Goal: Book appointment/travel/reservation

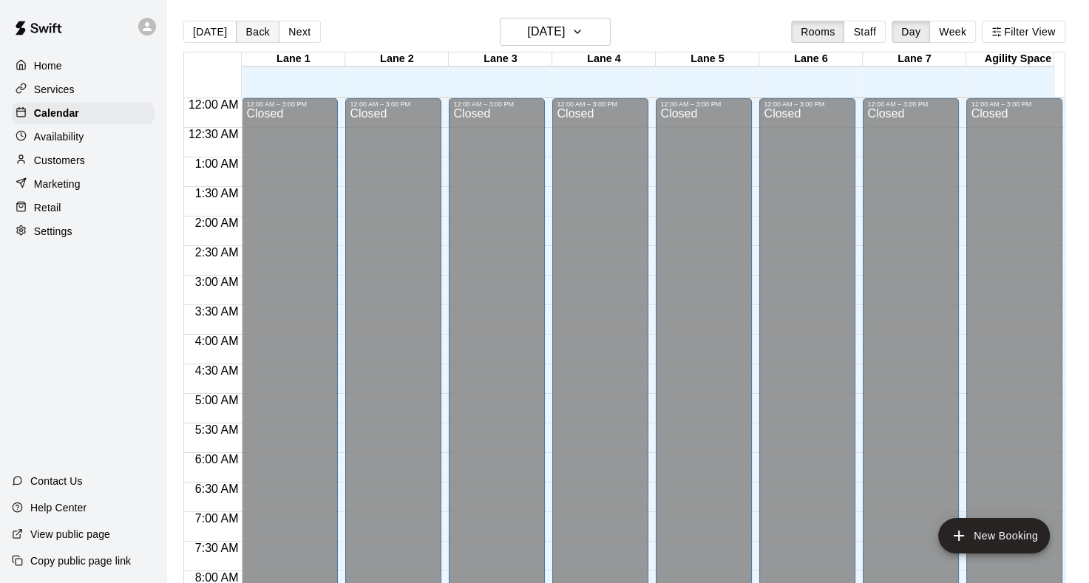
scroll to position [860, 0]
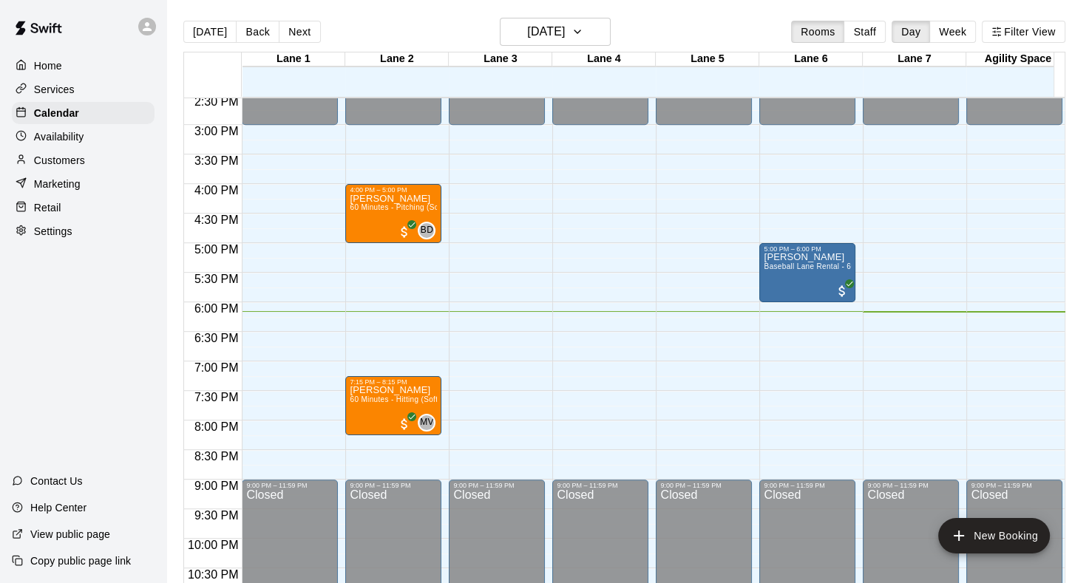
click at [61, 68] on p "Home" at bounding box center [48, 65] width 28 height 15
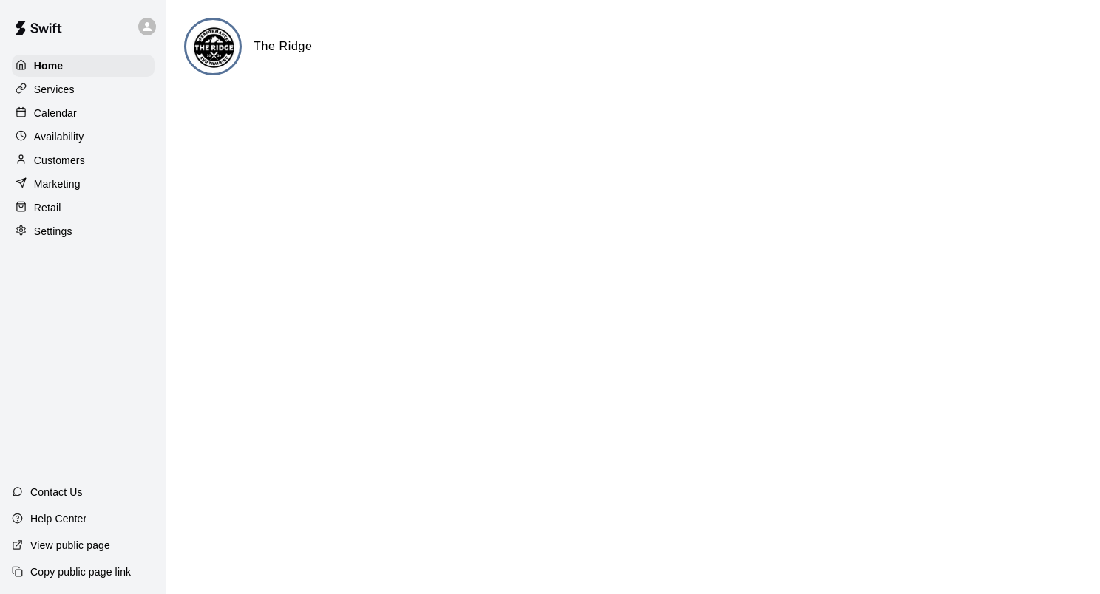
click at [61, 116] on p "Calendar" at bounding box center [55, 113] width 43 height 15
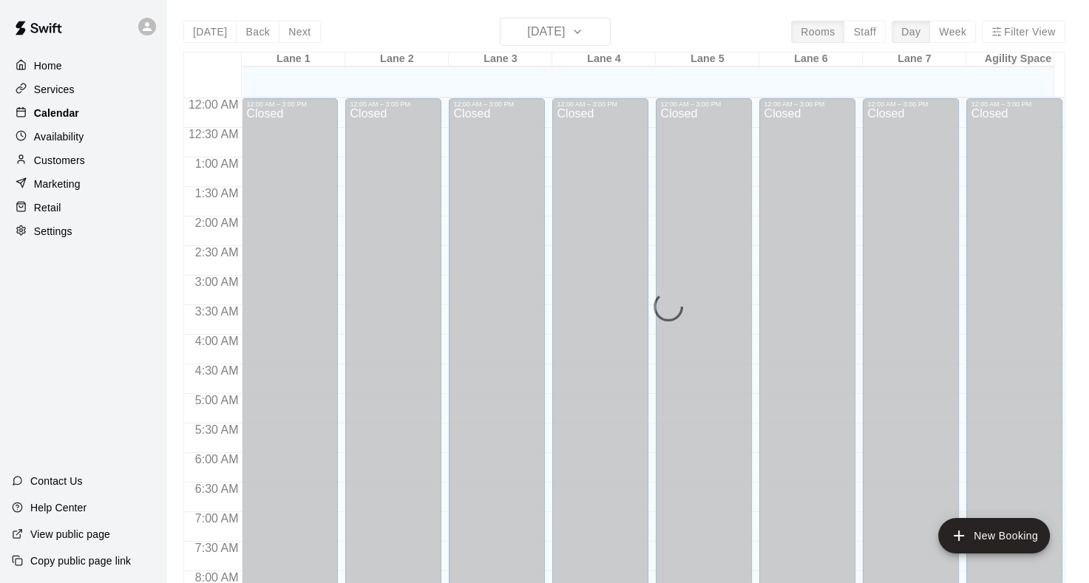
scroll to position [860, 0]
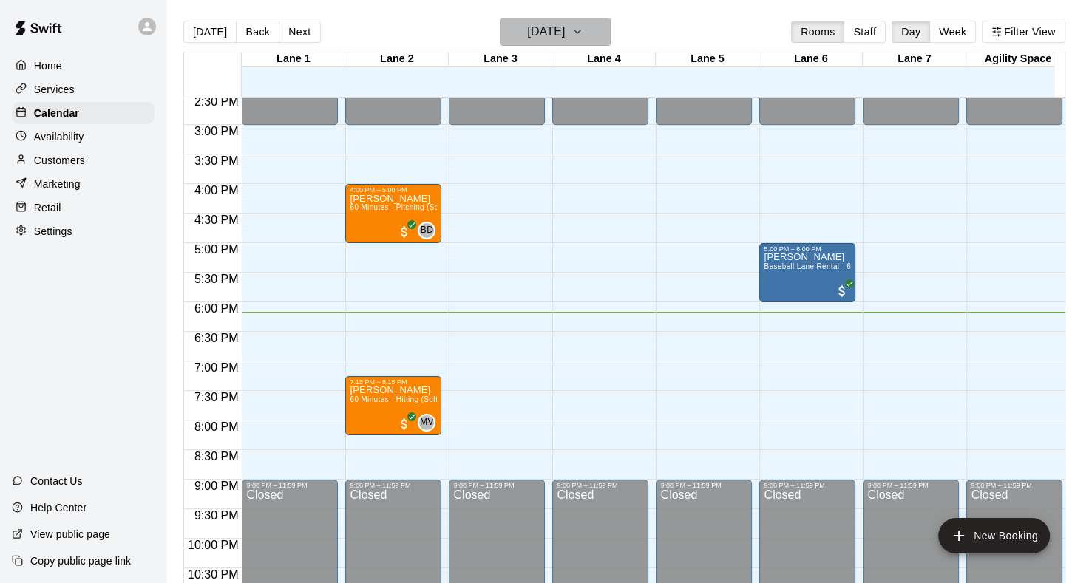
click at [583, 32] on icon "button" at bounding box center [577, 32] width 12 height 18
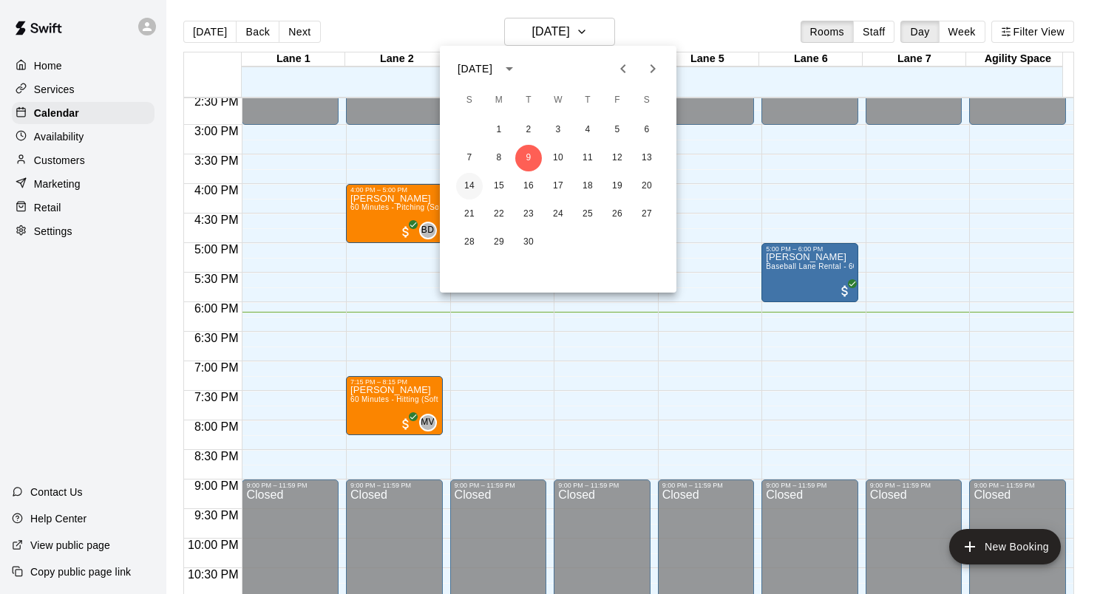
click at [470, 185] on button "14" at bounding box center [469, 186] width 27 height 27
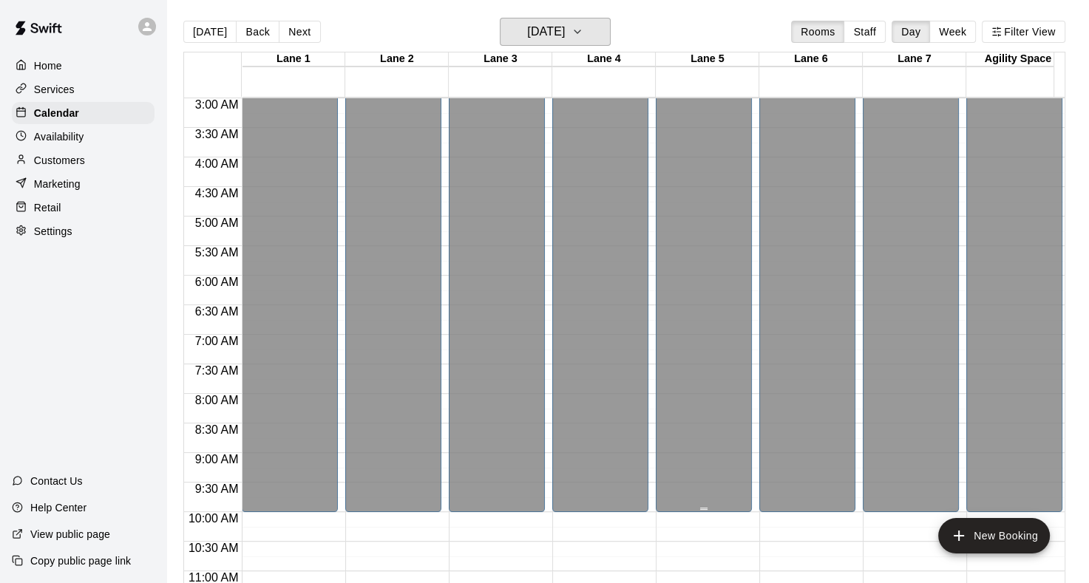
scroll to position [547, 0]
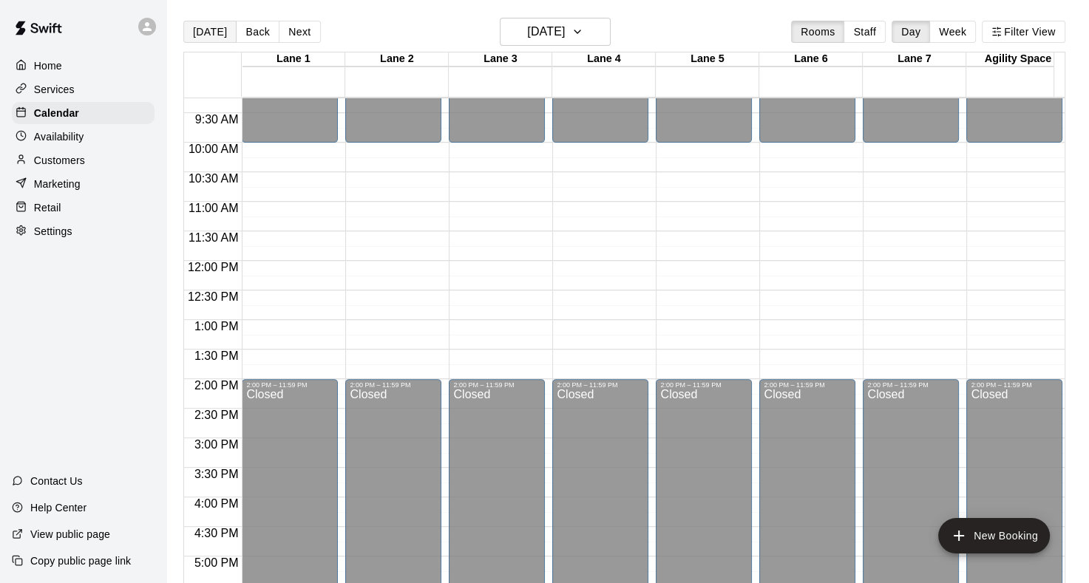
click at [207, 31] on button "[DATE]" at bounding box center [209, 32] width 53 height 22
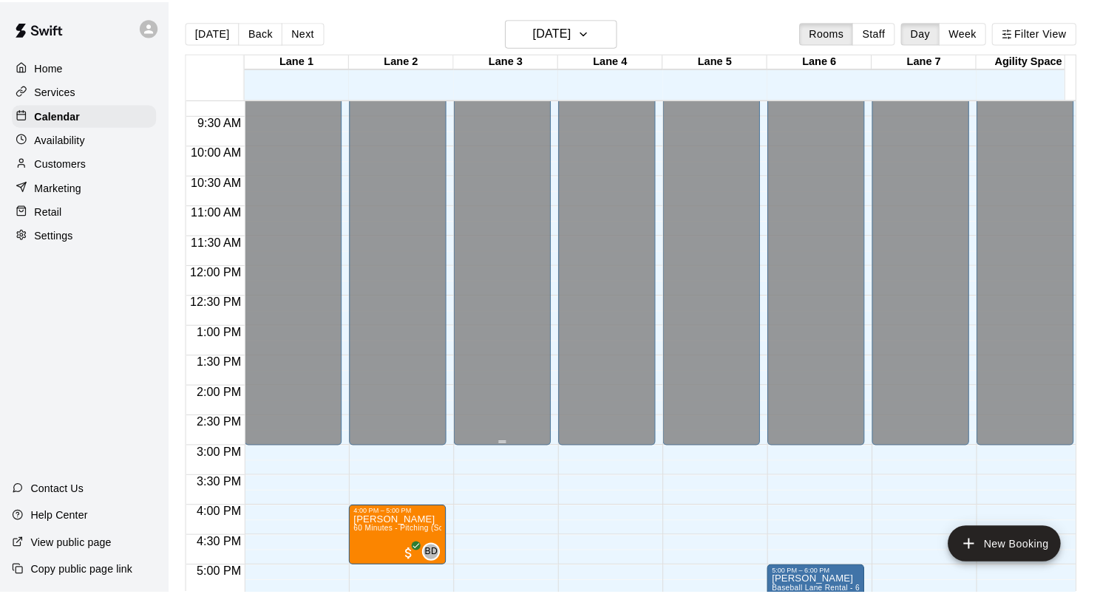
scroll to position [917, 0]
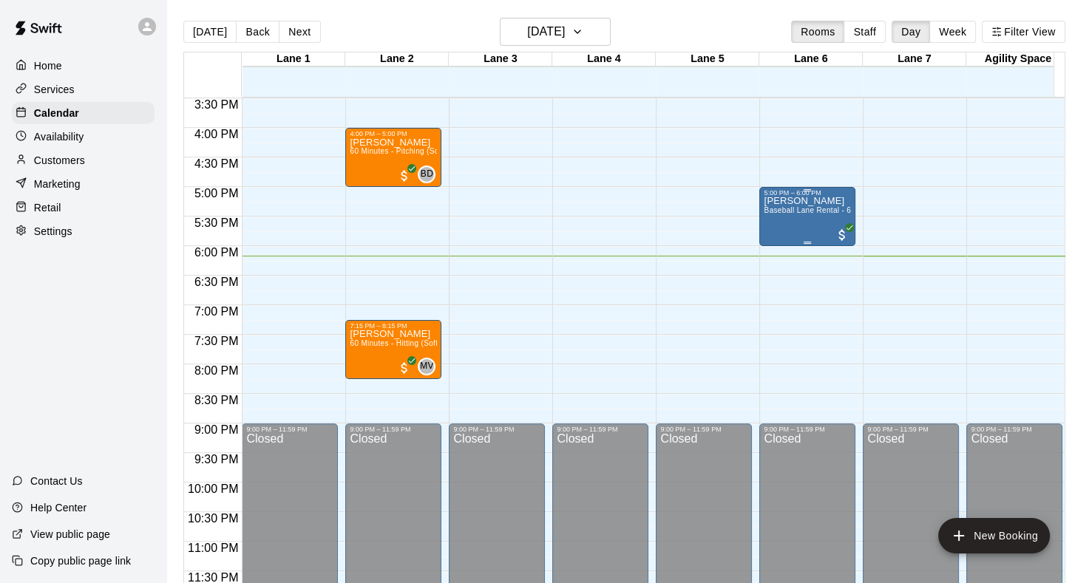
click at [791, 214] on span "Baseball Lane Rental - 60 Minutes" at bounding box center [824, 210] width 121 height 8
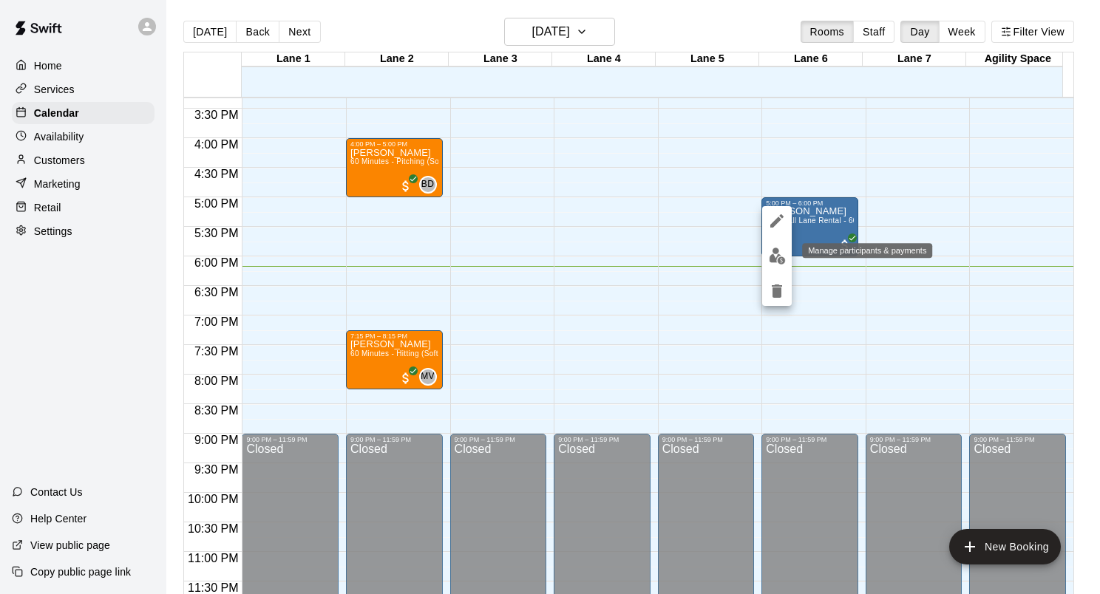
click at [774, 260] on img "edit" at bounding box center [777, 256] width 17 height 17
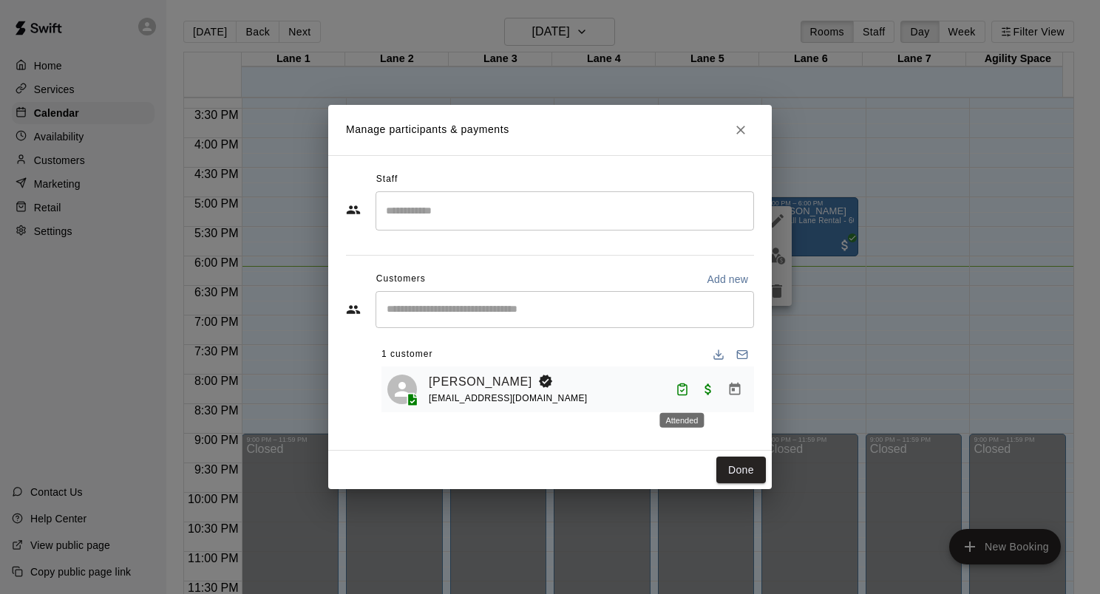
click at [685, 393] on icon "Attended" at bounding box center [682, 389] width 13 height 13
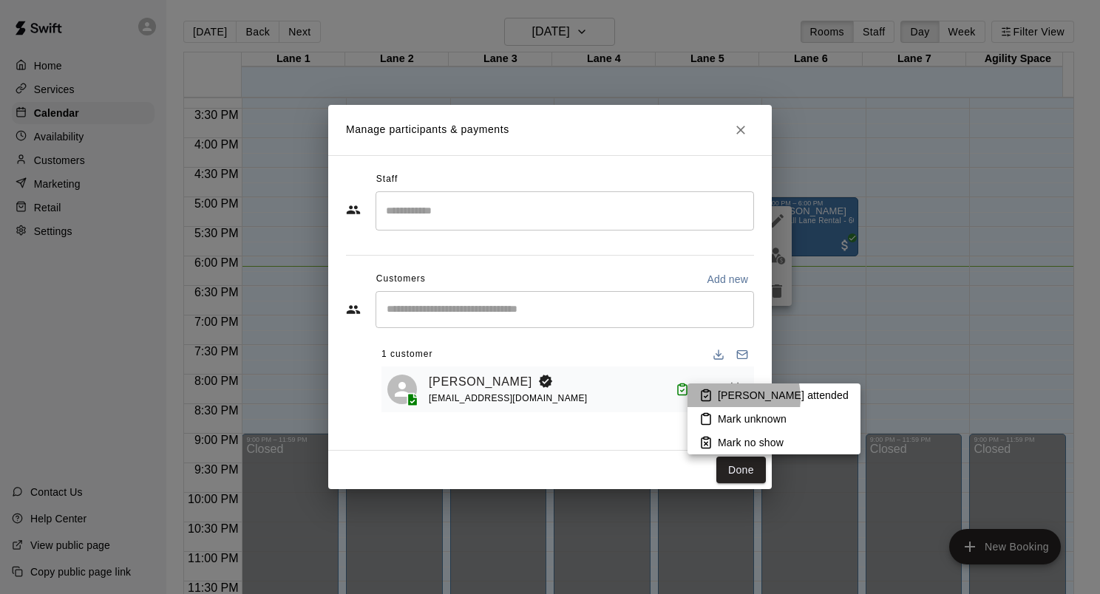
click at [724, 398] on p "[PERSON_NAME] attended" at bounding box center [783, 395] width 131 height 15
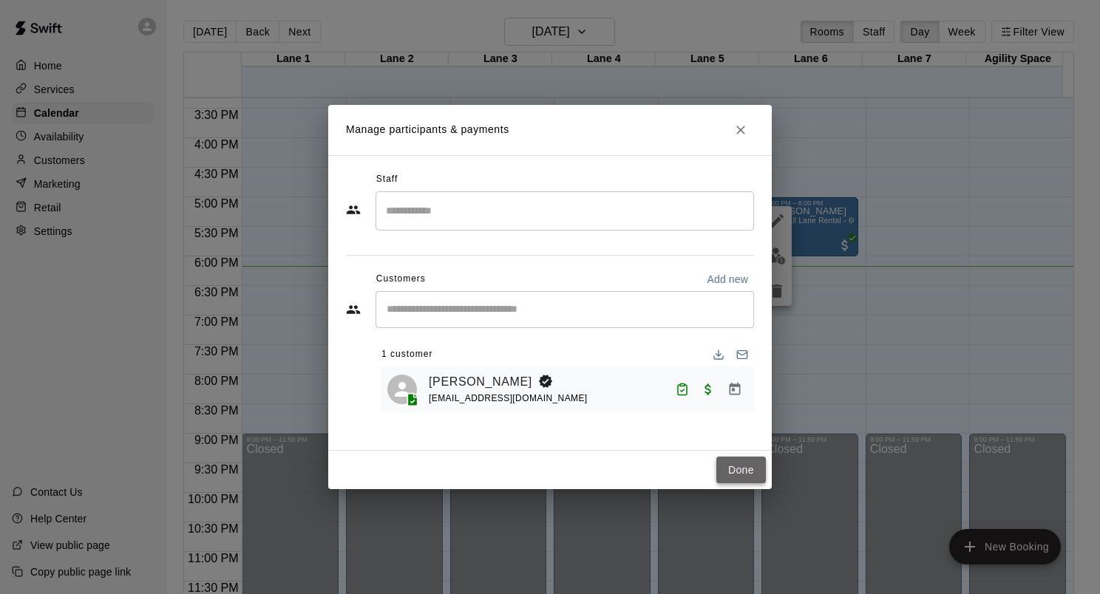
click at [737, 467] on button "Done" at bounding box center [741, 470] width 50 height 27
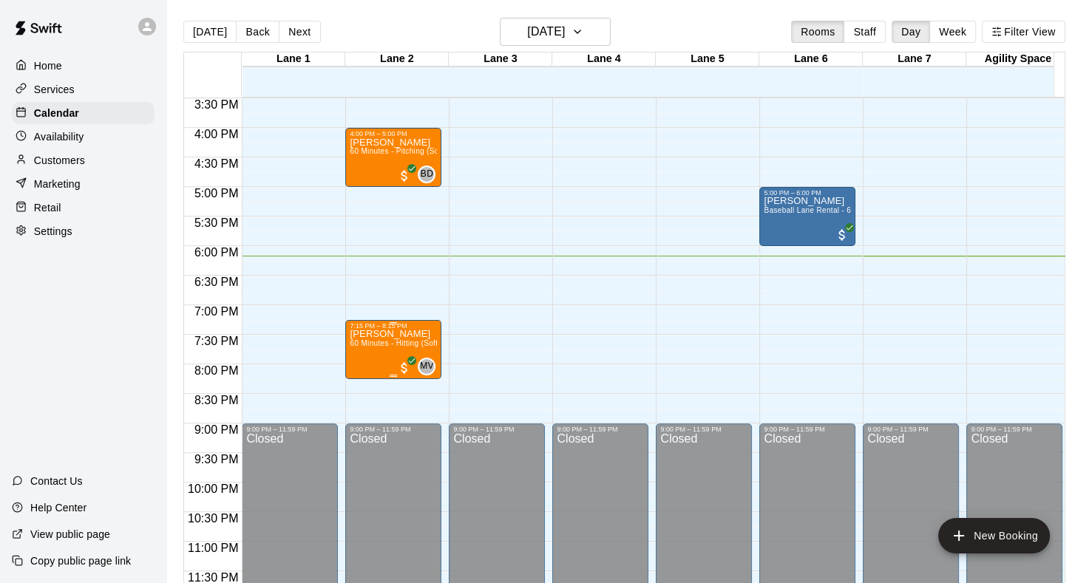
click at [380, 342] on span "60 Minutes - Hitting (Softball)" at bounding box center [401, 343] width 103 height 8
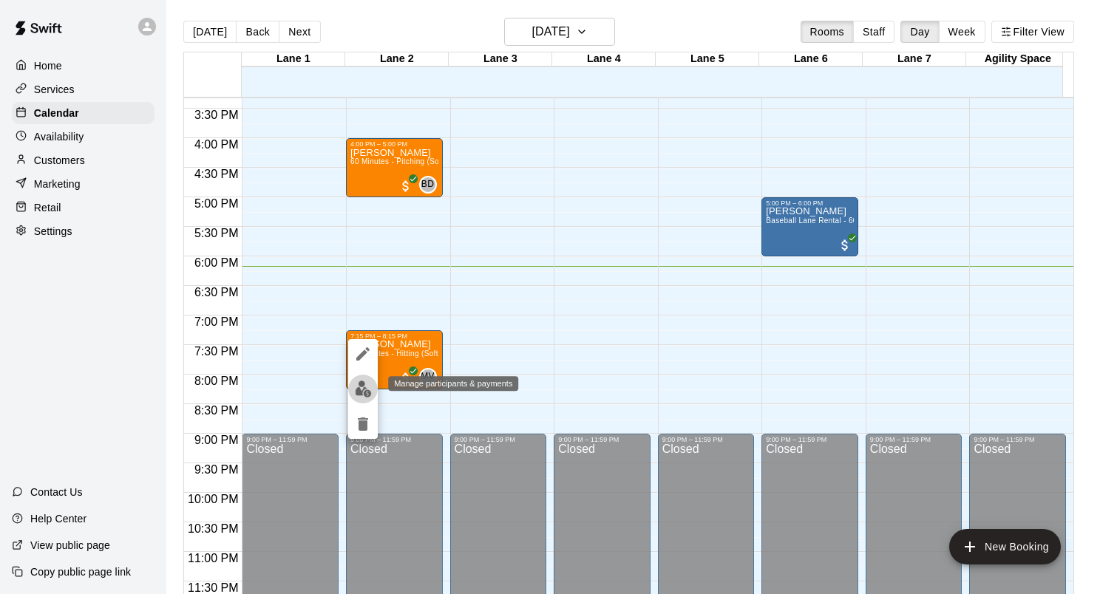
click at [367, 384] on img "edit" at bounding box center [363, 389] width 17 height 17
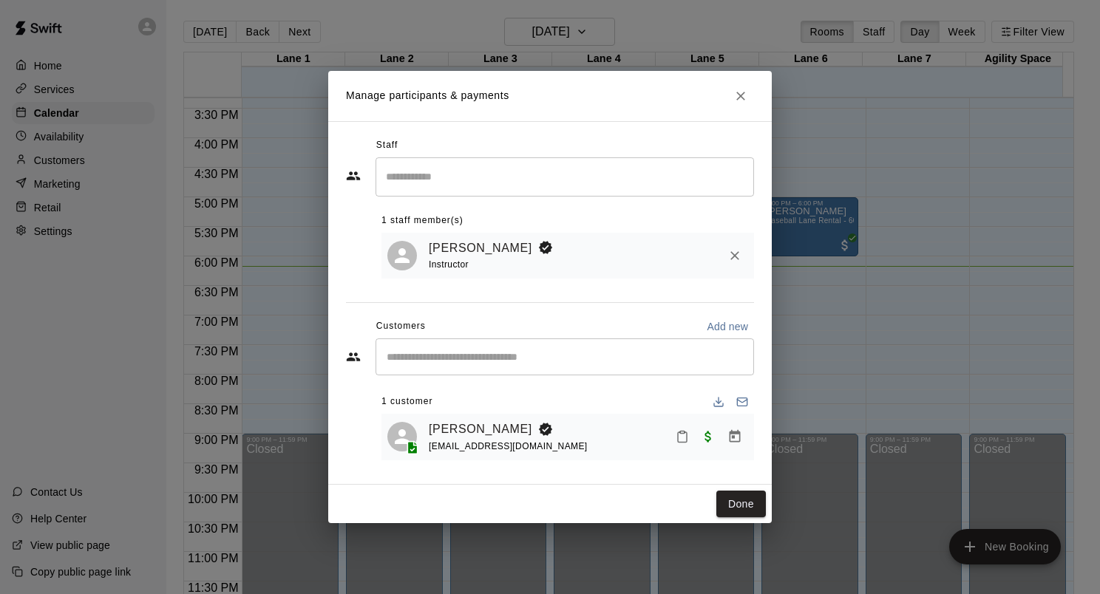
click at [877, 343] on div "Manage participants & payments Staff ​ 1 staff member(s) [PERSON_NAME] Instruct…" at bounding box center [550, 297] width 1100 height 594
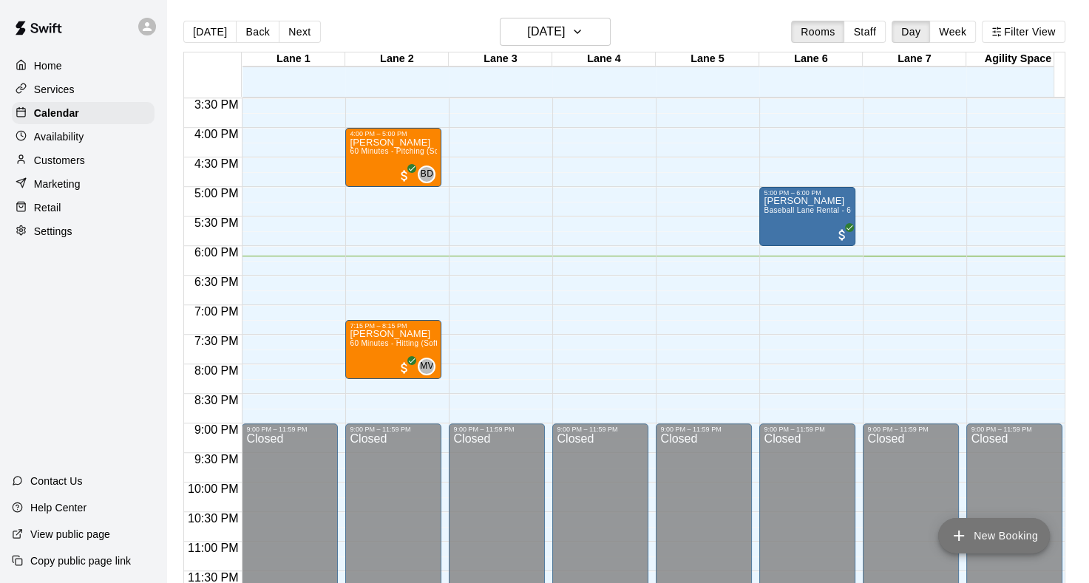
click at [962, 534] on icon "add" at bounding box center [959, 536] width 18 height 18
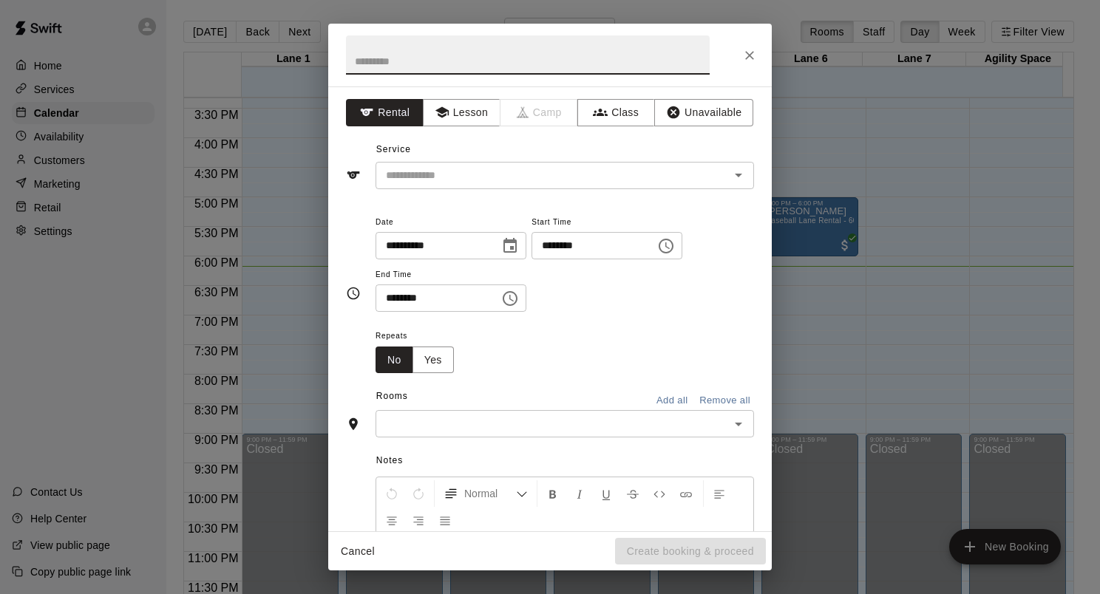
click at [497, 59] on input "text" at bounding box center [528, 54] width 364 height 39
type input "**********"
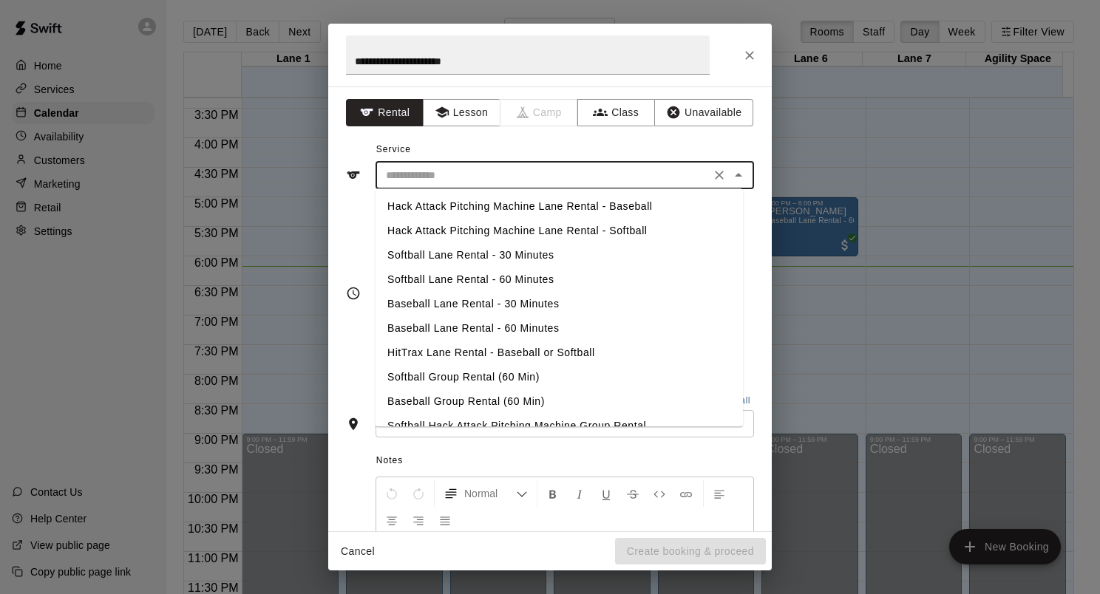
click at [471, 169] on input "text" at bounding box center [543, 175] width 326 height 18
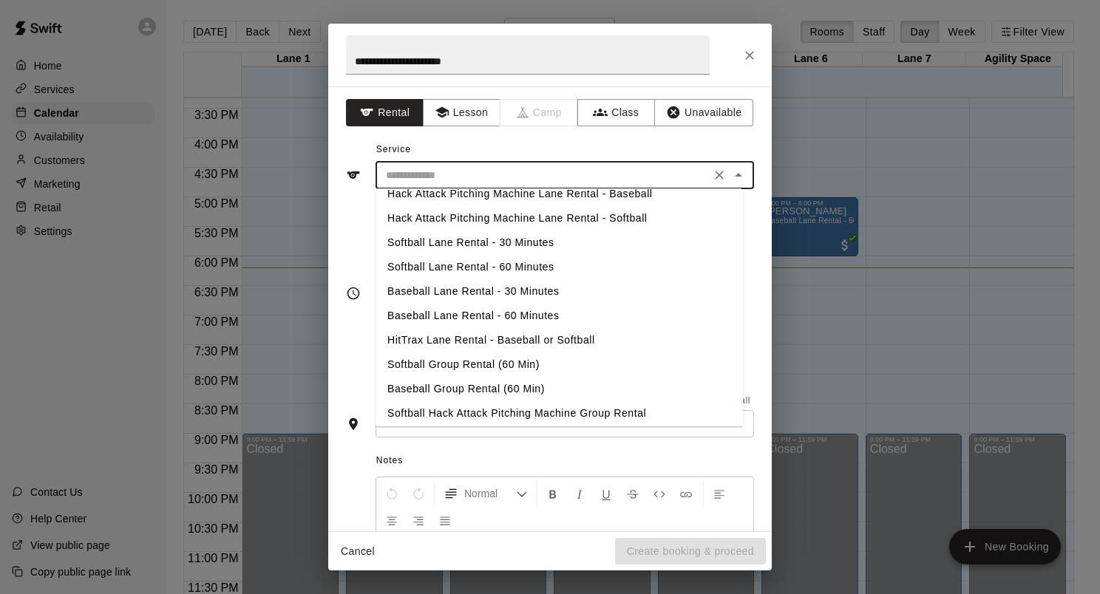
scroll to position [0, 0]
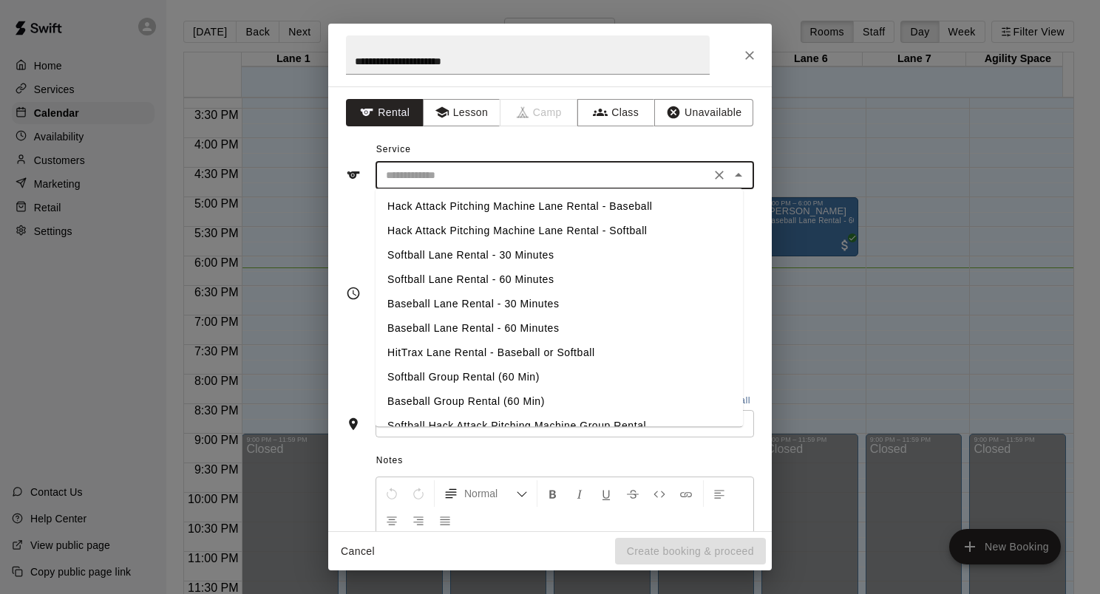
click at [466, 305] on li "Baseball Lane Rental - 30 Minutes" at bounding box center [558, 304] width 367 height 24
type input "**********"
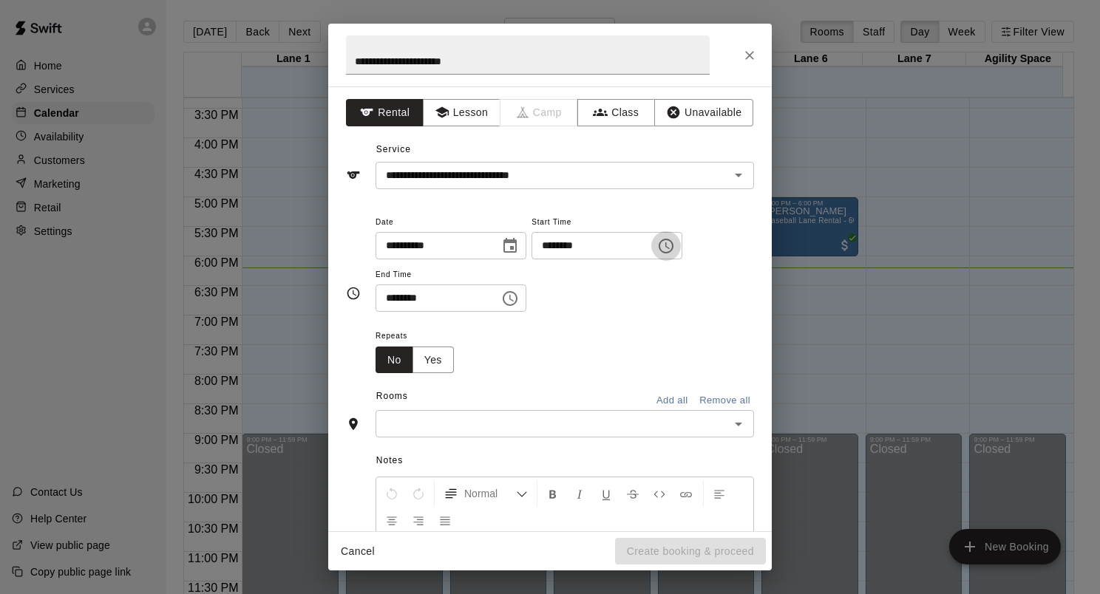
click at [675, 246] on icon "Choose time, selected time is 6:00 PM" at bounding box center [666, 246] width 18 height 18
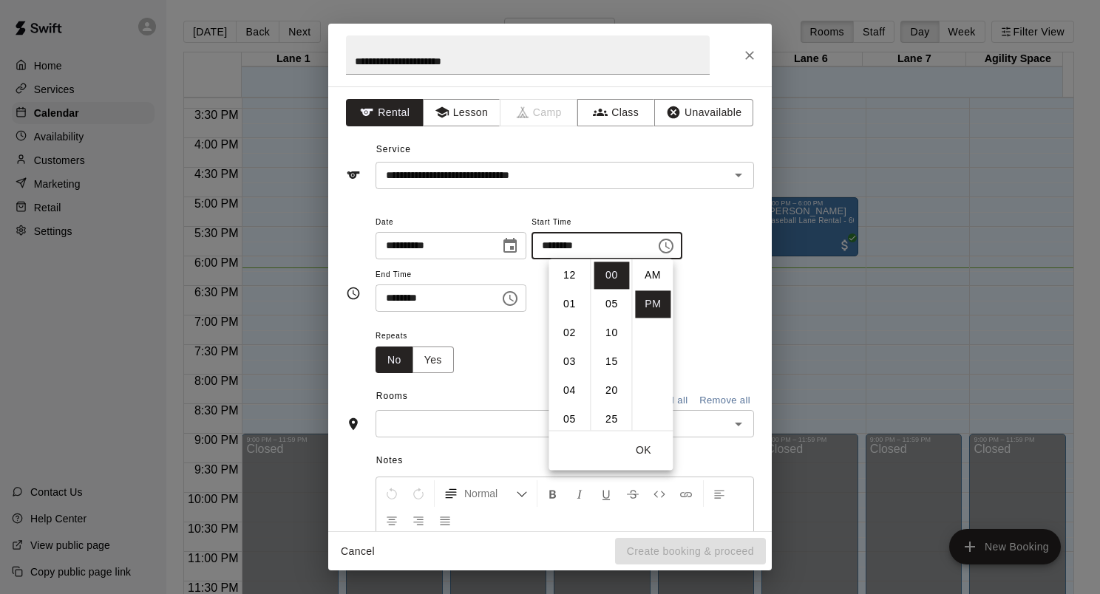
scroll to position [27, 0]
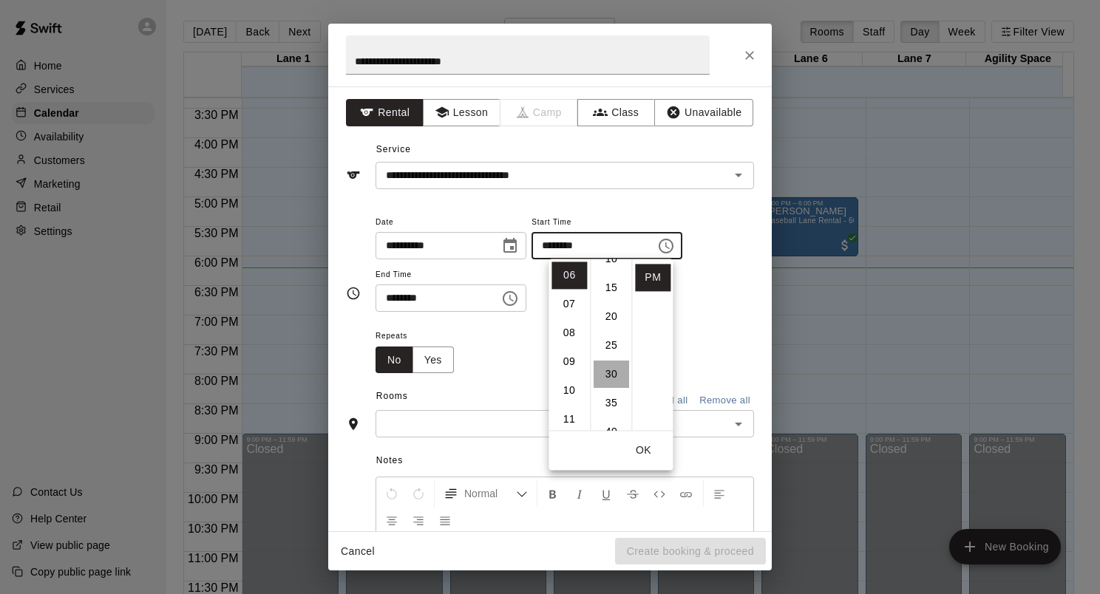
click at [615, 366] on li "30" at bounding box center [611, 374] width 35 height 27
type input "********"
click at [646, 444] on button "OK" at bounding box center [642, 450] width 47 height 27
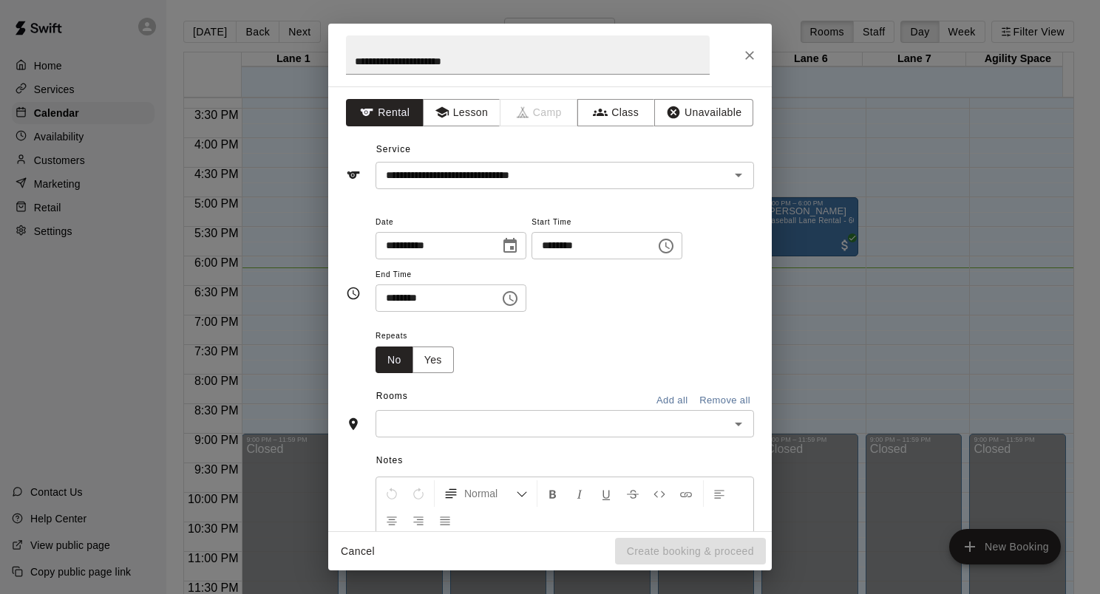
click at [519, 302] on icon "Choose time, selected time is 6:30 PM" at bounding box center [510, 299] width 18 height 18
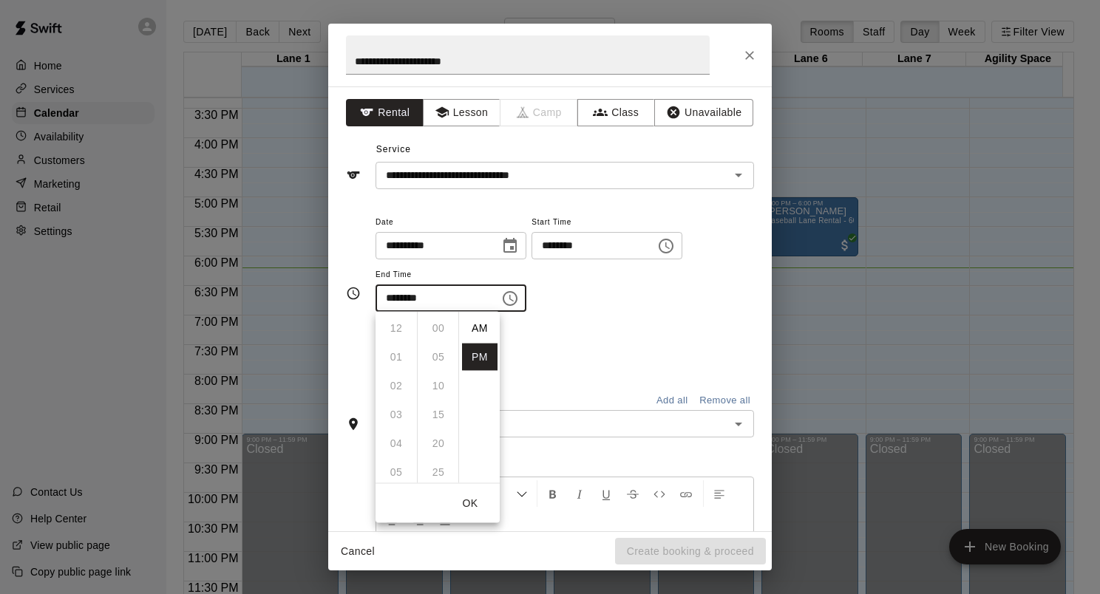
scroll to position [27, 0]
click at [404, 355] on li "07" at bounding box center [395, 357] width 35 height 27
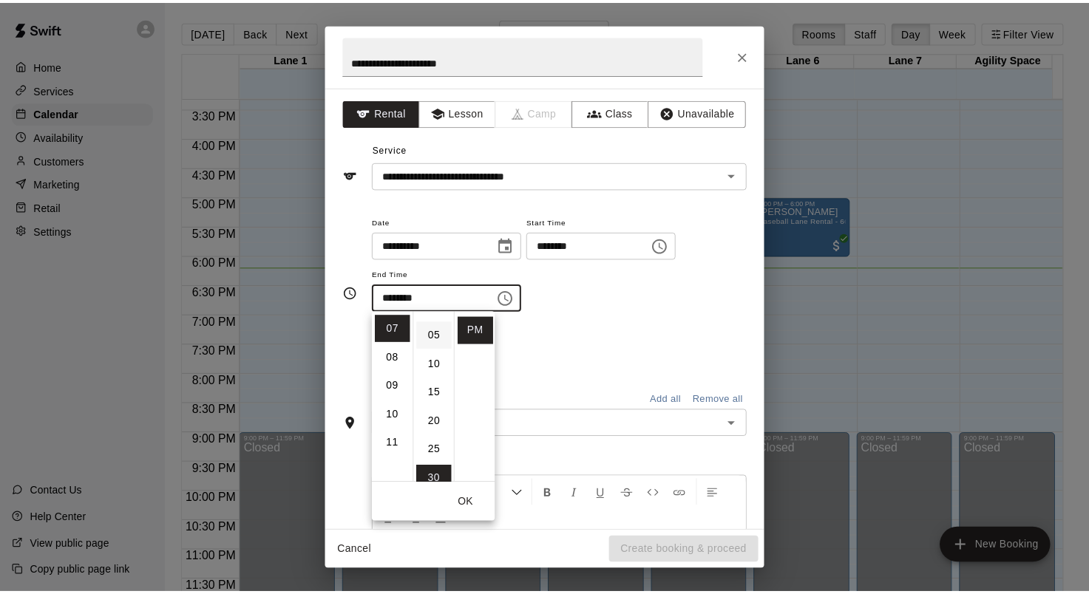
scroll to position [0, 0]
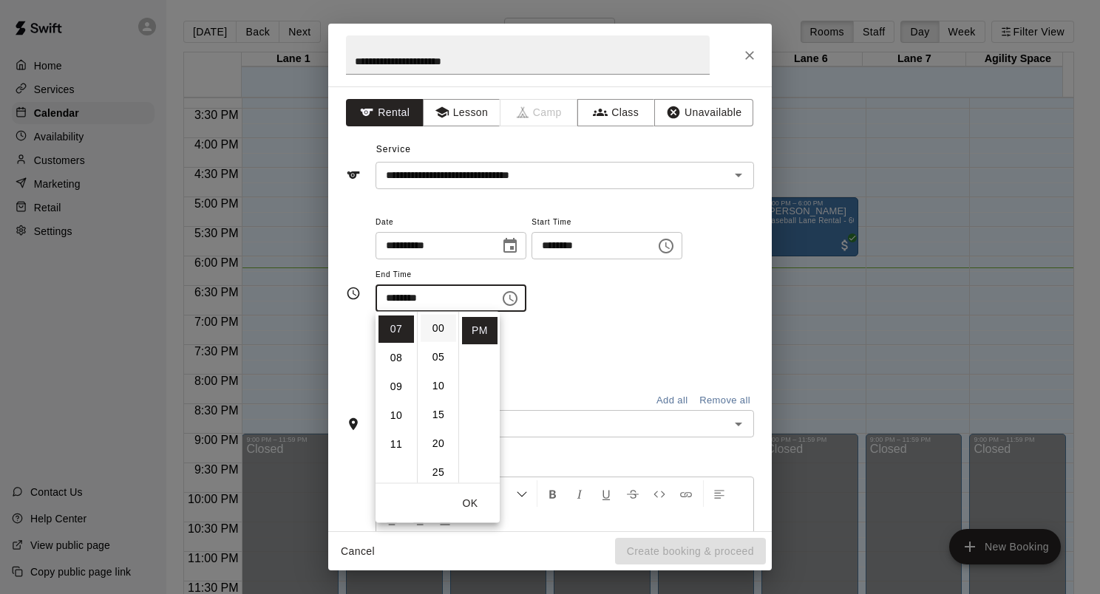
click at [438, 334] on li "00" at bounding box center [438, 328] width 35 height 27
type input "********"
click at [536, 324] on div "**********" at bounding box center [564, 270] width 378 height 115
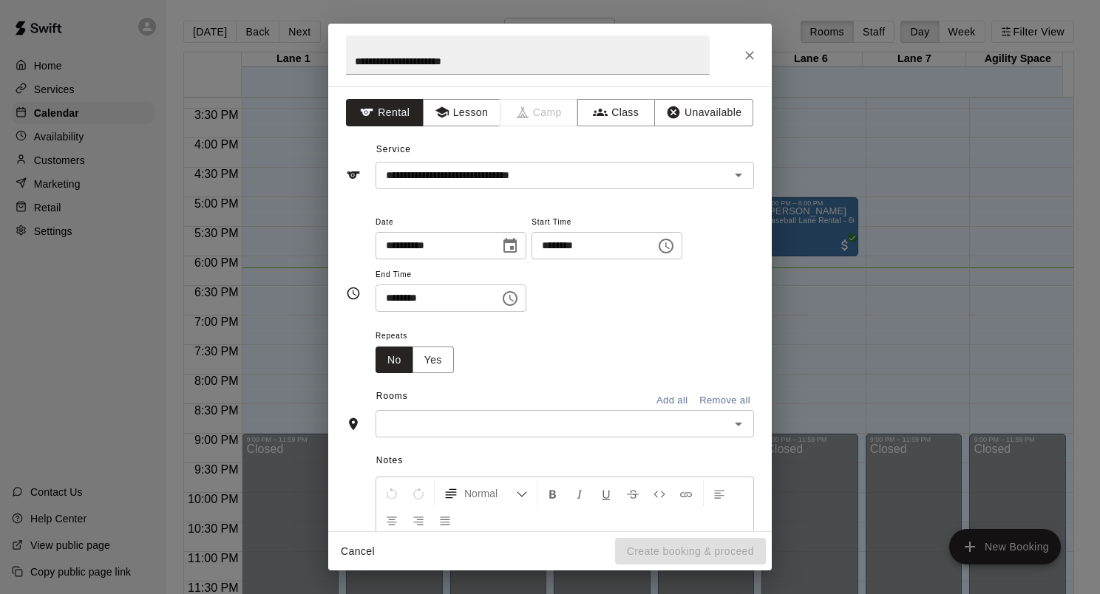
click at [432, 422] on input "text" at bounding box center [552, 424] width 345 height 18
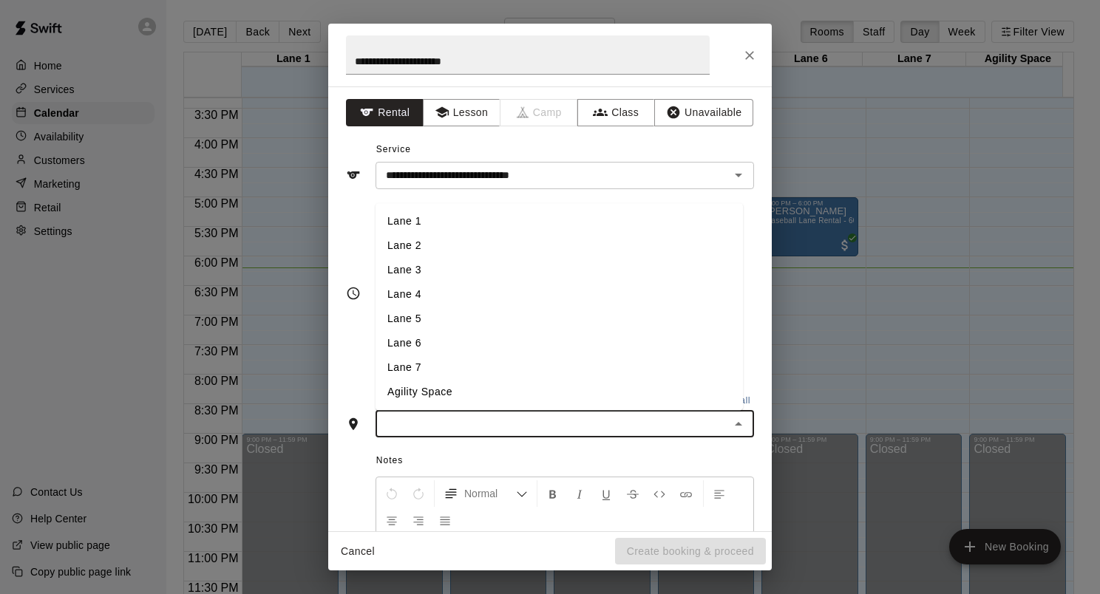
click at [435, 353] on li "Lane 6" at bounding box center [558, 344] width 367 height 24
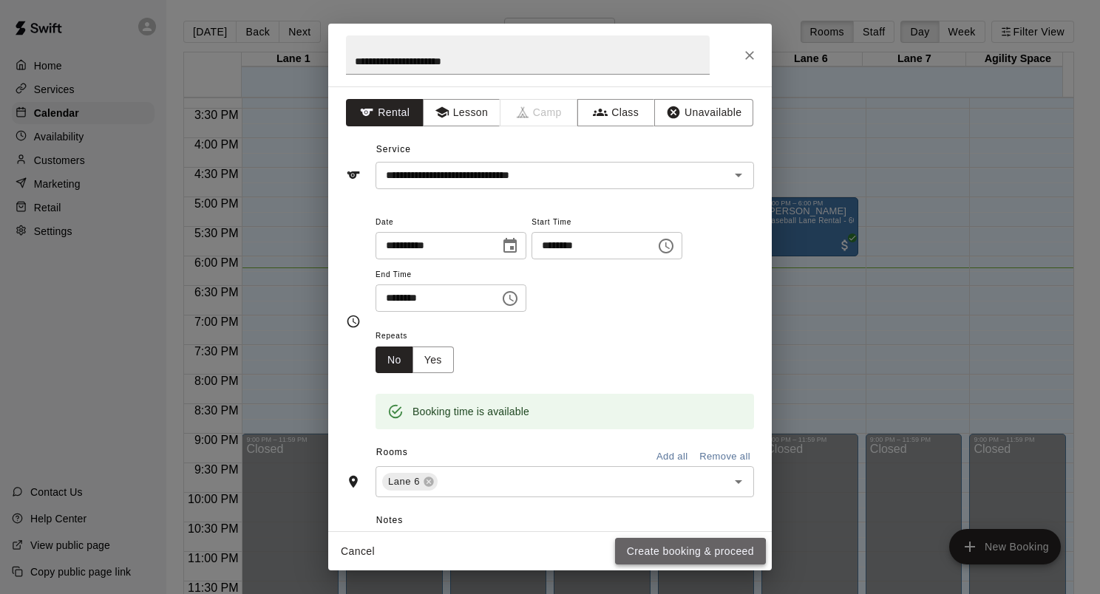
click at [667, 554] on button "Create booking & proceed" at bounding box center [690, 551] width 151 height 27
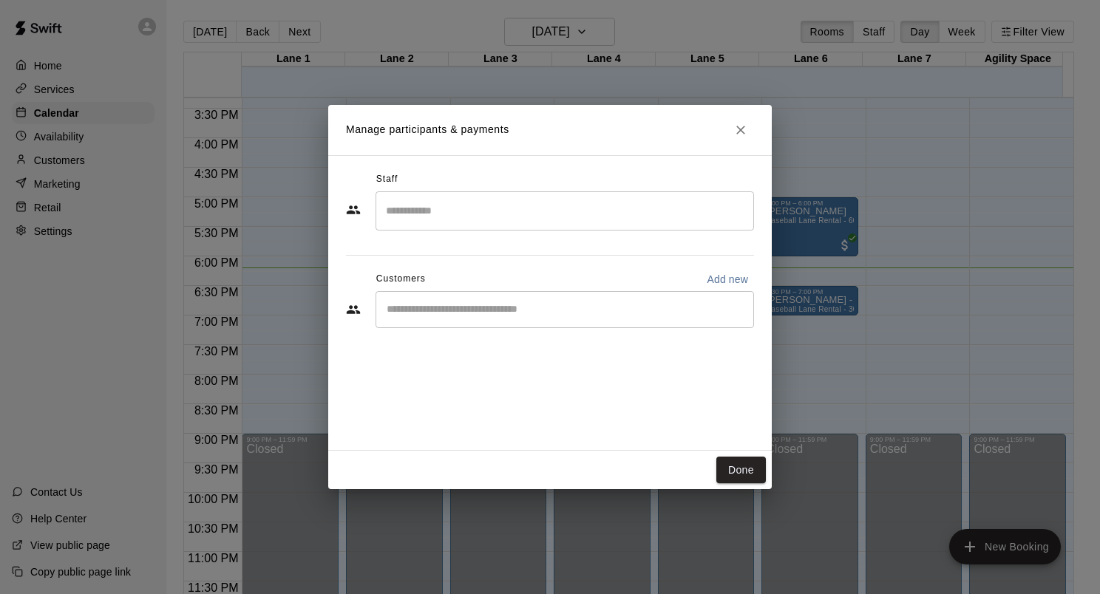
click at [476, 308] on input "Start typing to search customers..." at bounding box center [564, 309] width 365 height 15
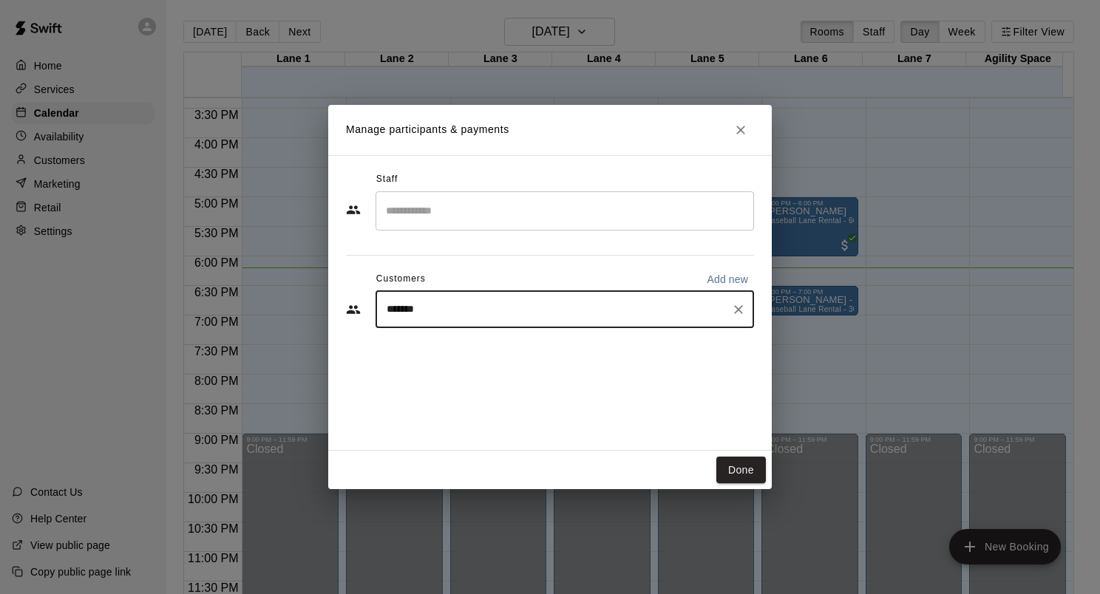
type input "******"
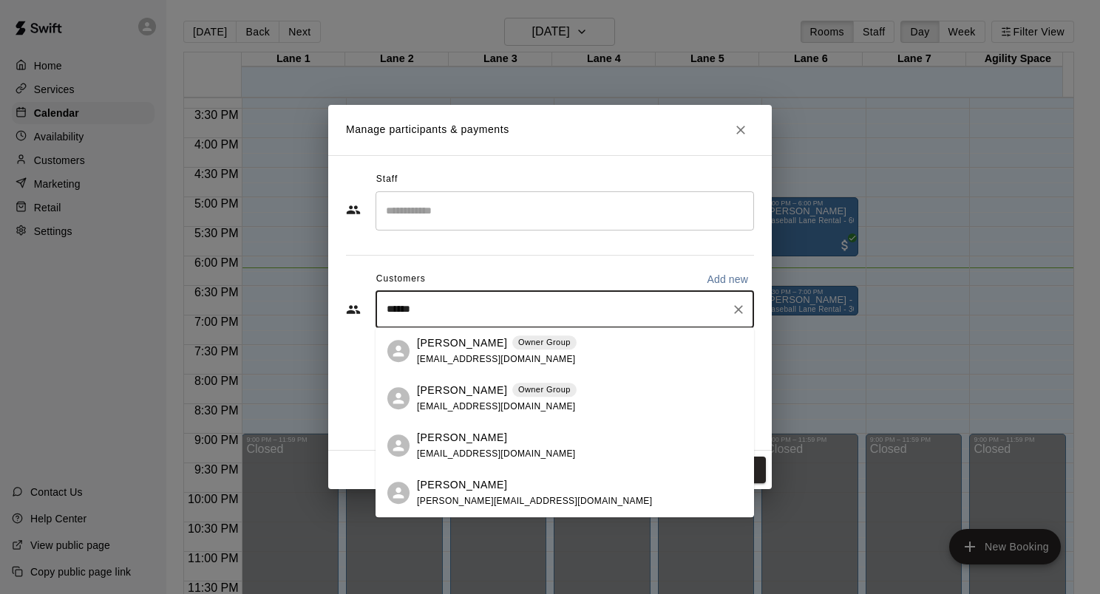
click at [457, 360] on span "[EMAIL_ADDRESS][DOMAIN_NAME]" at bounding box center [496, 359] width 159 height 10
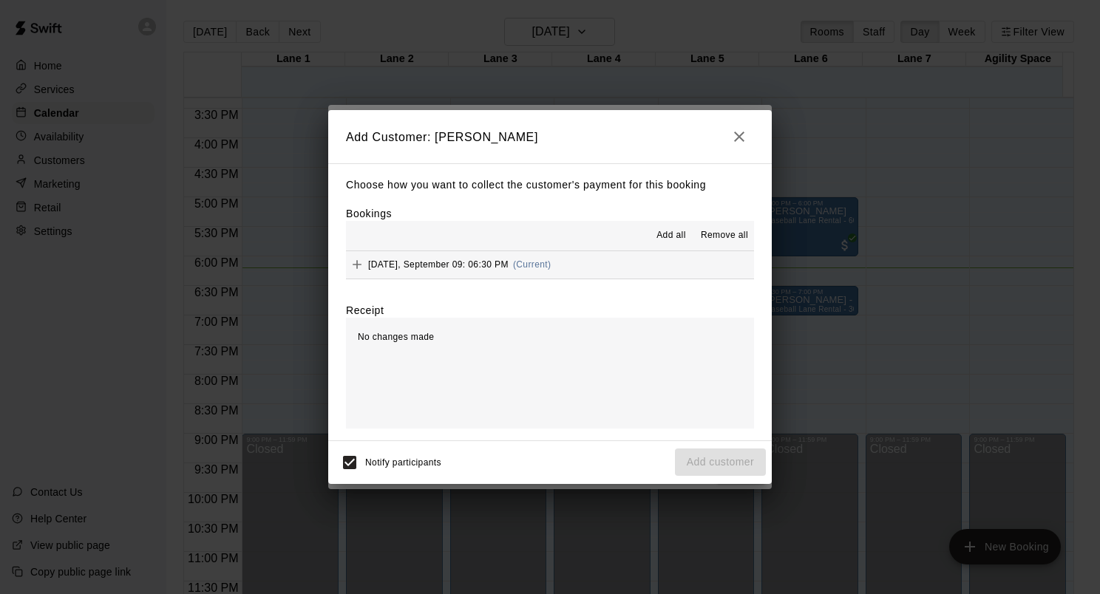
click at [622, 259] on button "[DATE], September 09: 06:30 PM (Current)" at bounding box center [550, 264] width 408 height 27
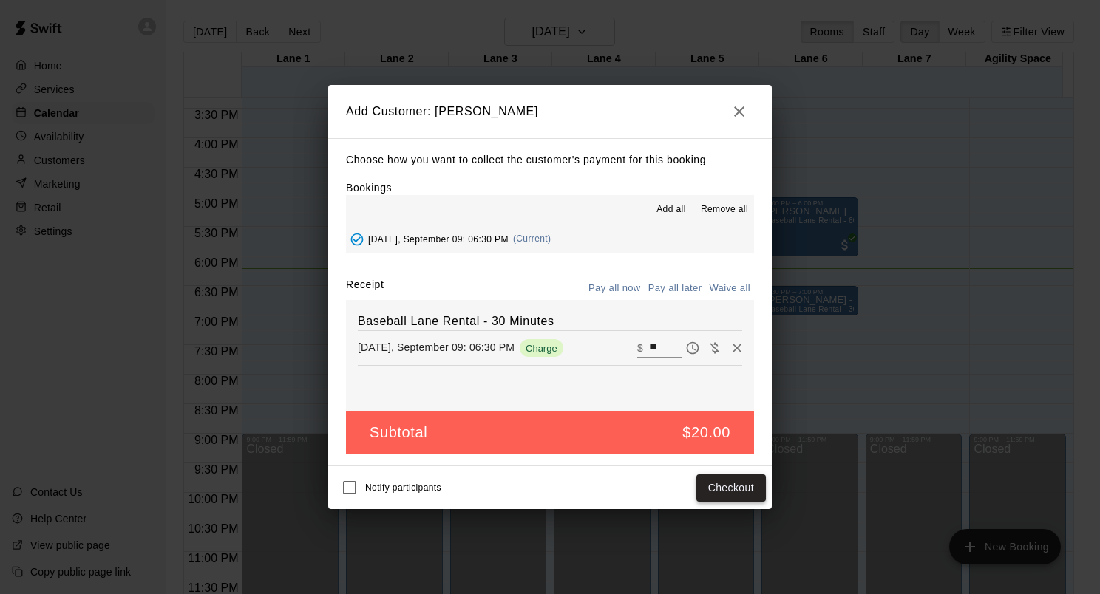
click at [721, 494] on button "Checkout" at bounding box center [730, 488] width 69 height 27
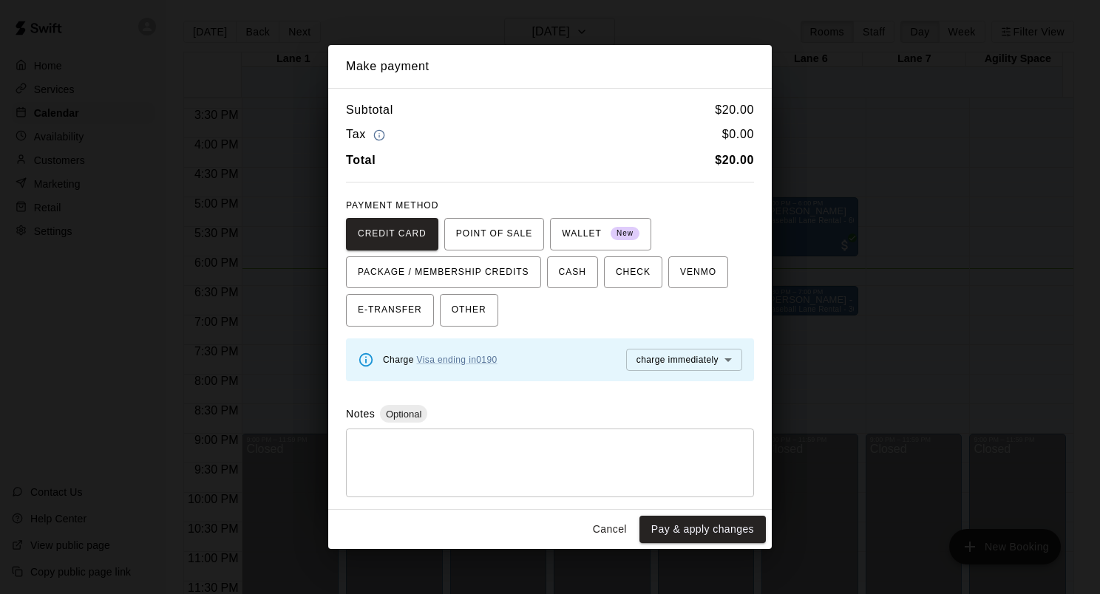
click at [605, 526] on button "Cancel" at bounding box center [609, 529] width 47 height 27
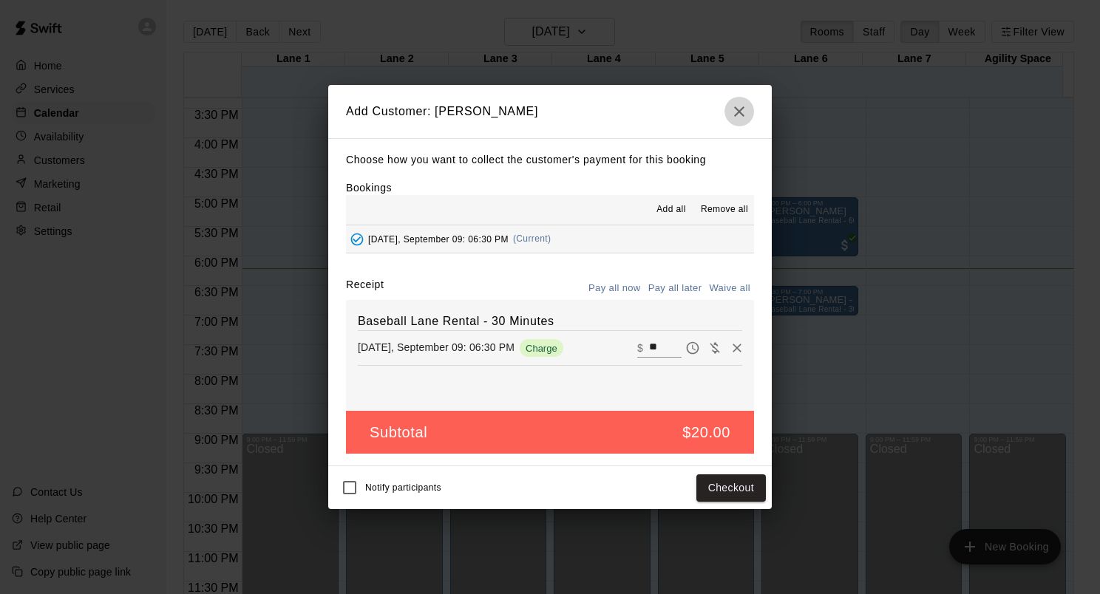
click at [741, 115] on icon "button" at bounding box center [739, 112] width 18 height 18
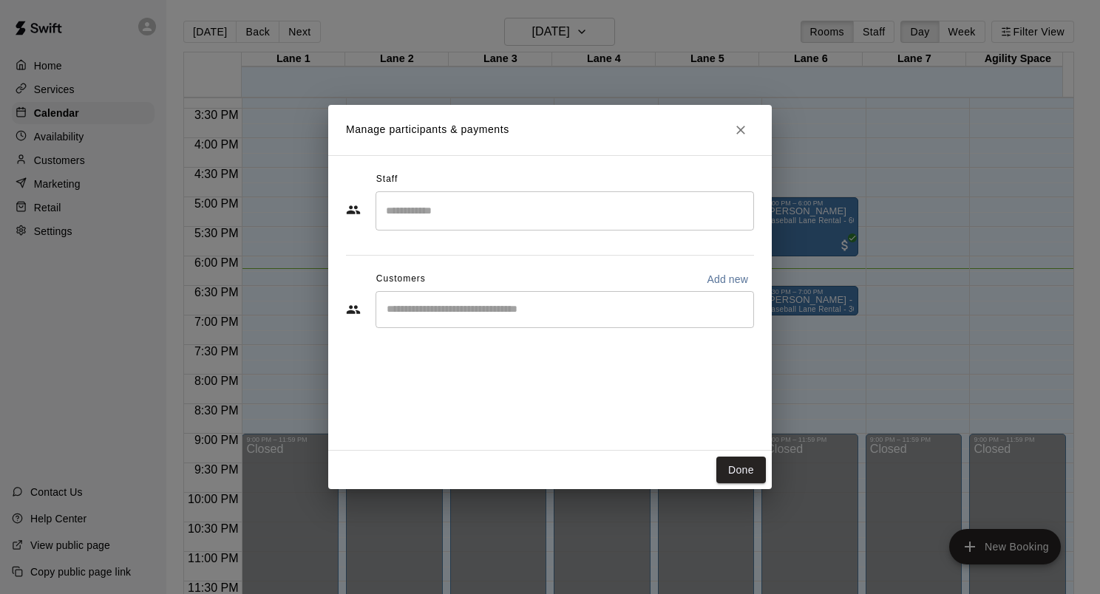
click at [745, 128] on icon "Close" at bounding box center [740, 130] width 15 height 15
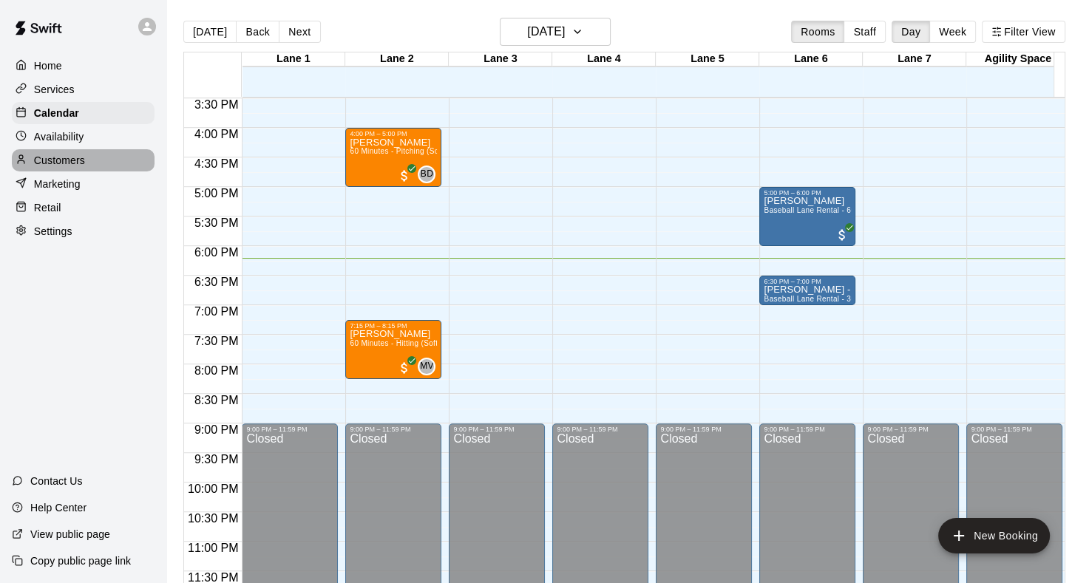
click at [83, 165] on p "Customers" at bounding box center [59, 160] width 51 height 15
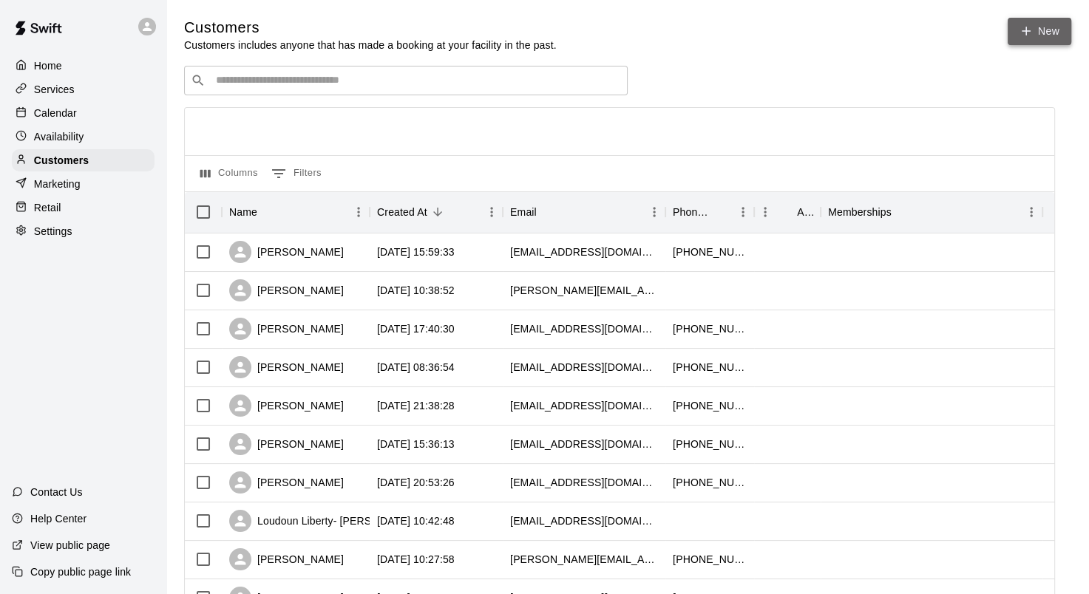
click at [1021, 33] on icon at bounding box center [1025, 30] width 13 height 13
select select "**"
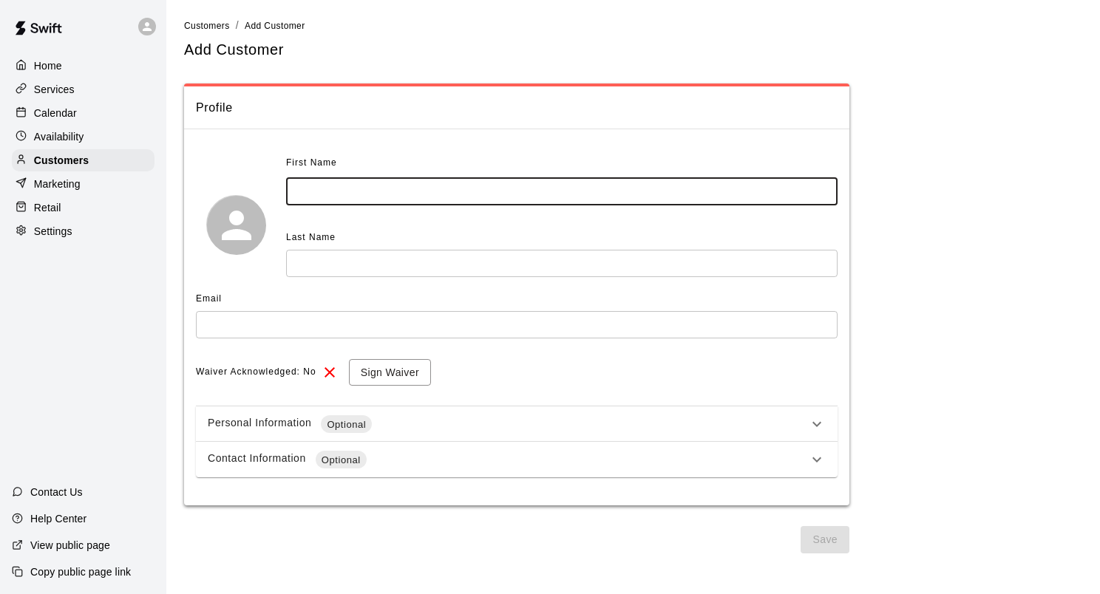
click at [395, 184] on input "text" at bounding box center [561, 191] width 551 height 27
type input "****"
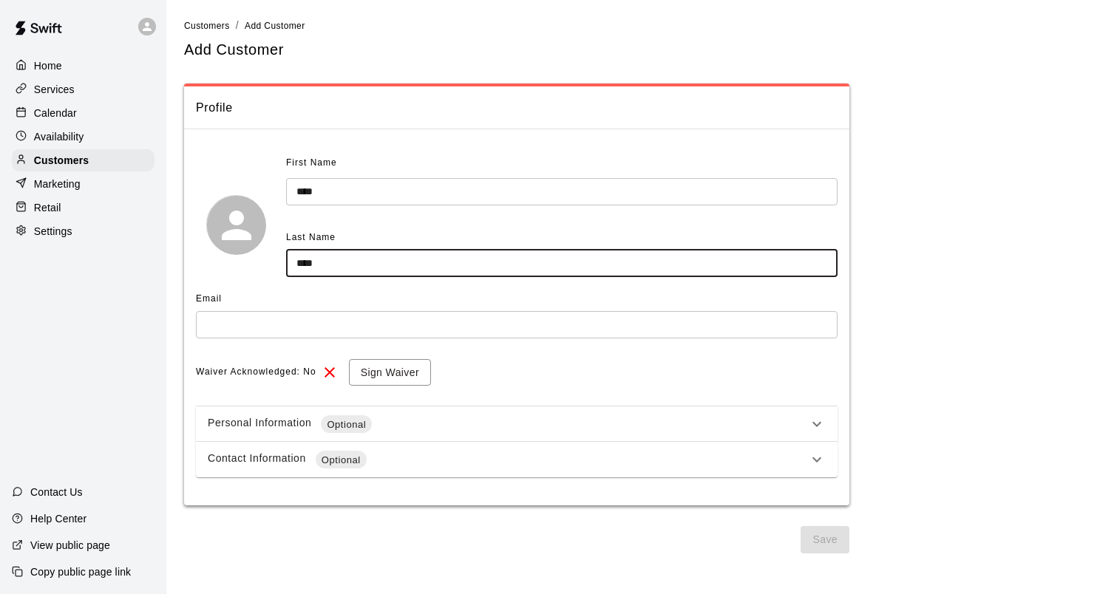
type input "****"
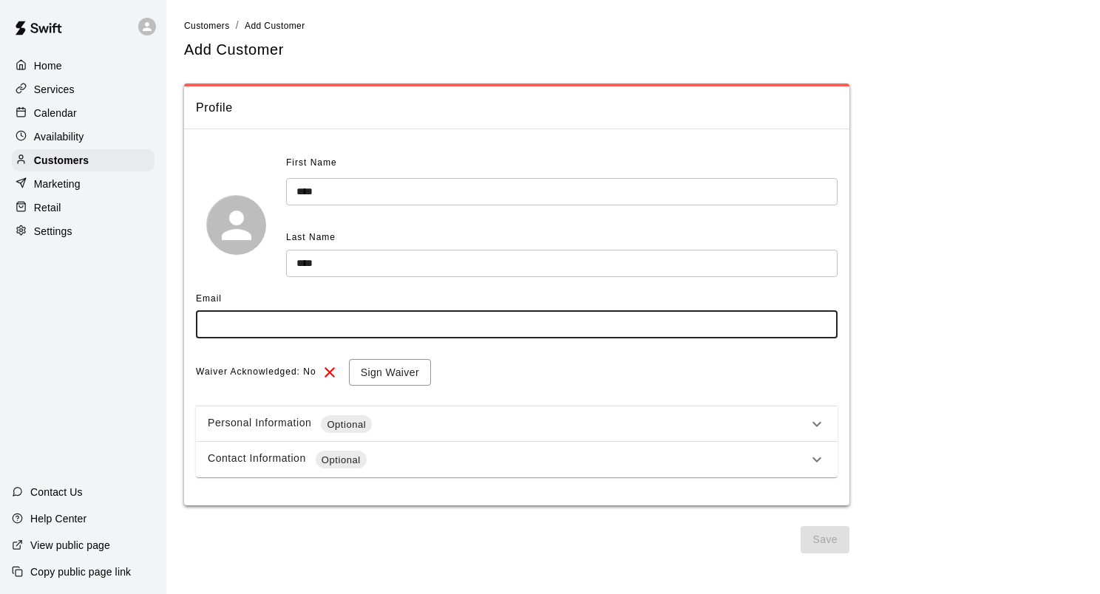
click at [343, 315] on input "text" at bounding box center [517, 324] width 642 height 27
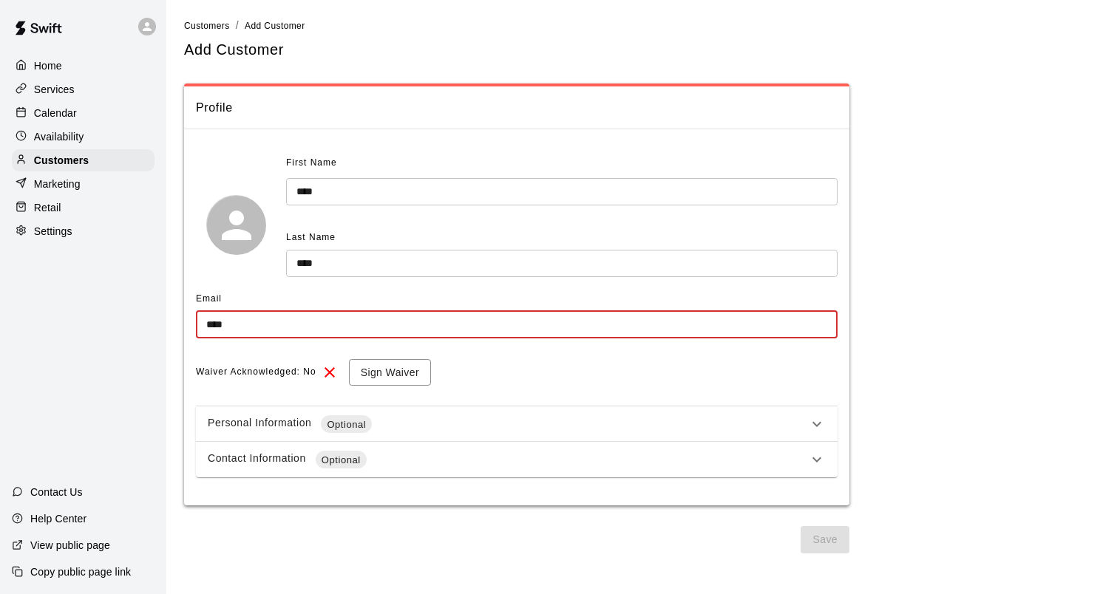
click at [557, 358] on div "**********" at bounding box center [517, 315] width 642 height 326
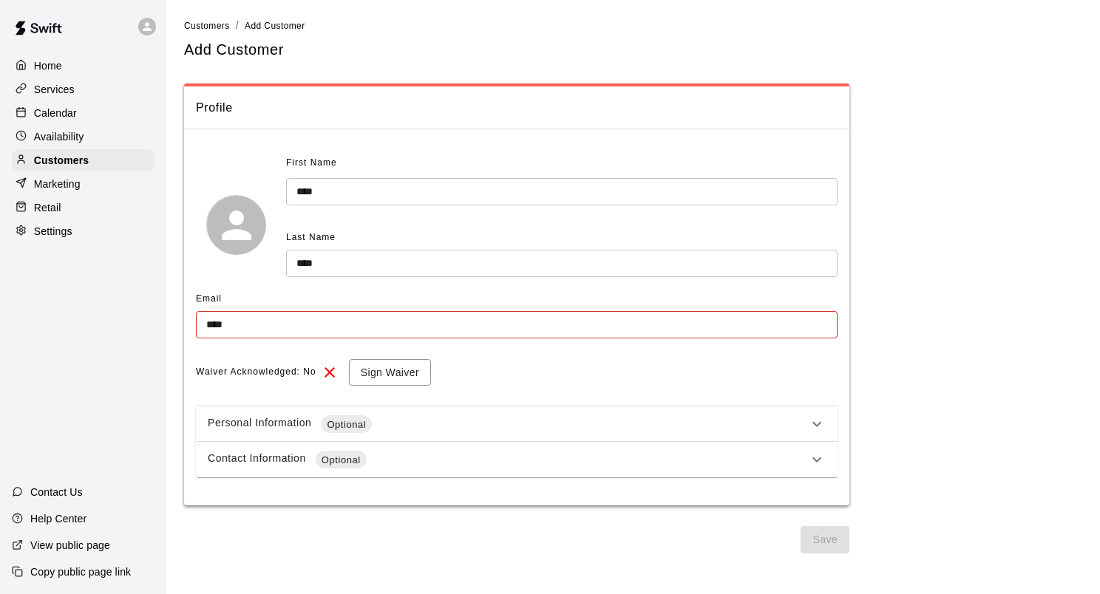
click at [630, 327] on input "****" at bounding box center [517, 324] width 642 height 27
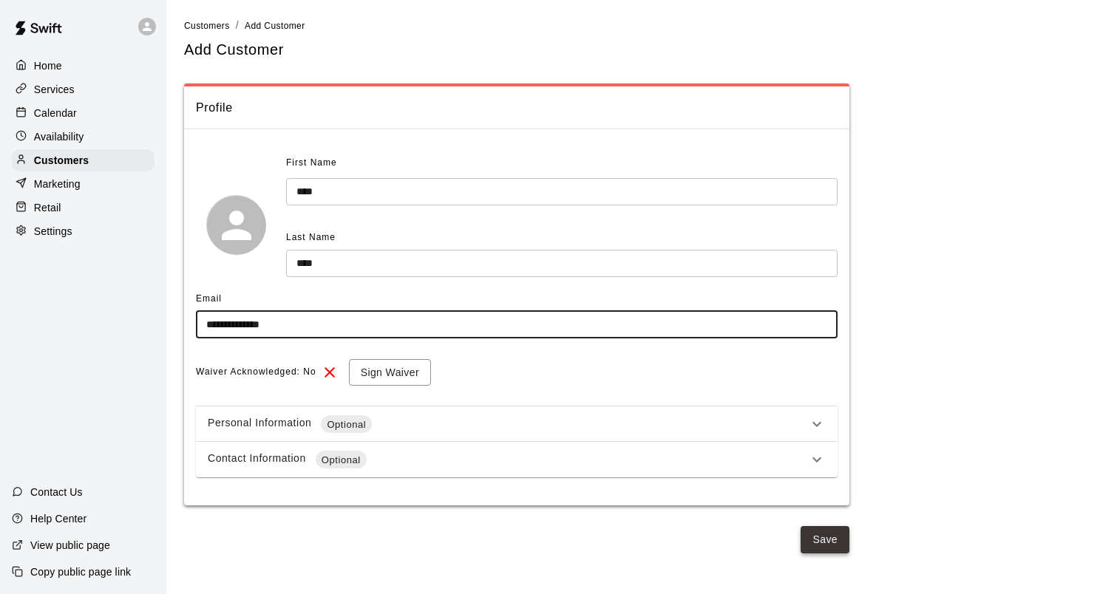
type input "**********"
click at [811, 533] on button "Save" at bounding box center [824, 539] width 49 height 27
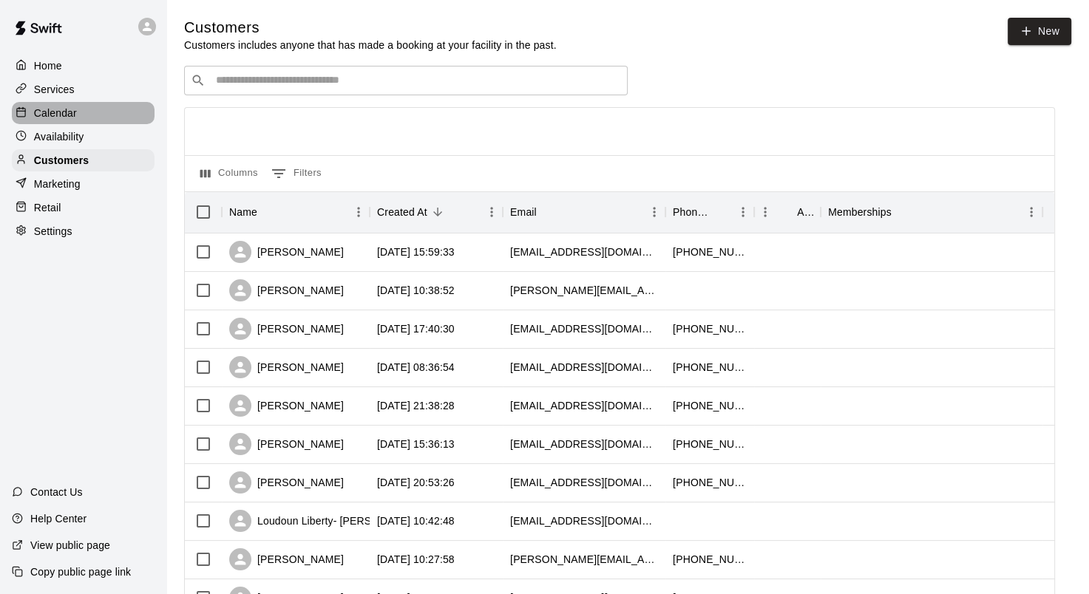
click at [60, 120] on p "Calendar" at bounding box center [55, 113] width 43 height 15
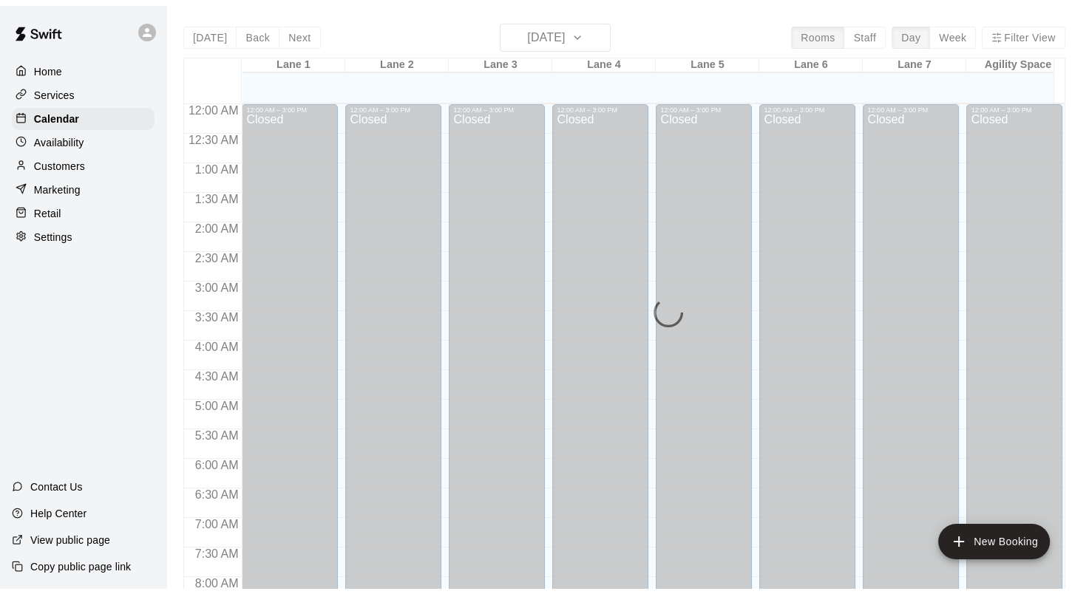
scroll to position [860, 0]
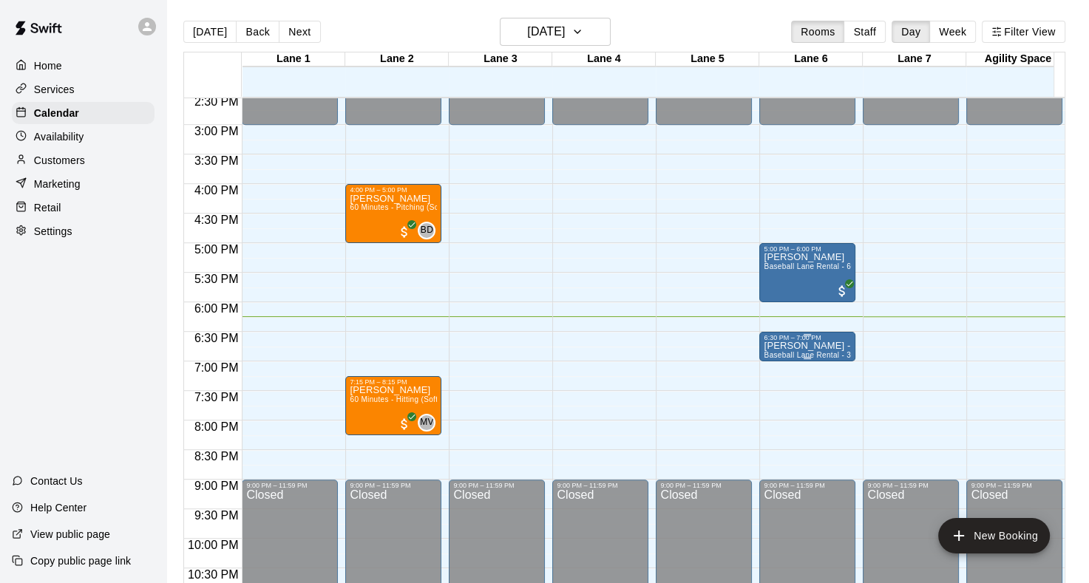
click at [805, 346] on p "[PERSON_NAME] - Test" at bounding box center [807, 346] width 87 height 0
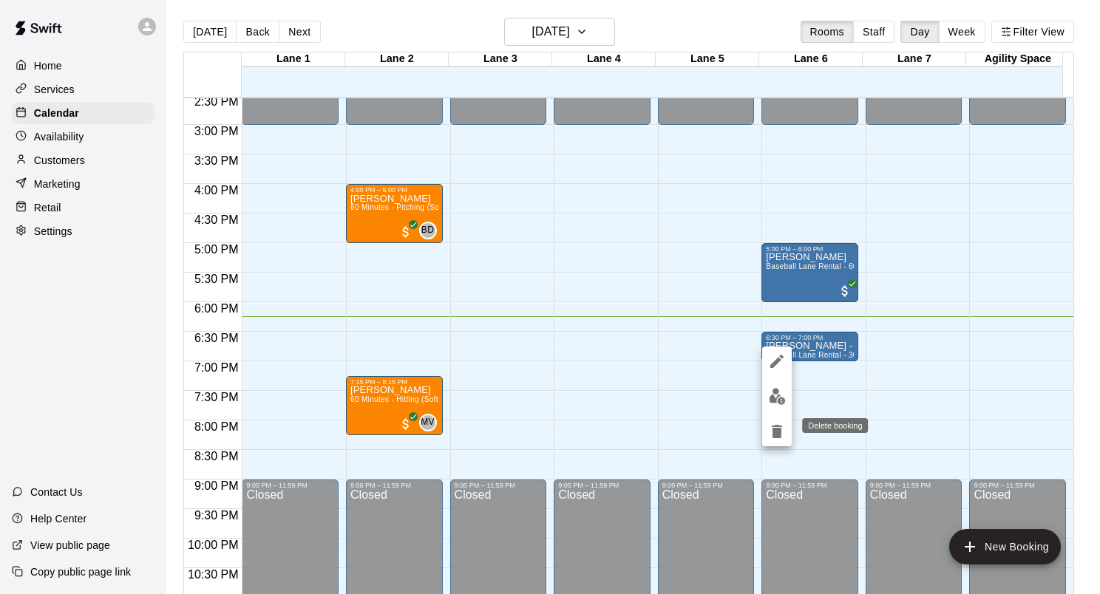
click at [781, 424] on icon "delete" at bounding box center [777, 432] width 18 height 18
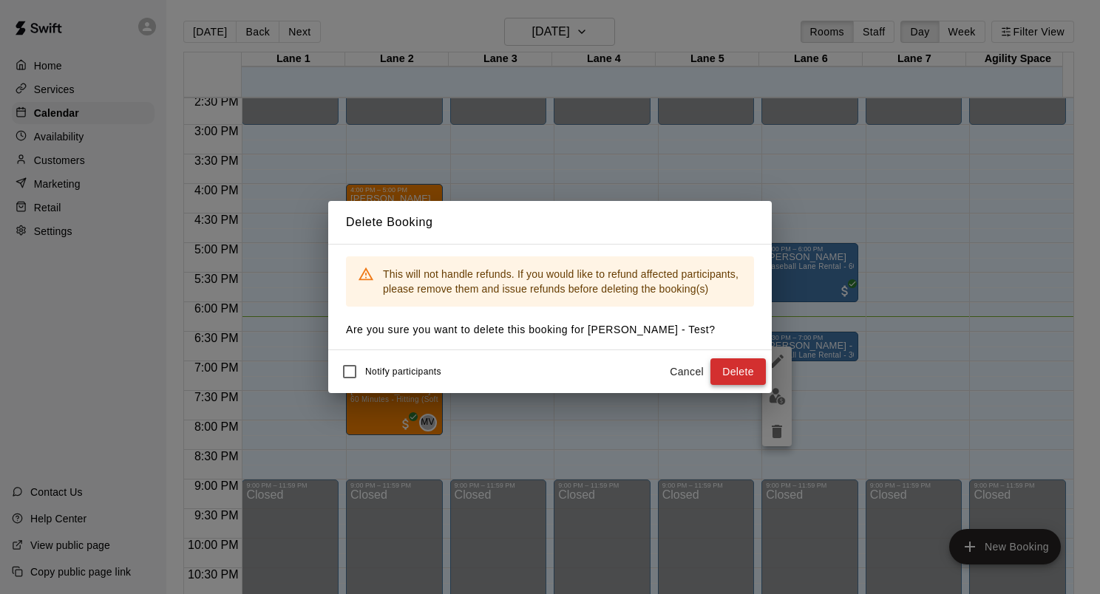
click at [734, 373] on button "Delete" at bounding box center [737, 371] width 55 height 27
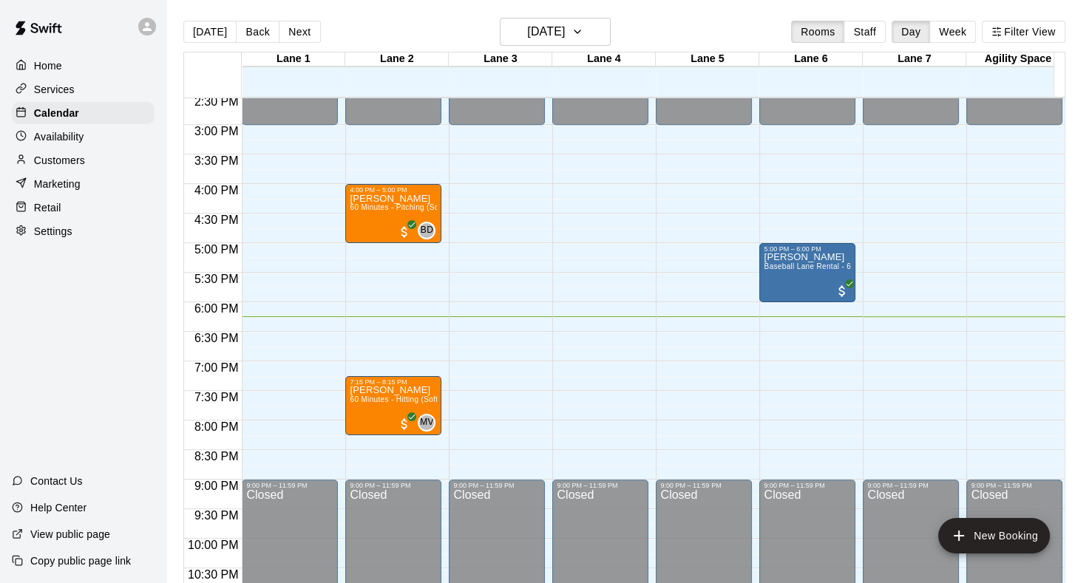
click at [69, 159] on p "Customers" at bounding box center [59, 160] width 51 height 15
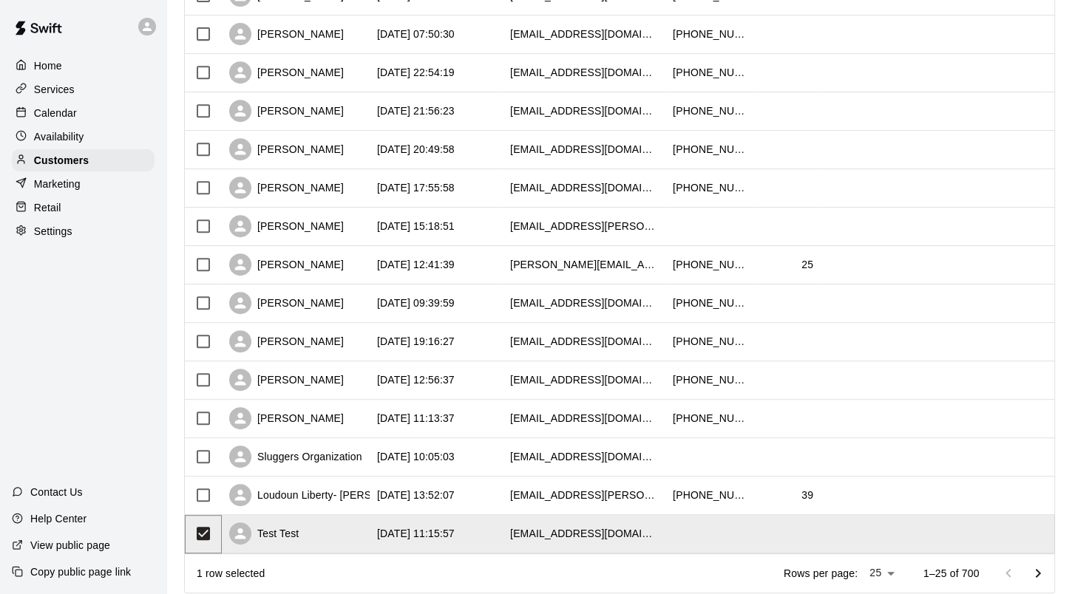
scroll to position [683, 0]
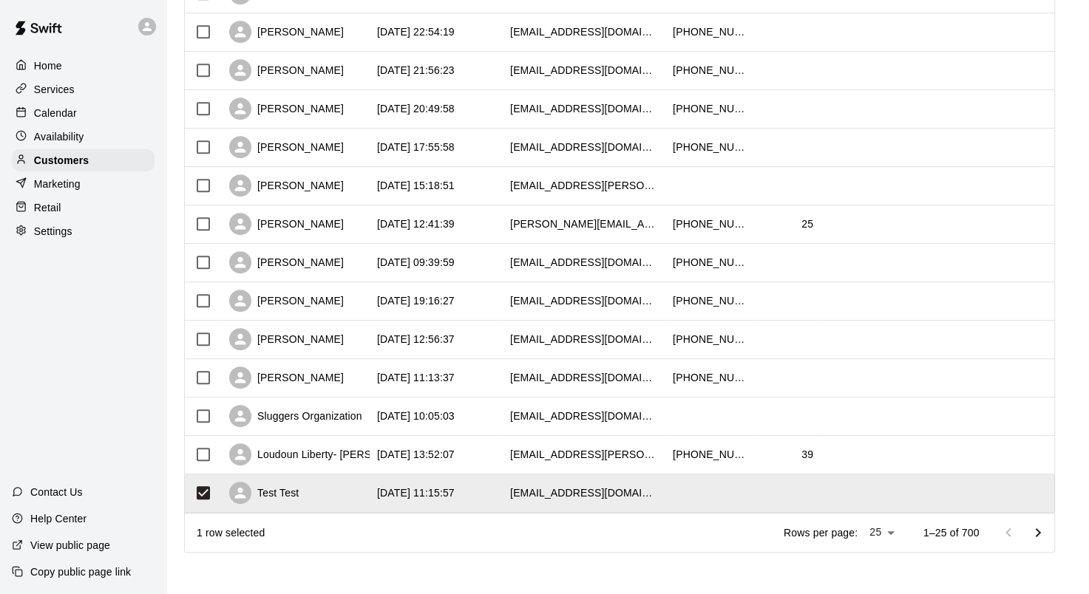
click at [50, 215] on p "Retail" at bounding box center [47, 207] width 27 height 15
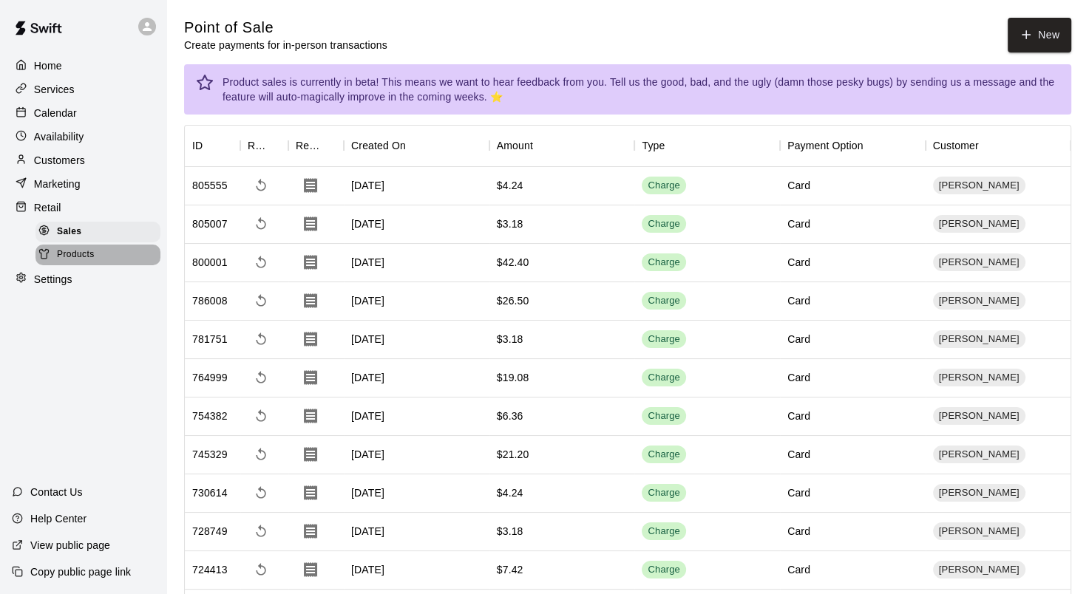
click at [69, 262] on span "Products" at bounding box center [76, 255] width 38 height 15
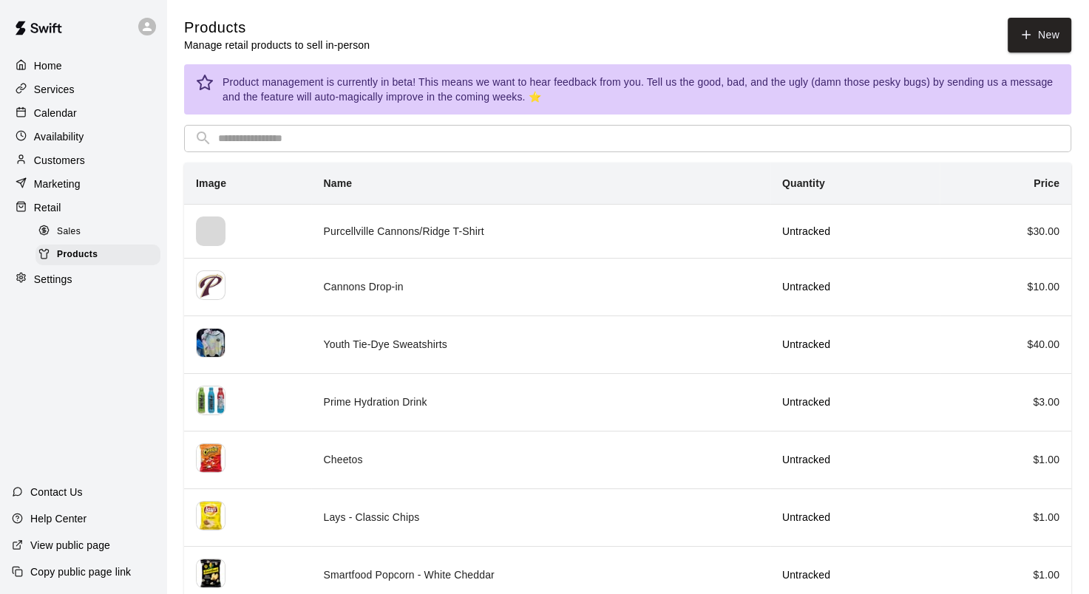
click at [67, 239] on span "Sales" at bounding box center [69, 232] width 24 height 15
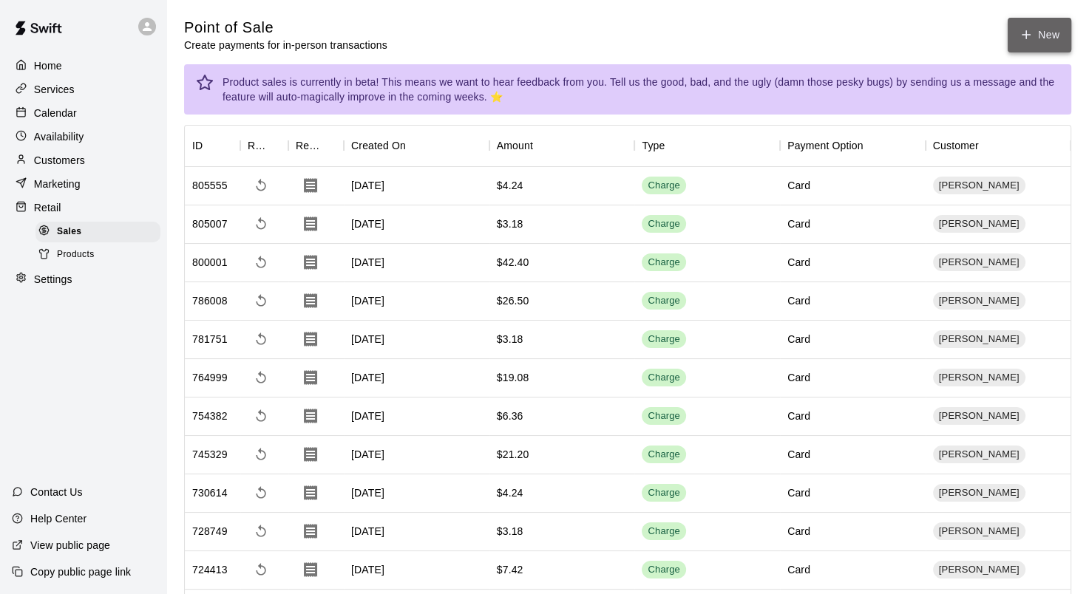
click at [1022, 38] on icon "button" at bounding box center [1025, 34] width 13 height 13
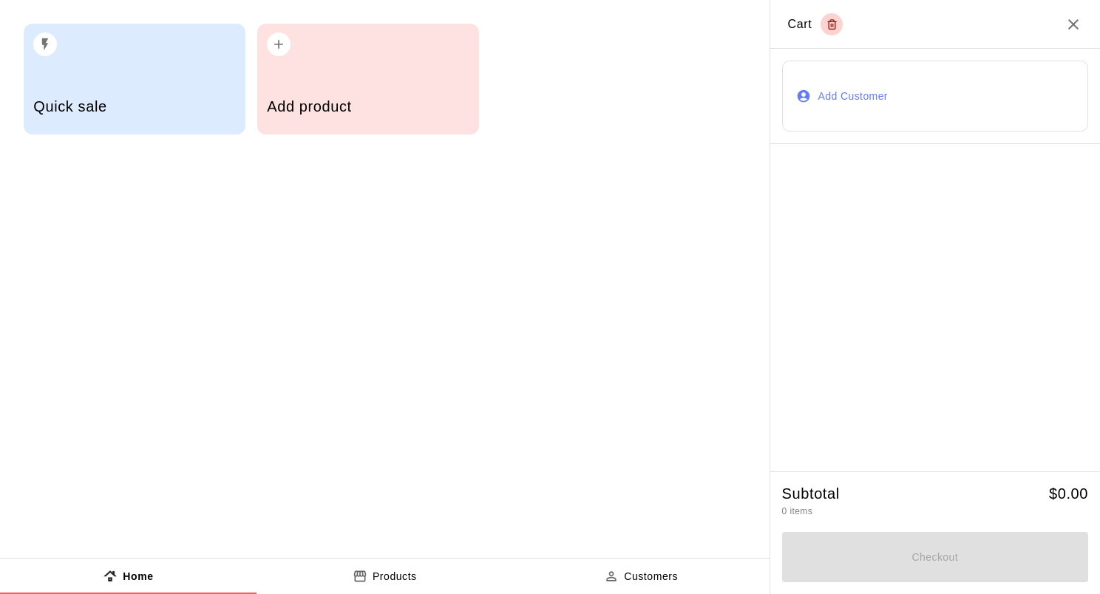
click at [851, 100] on button "Add Customer" at bounding box center [935, 96] width 306 height 71
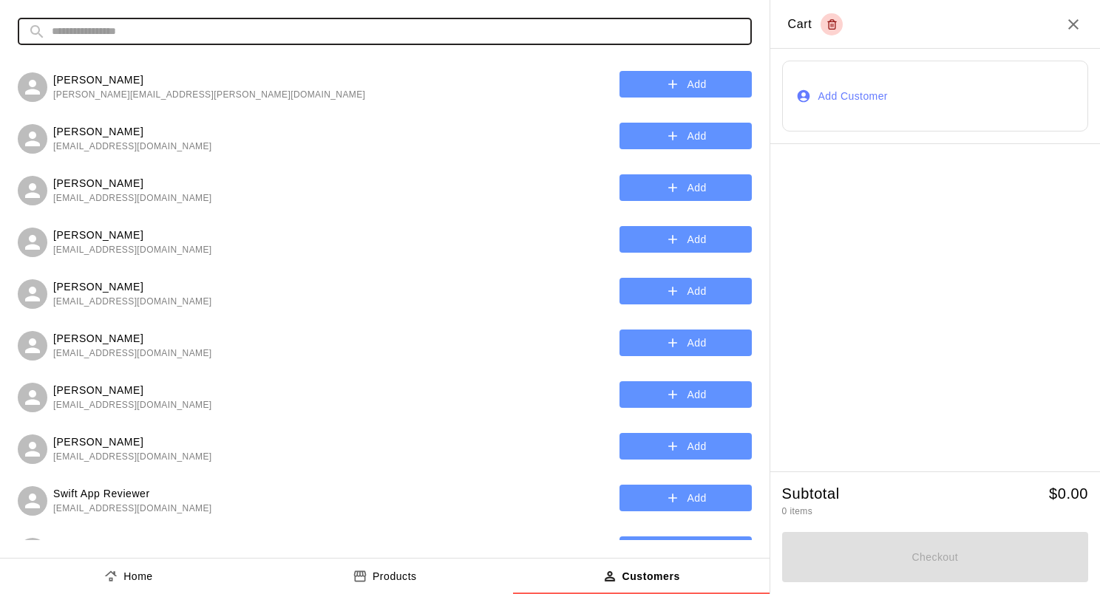
click at [356, 25] on input "text" at bounding box center [397, 31] width 690 height 27
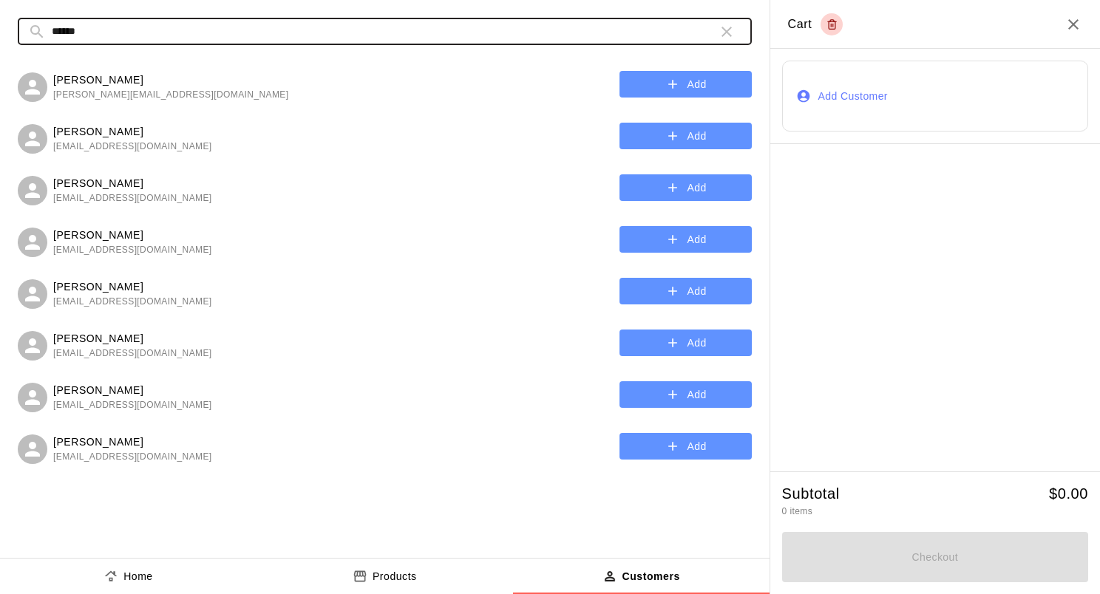
type input "******"
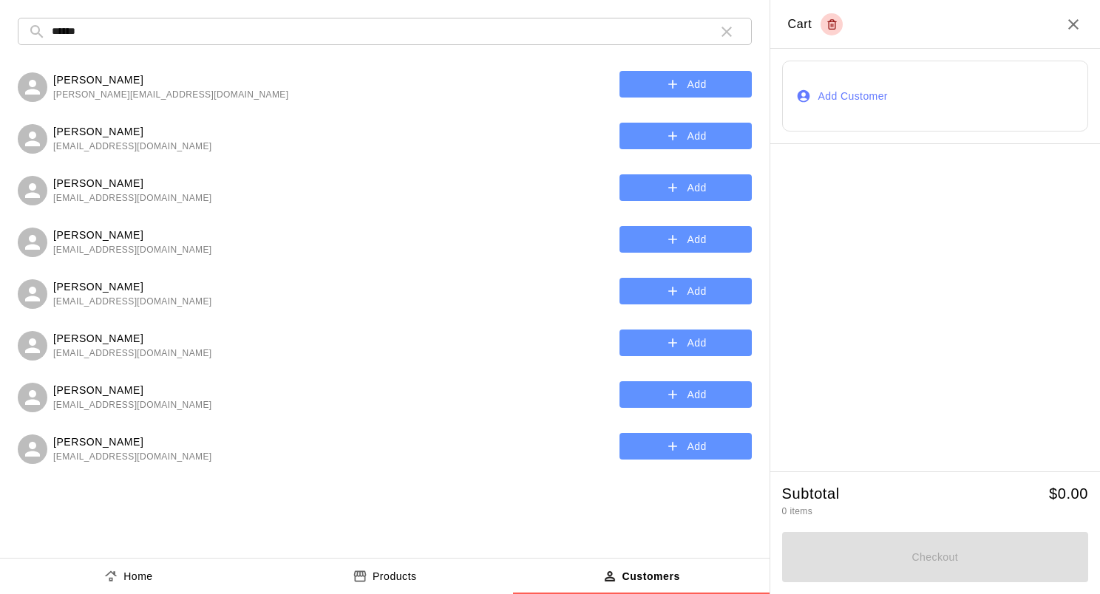
click at [129, 135] on p "[PERSON_NAME]" at bounding box center [132, 132] width 159 height 16
click at [641, 132] on button "Add" at bounding box center [685, 136] width 132 height 27
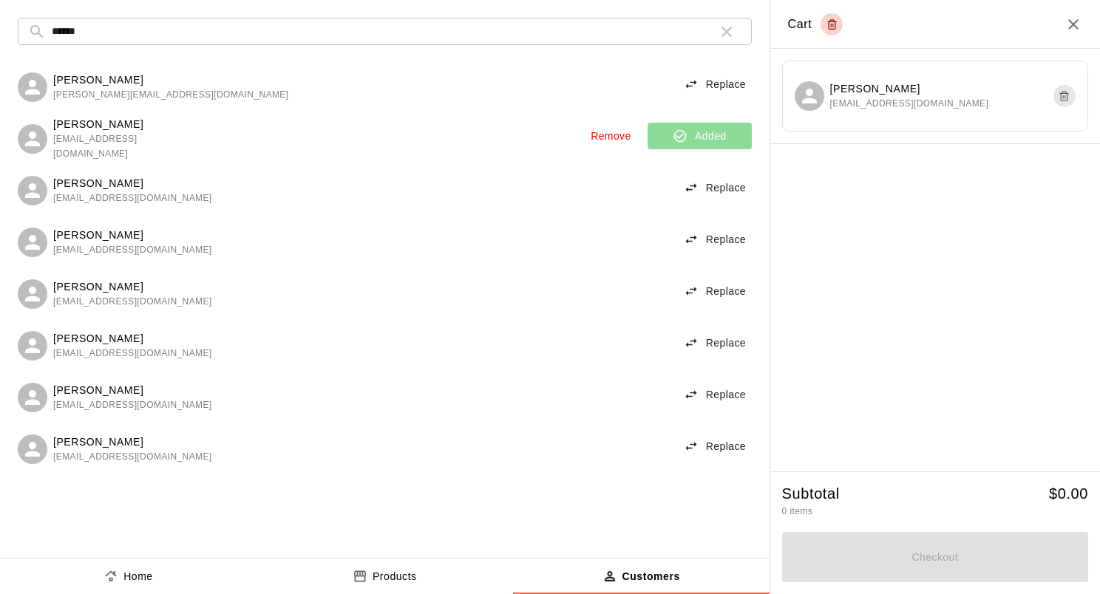
click at [727, 35] on icon "button" at bounding box center [727, 32] width 18 height 18
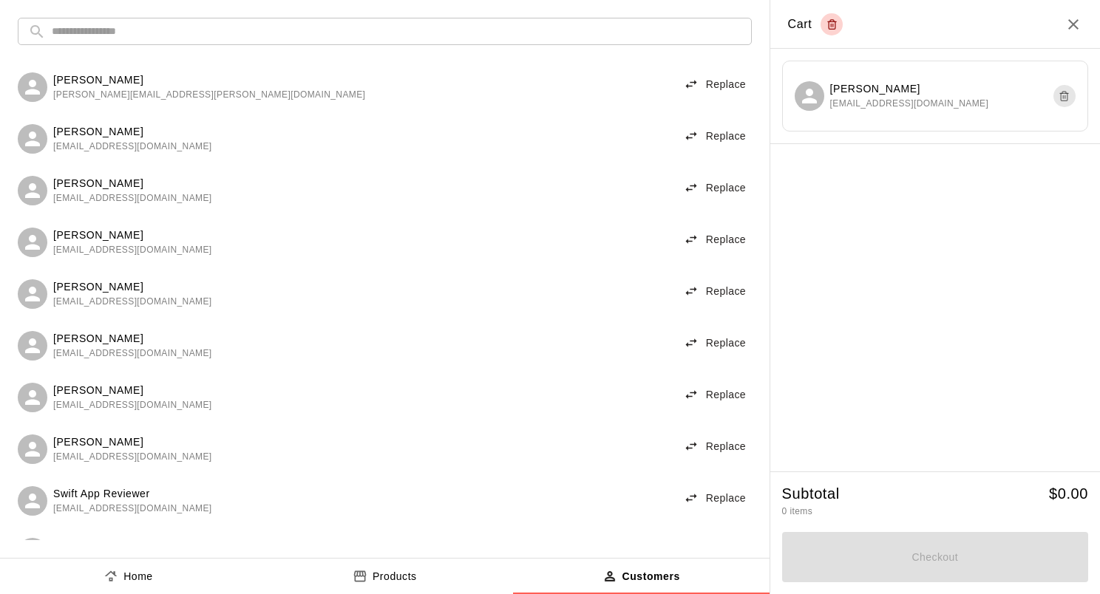
click at [392, 578] on p "Products" at bounding box center [395, 577] width 44 height 16
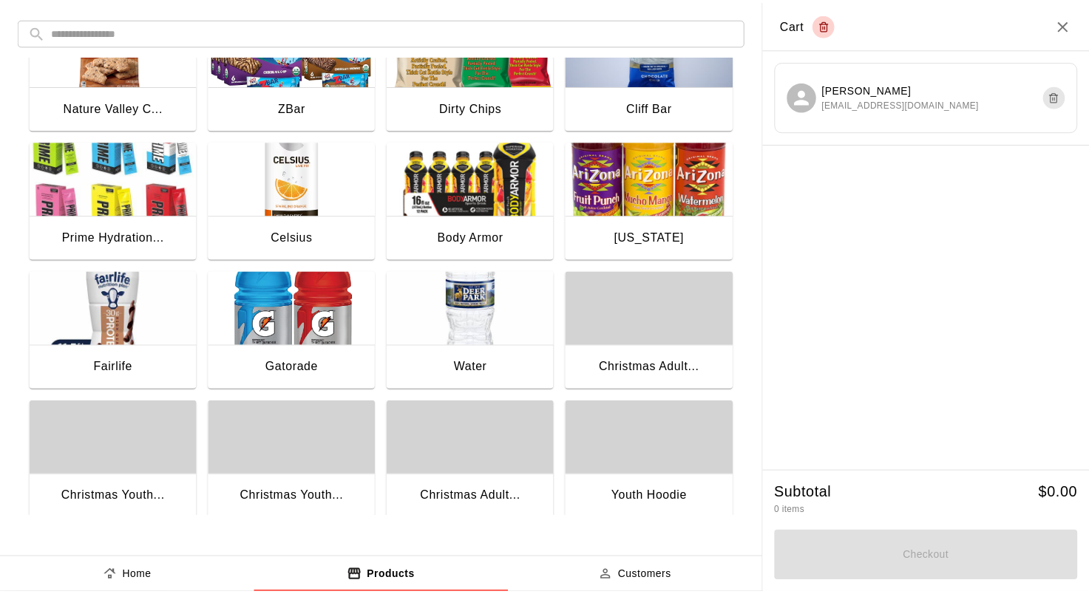
scroll to position [665, 0]
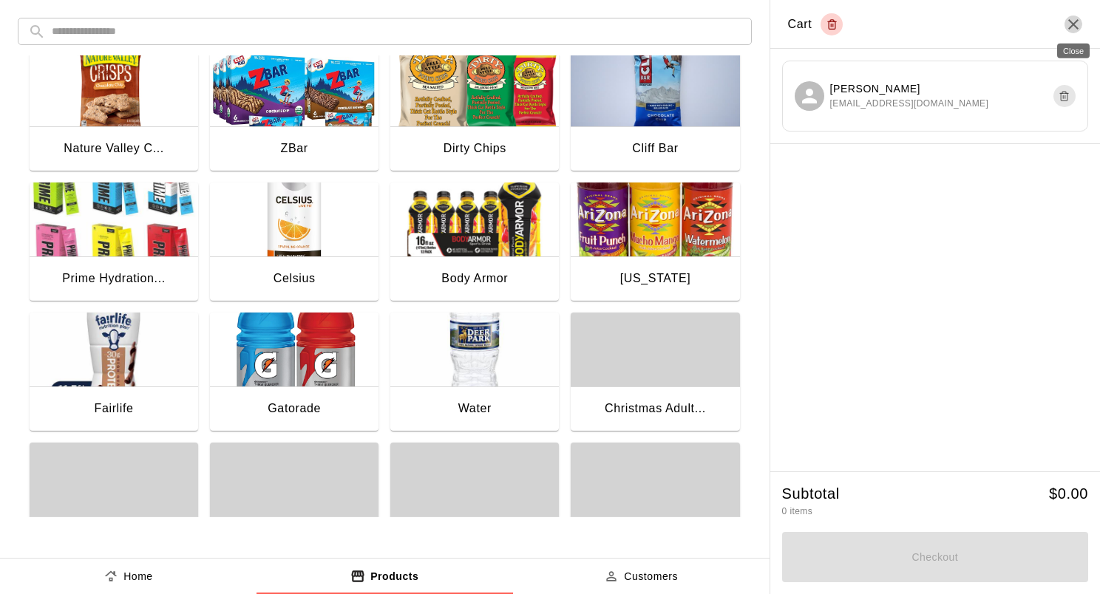
click at [1075, 27] on icon "Close" at bounding box center [1073, 25] width 18 height 18
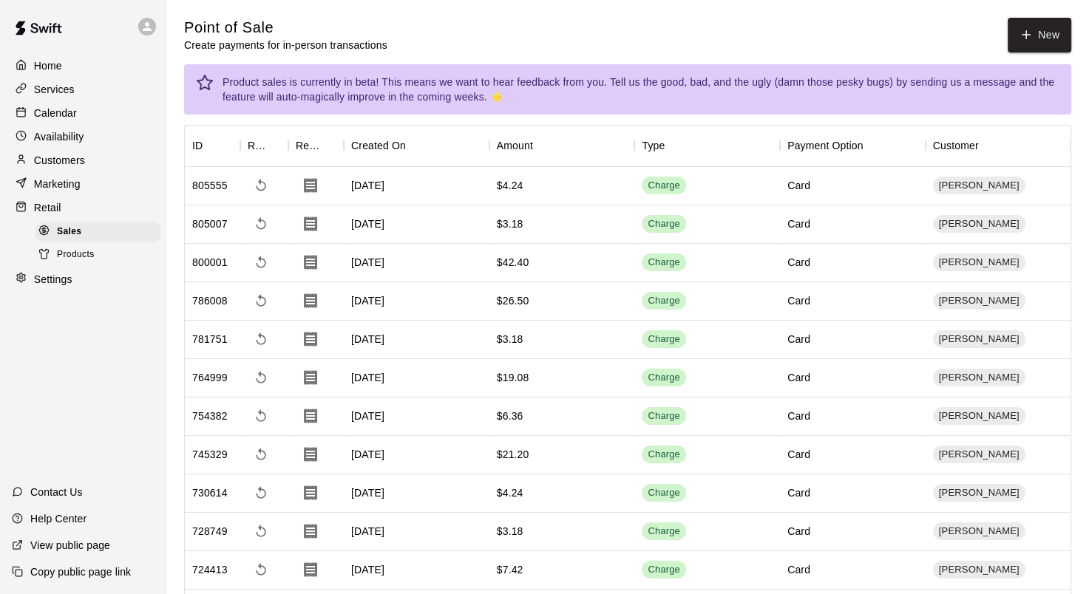
click at [72, 113] on p "Calendar" at bounding box center [55, 113] width 43 height 15
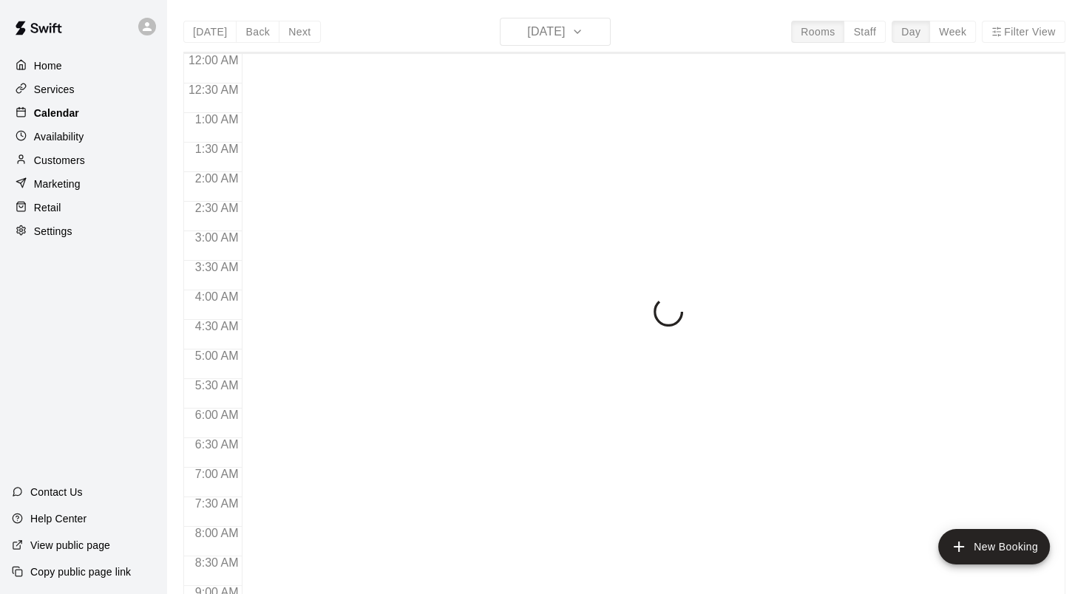
scroll to position [860, 0]
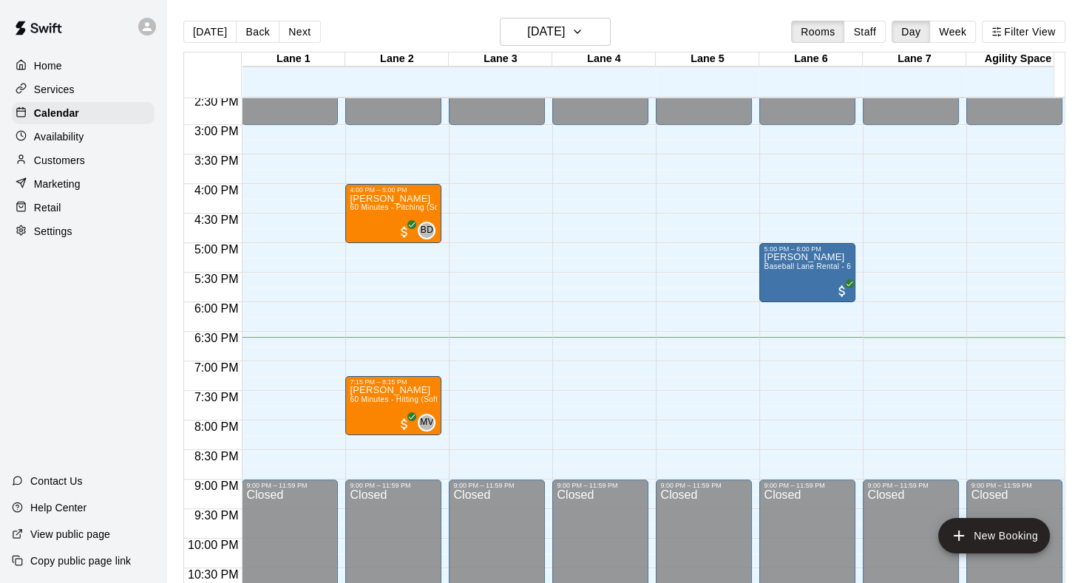
click at [50, 162] on p "Customers" at bounding box center [59, 160] width 51 height 15
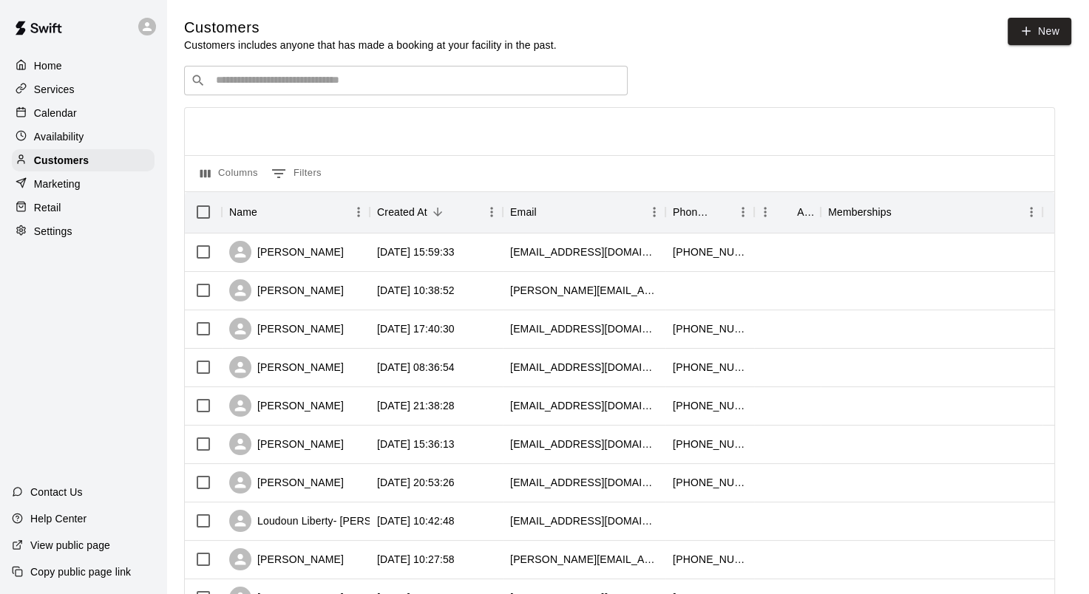
scroll to position [683, 0]
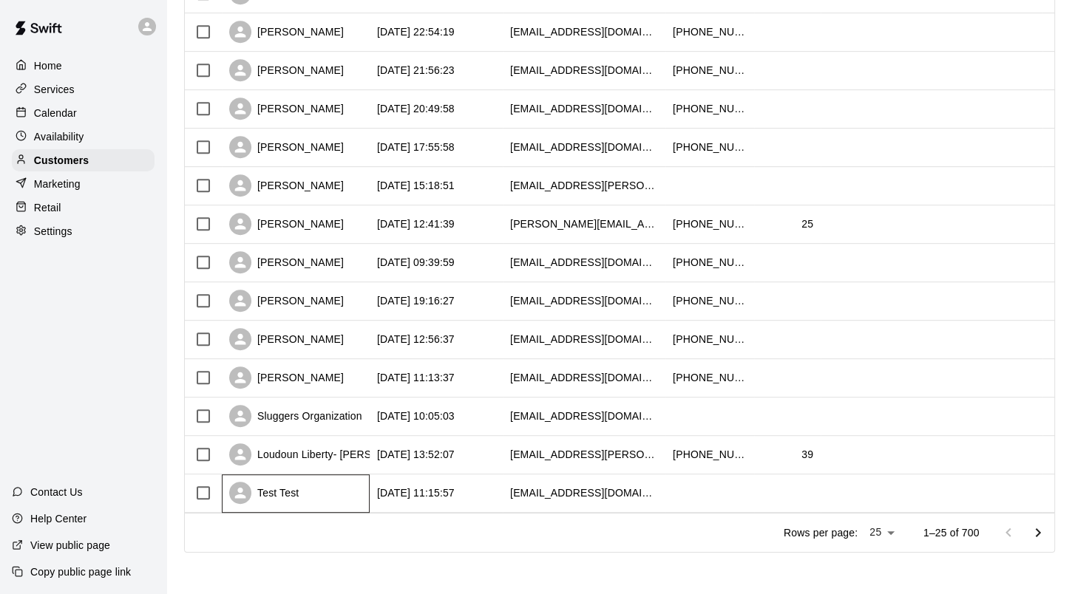
click at [363, 491] on div "Test Test" at bounding box center [296, 494] width 148 height 38
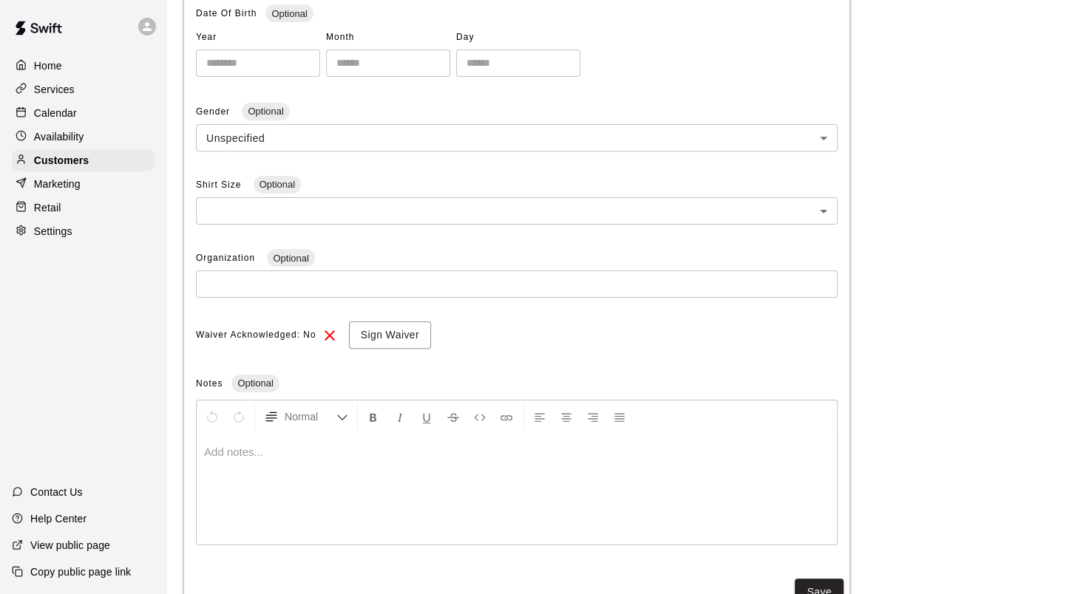
scroll to position [392, 0]
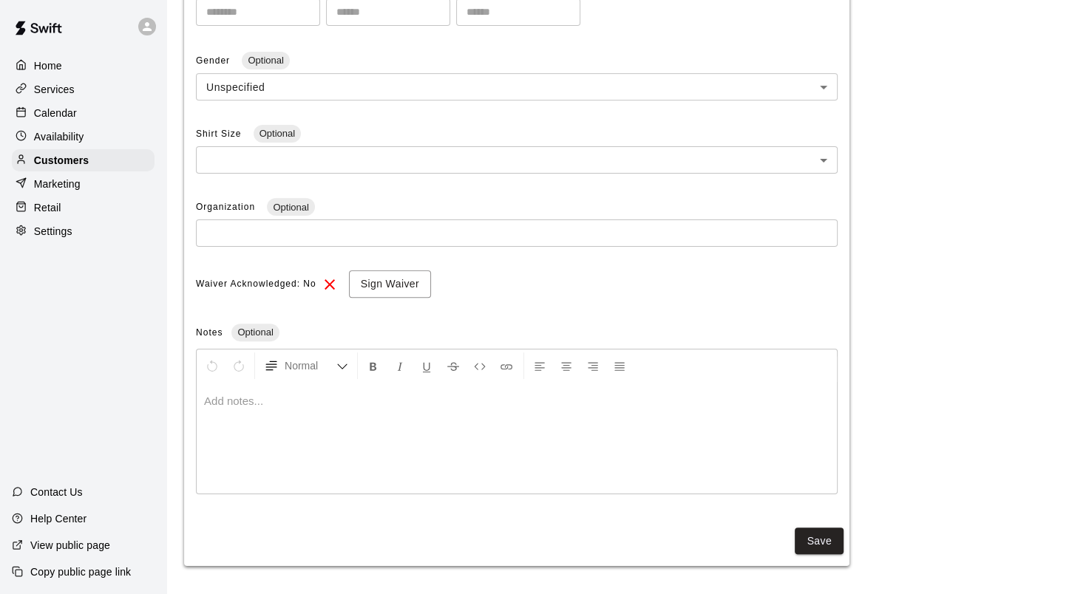
click at [543, 407] on div at bounding box center [517, 438] width 640 height 111
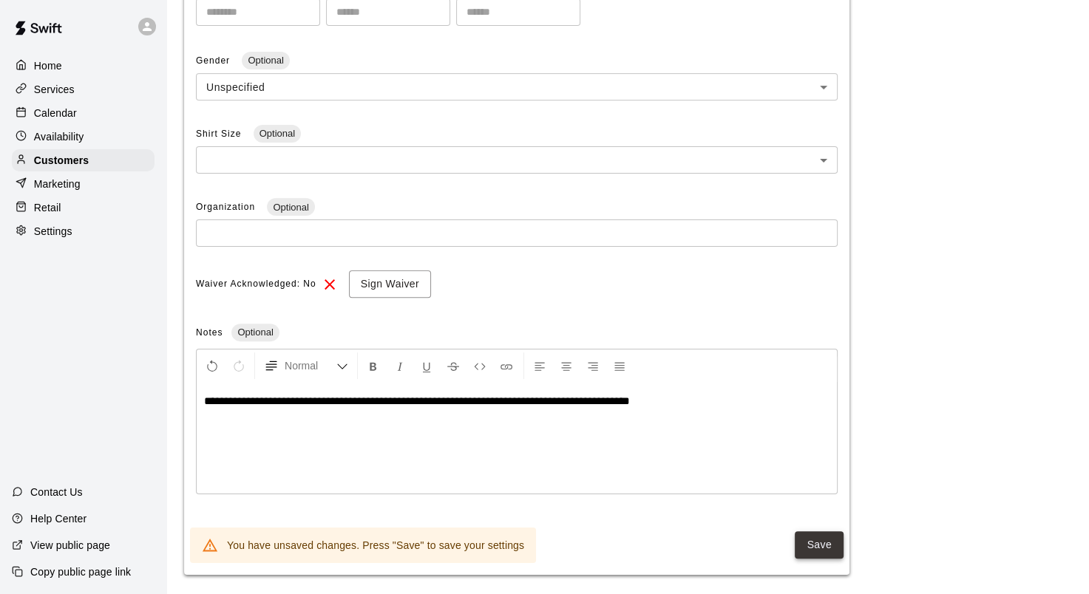
click at [819, 545] on button "Save" at bounding box center [819, 544] width 49 height 27
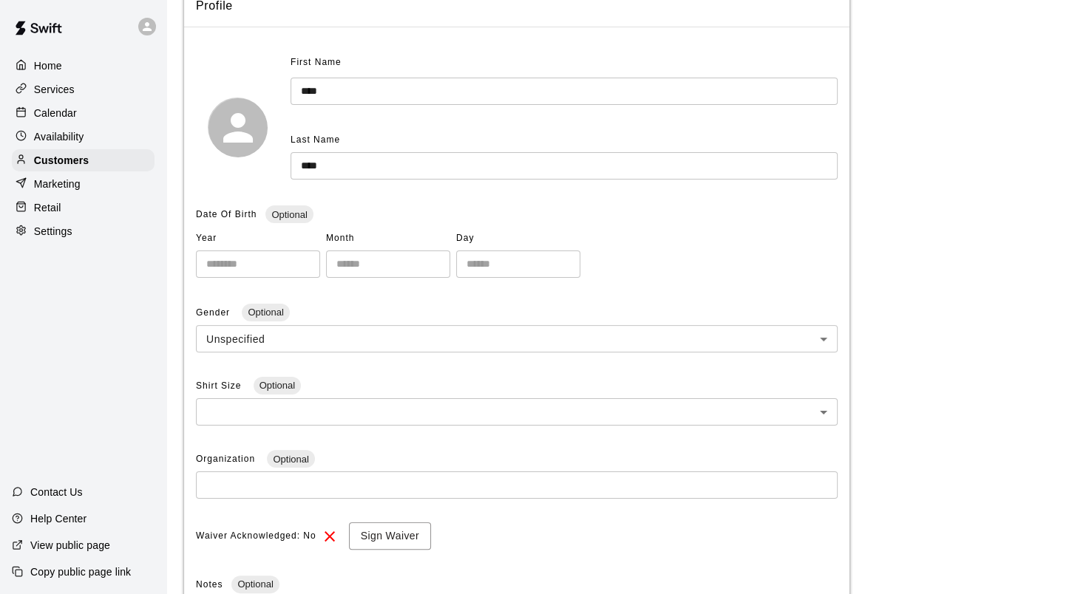
scroll to position [0, 0]
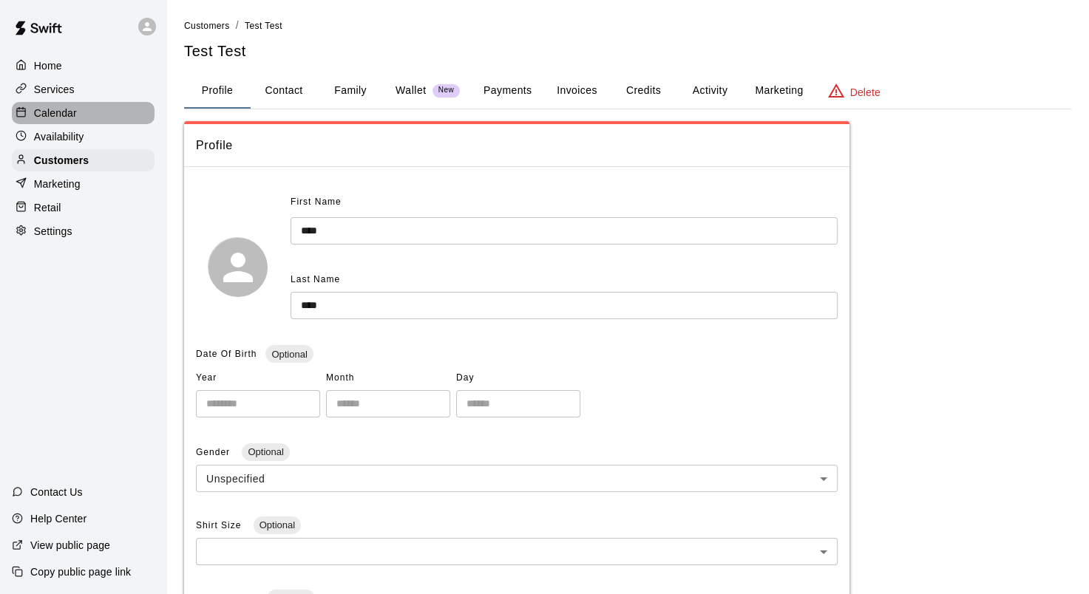
click at [50, 118] on p "Calendar" at bounding box center [55, 113] width 43 height 15
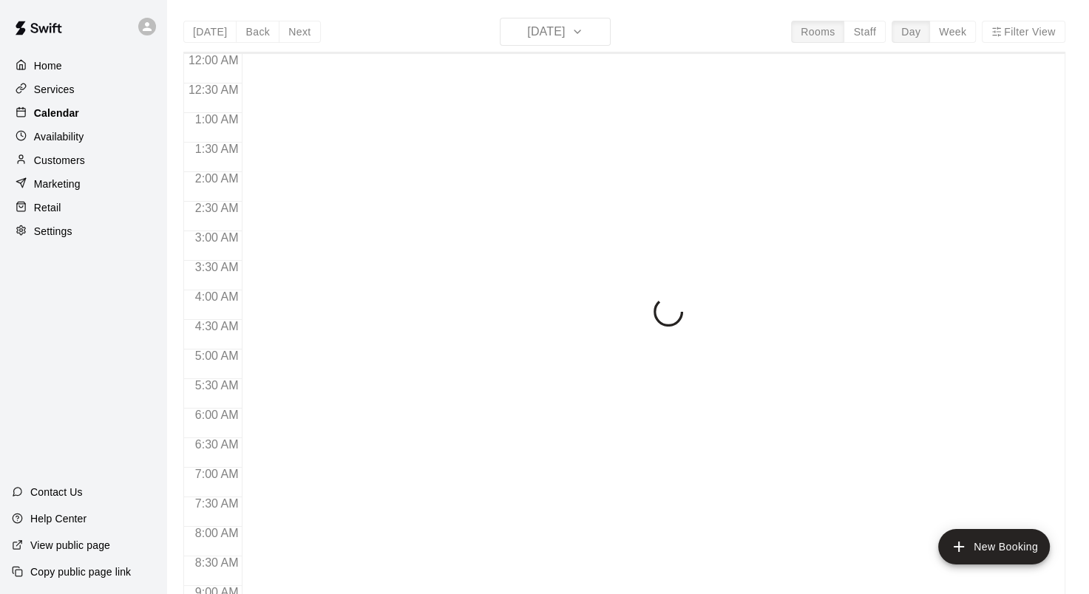
scroll to position [860, 0]
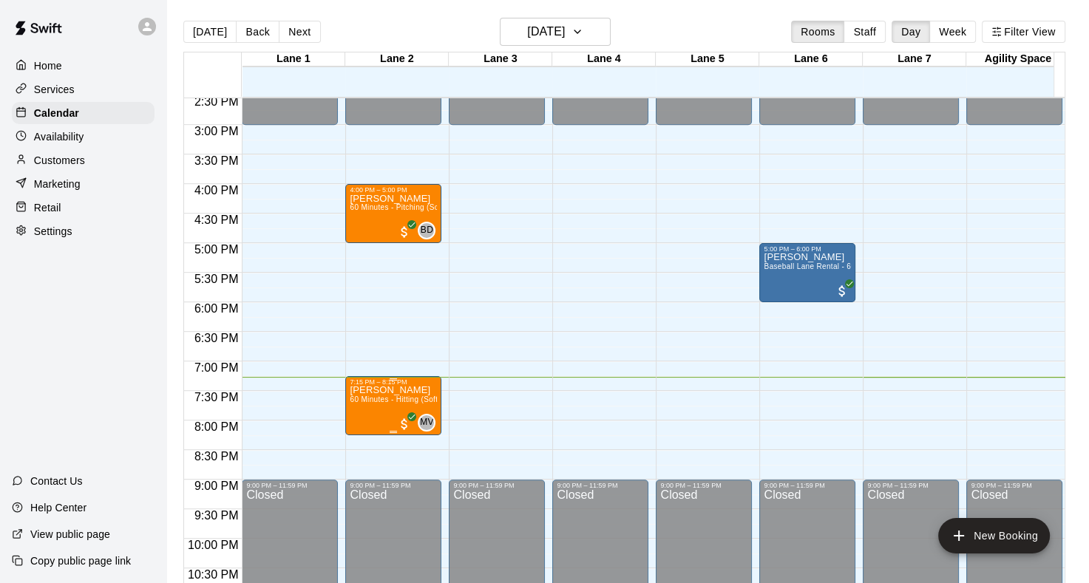
click at [387, 390] on p "[PERSON_NAME]" at bounding box center [393, 390] width 87 height 0
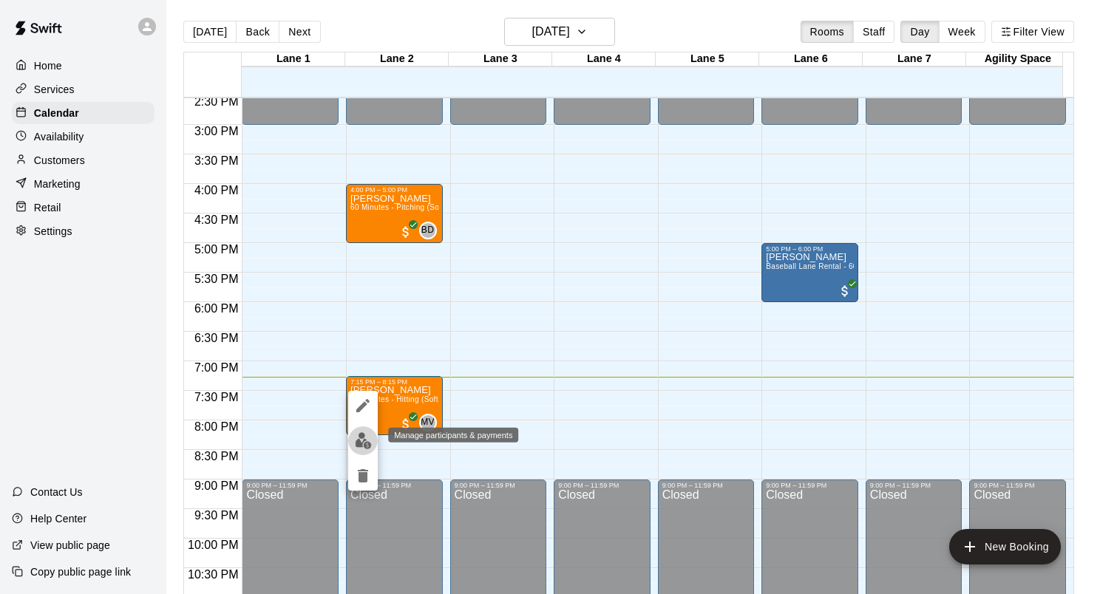
click at [362, 438] on img "edit" at bounding box center [363, 440] width 17 height 17
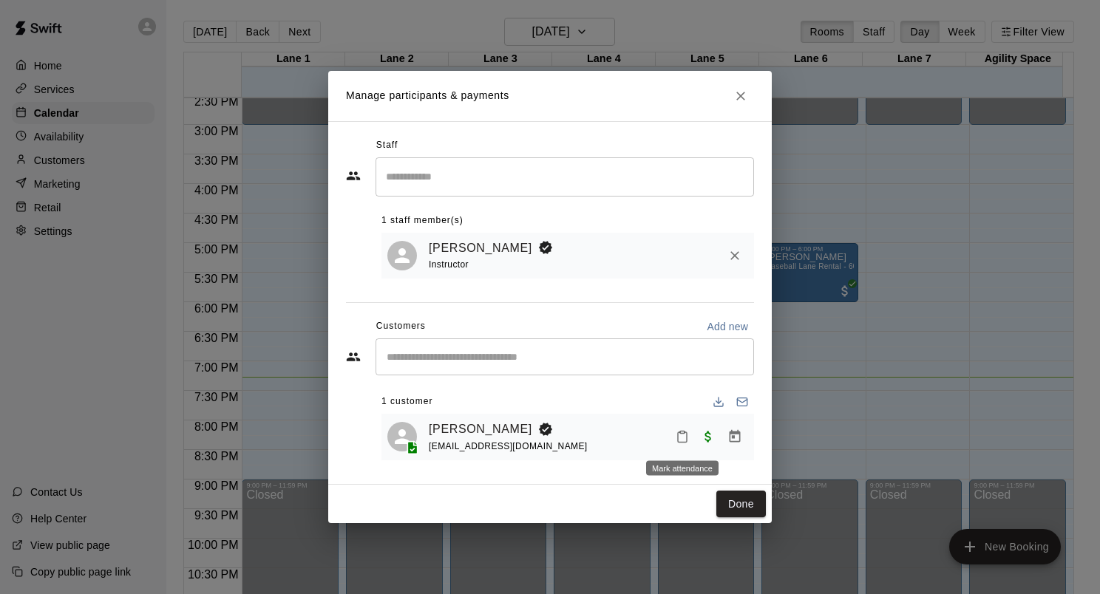
click at [681, 432] on rect "Mark attendance" at bounding box center [682, 433] width 4 height 2
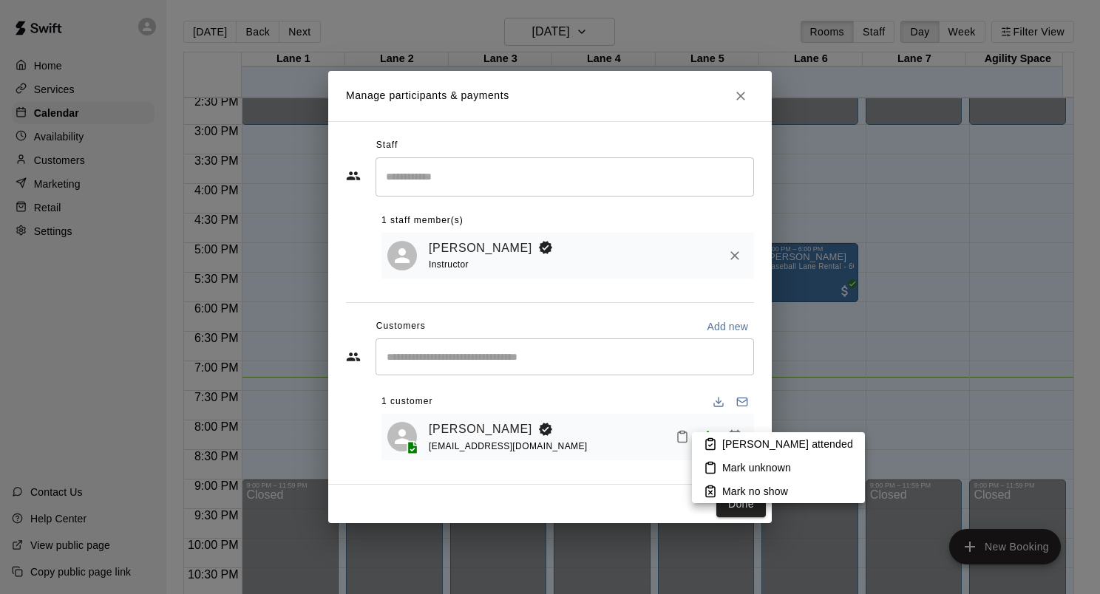
click at [715, 436] on li "[PERSON_NAME] attended" at bounding box center [778, 444] width 173 height 24
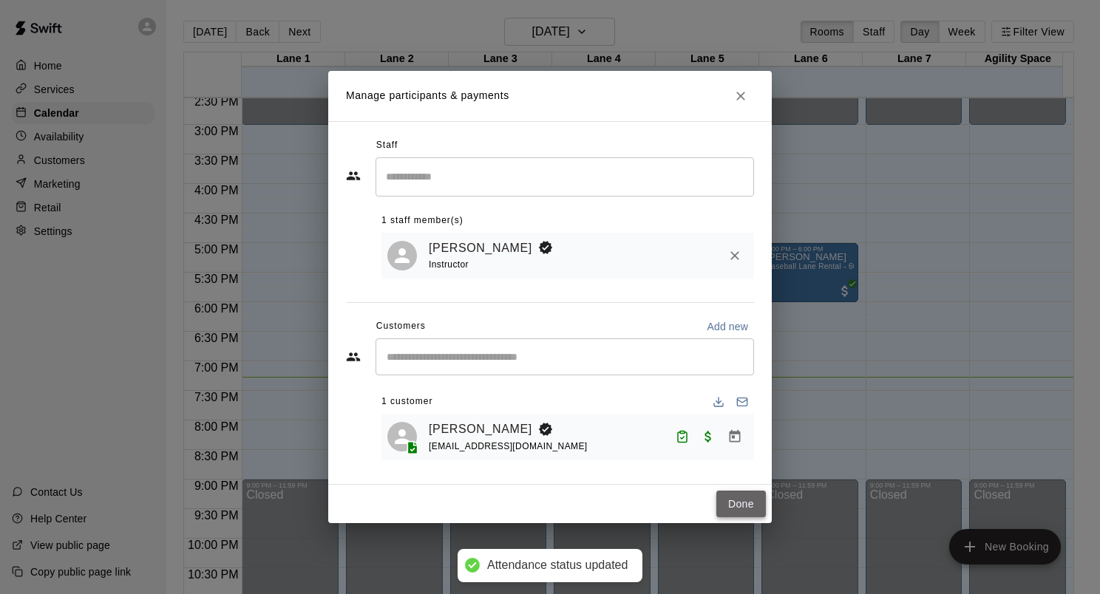
click at [745, 503] on button "Done" at bounding box center [741, 504] width 50 height 27
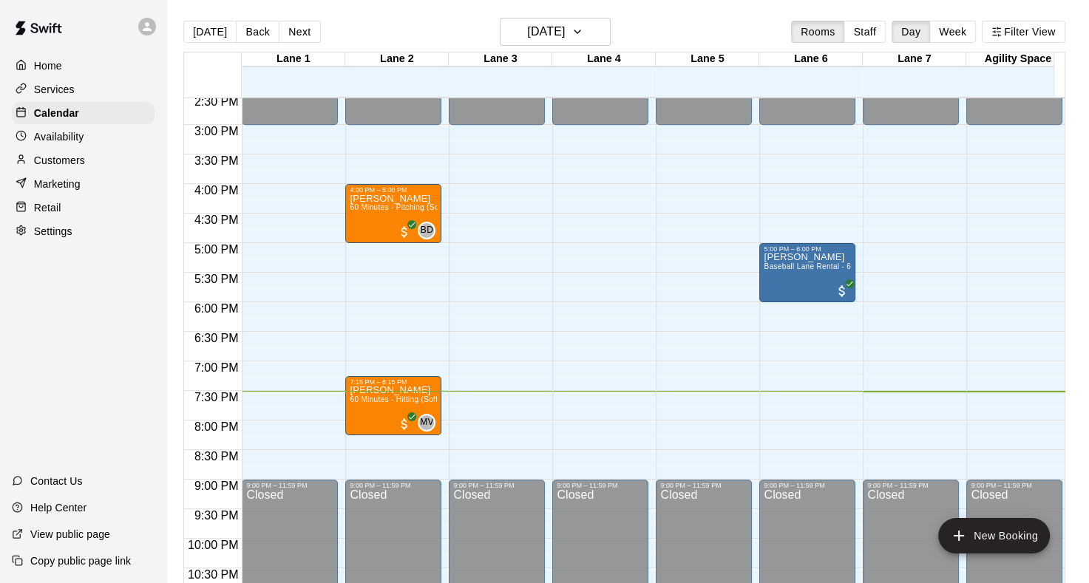
click at [61, 137] on p "Availability" at bounding box center [59, 136] width 50 height 15
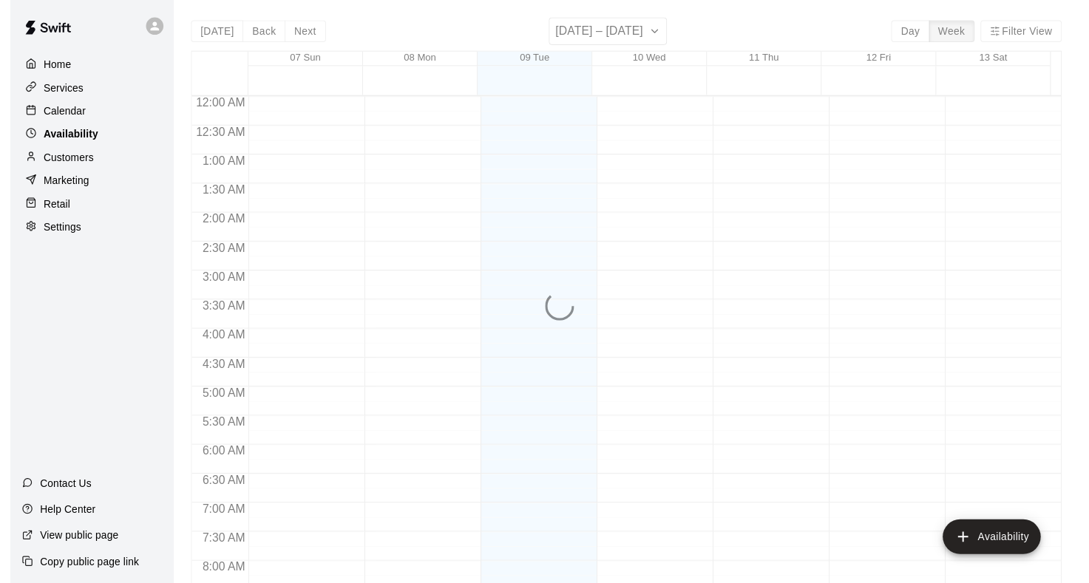
scroll to position [905, 0]
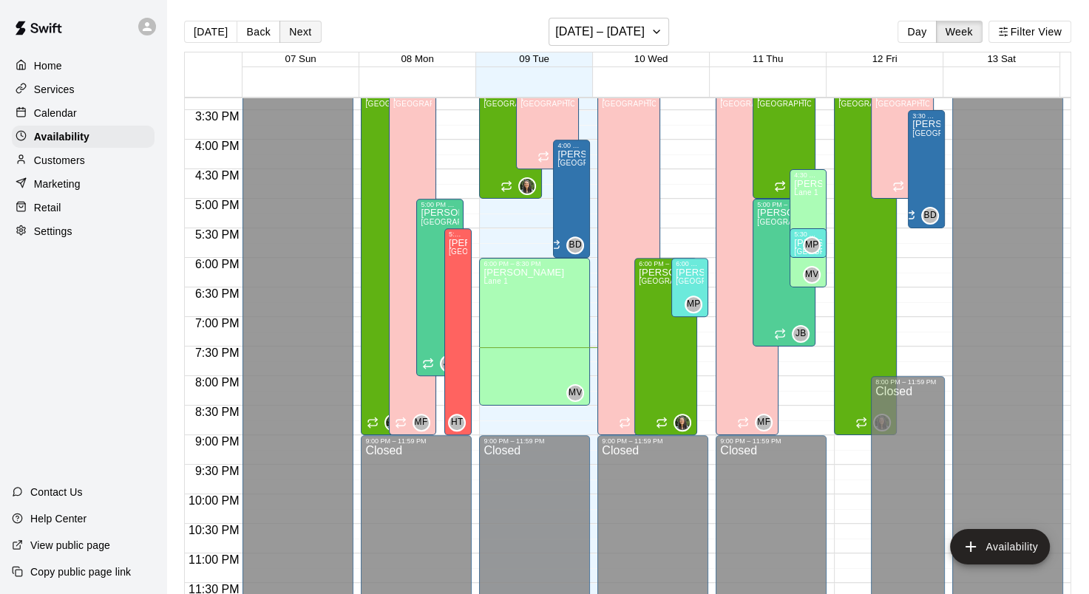
click at [287, 33] on button "Next" at bounding box center [299, 32] width 41 height 22
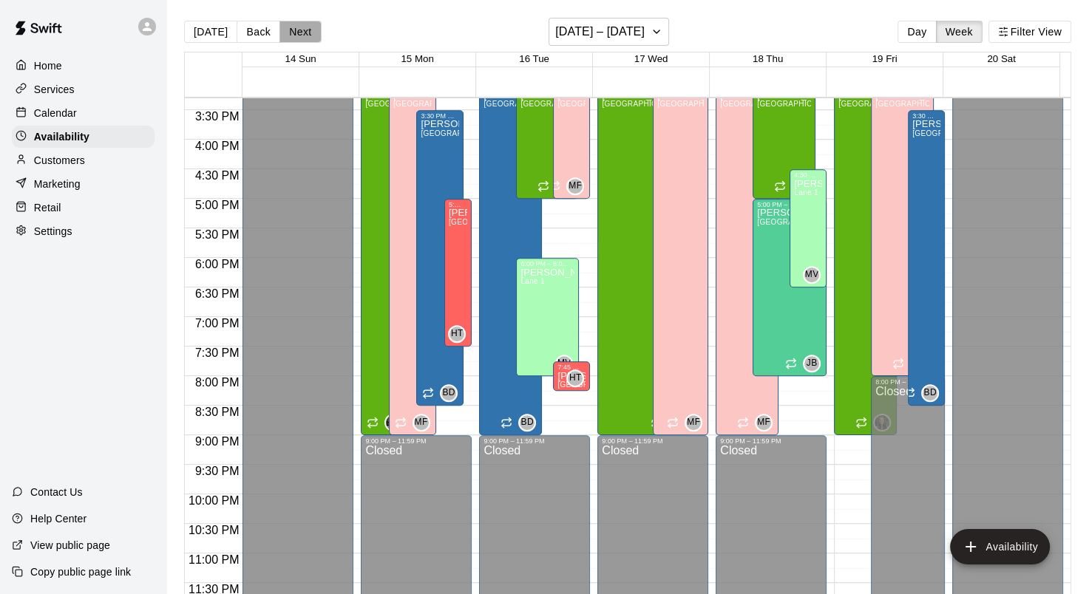
click at [287, 33] on button "Next" at bounding box center [299, 32] width 41 height 22
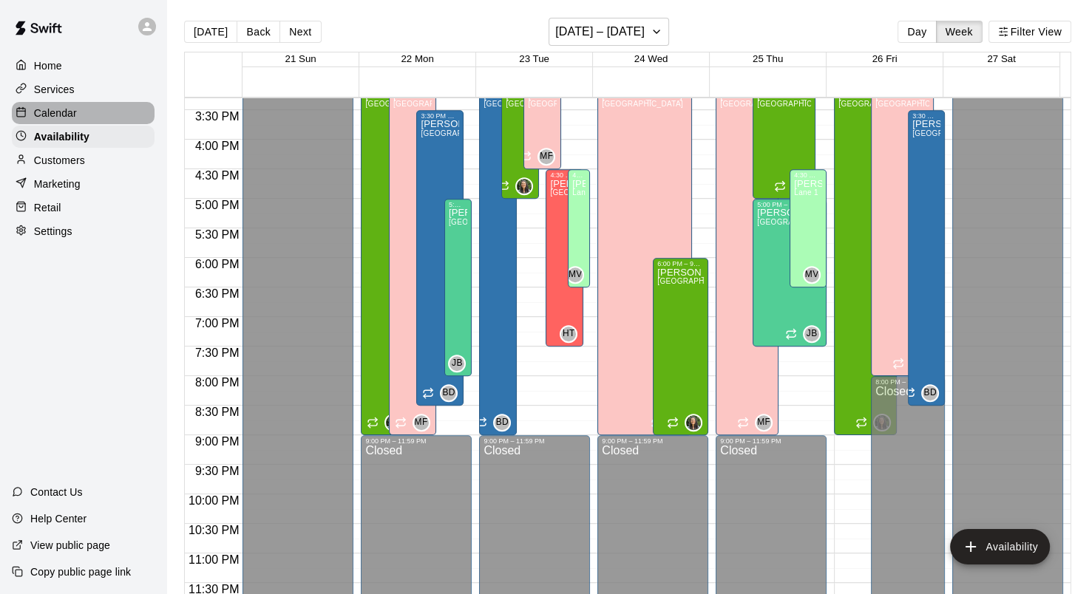
click at [66, 118] on p "Calendar" at bounding box center [55, 113] width 43 height 15
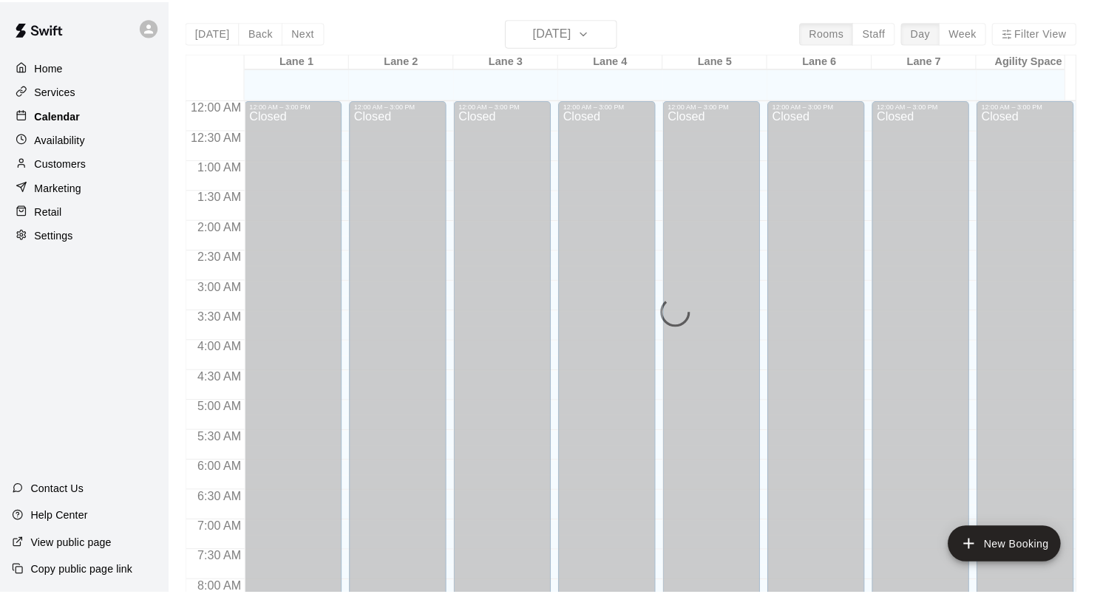
scroll to position [860, 0]
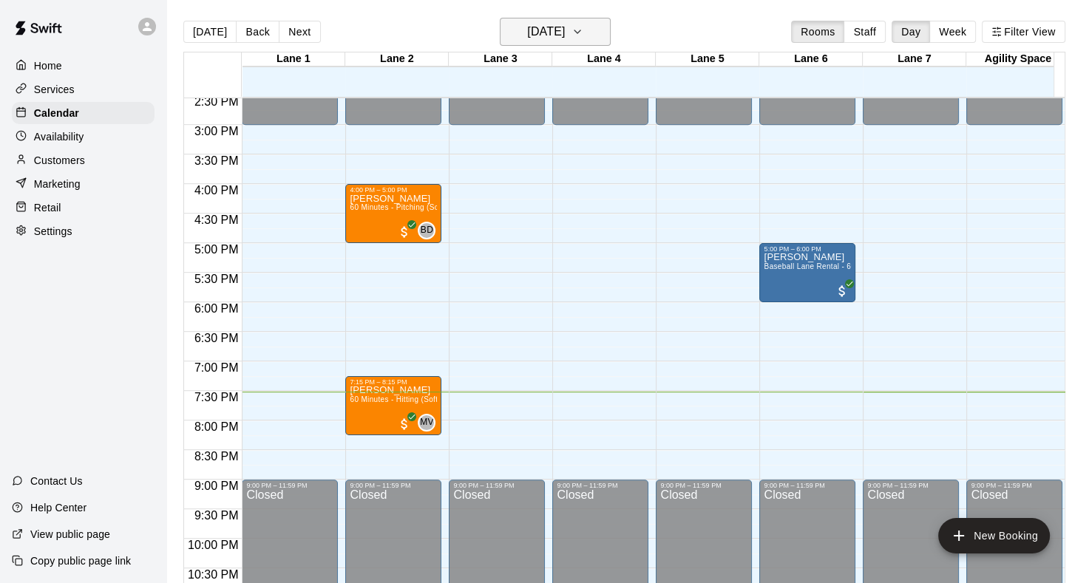
click at [583, 31] on icon "button" at bounding box center [577, 32] width 12 height 18
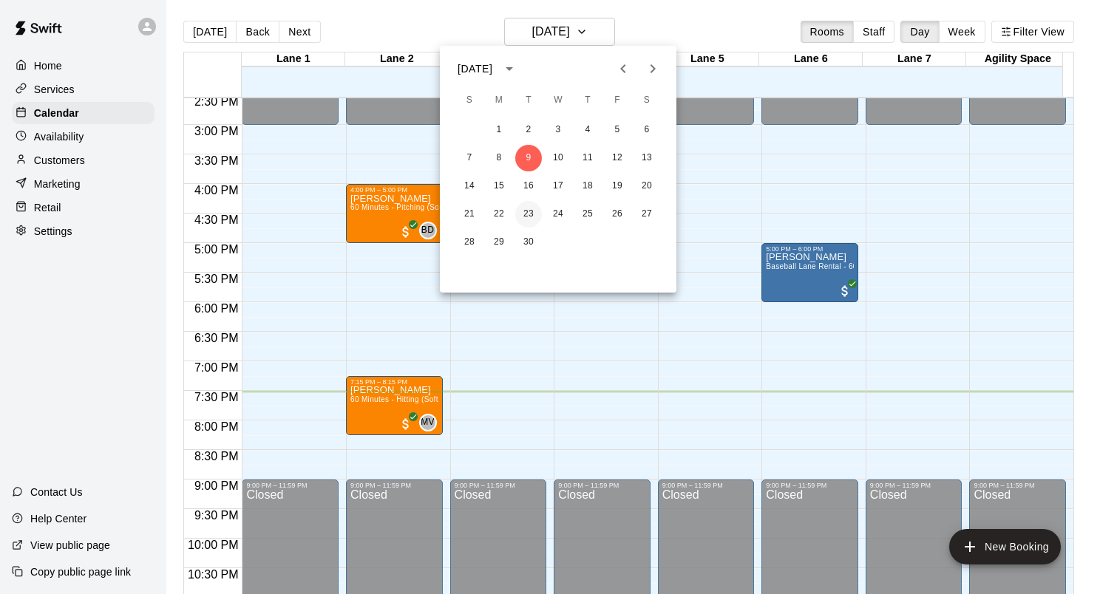
click at [532, 211] on button "23" at bounding box center [528, 214] width 27 height 27
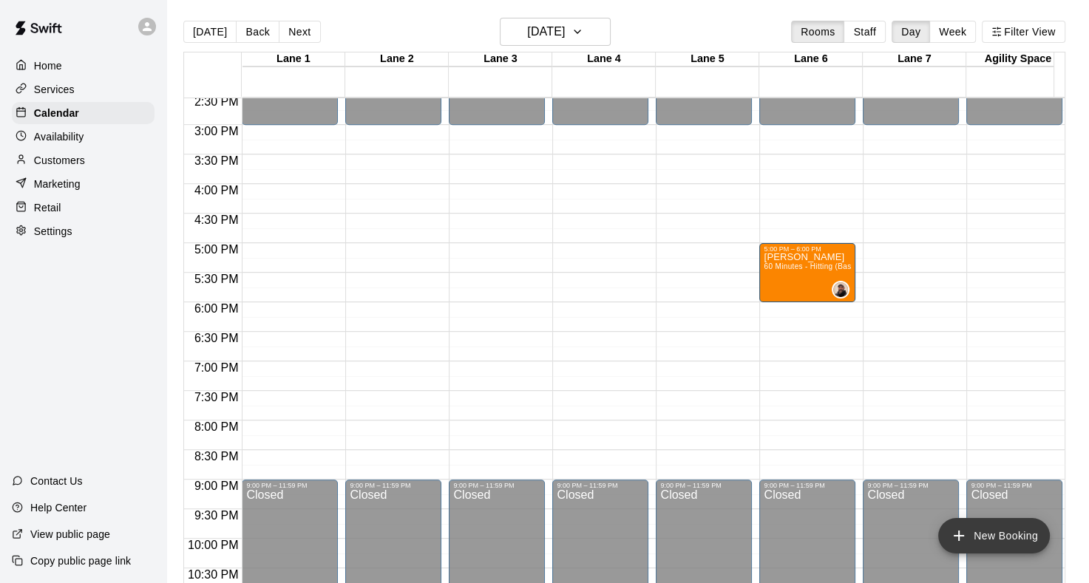
click at [958, 534] on icon "add" at bounding box center [959, 536] width 18 height 18
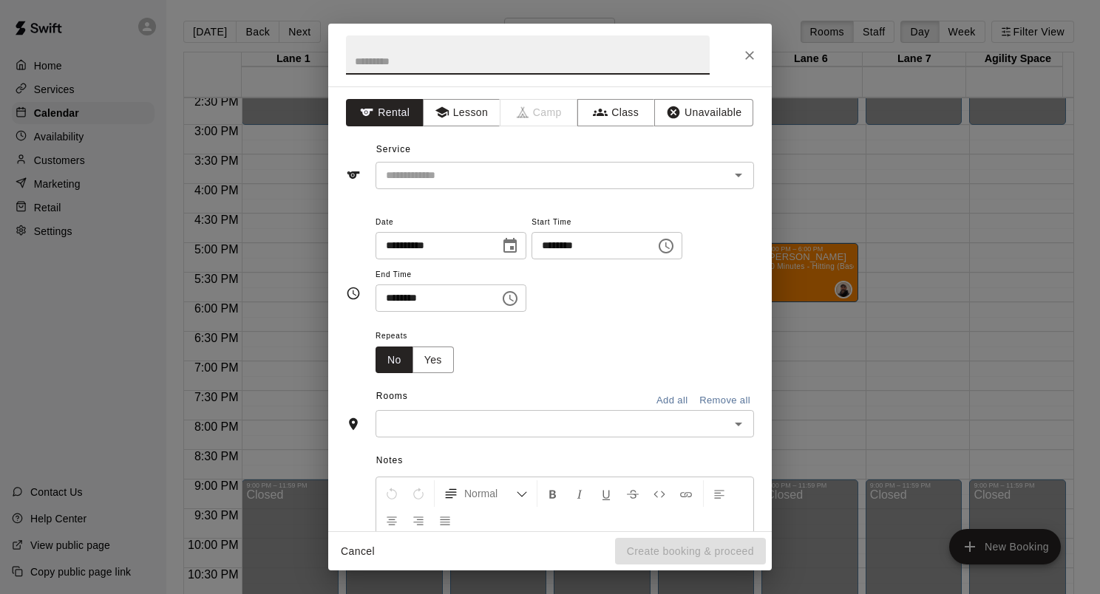
click at [472, 67] on input "text" at bounding box center [528, 54] width 364 height 39
type input "**********"
click at [457, 106] on button "Lesson" at bounding box center [462, 112] width 78 height 27
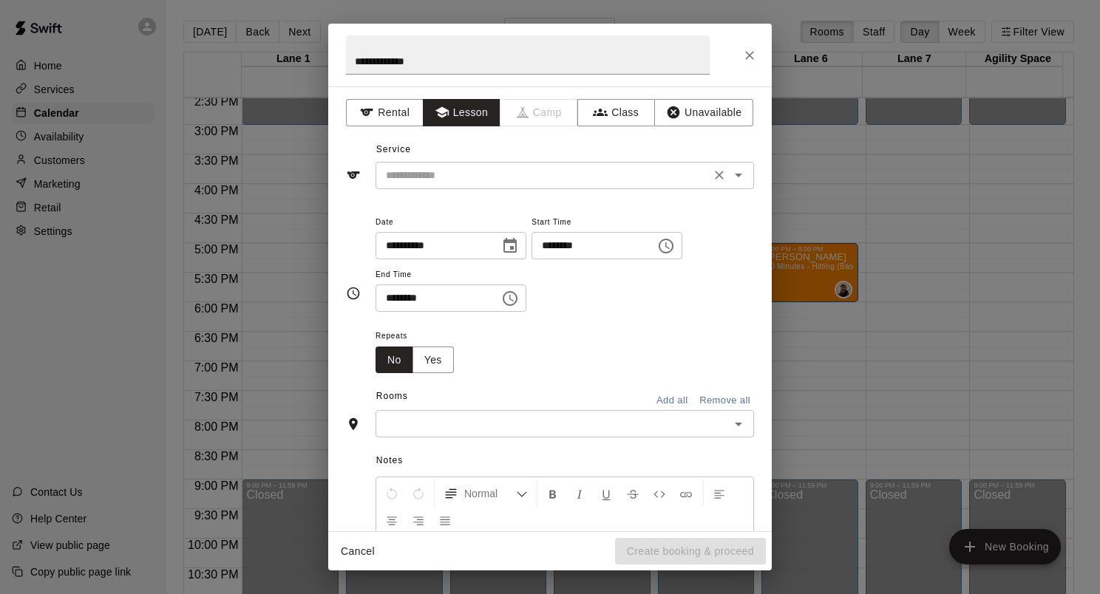
click at [475, 169] on input "text" at bounding box center [543, 175] width 326 height 18
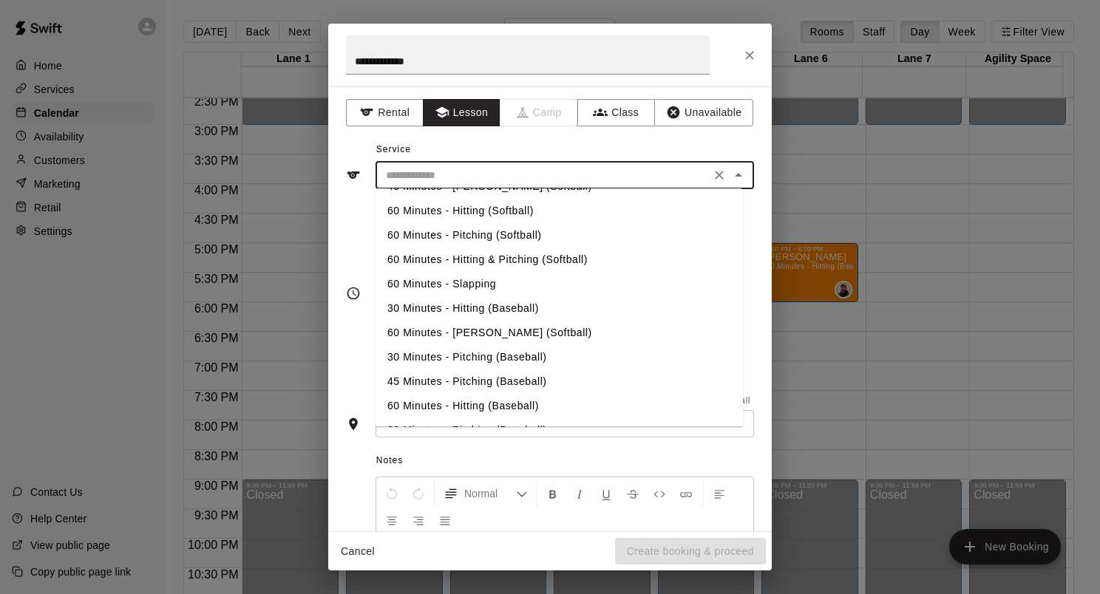
scroll to position [148, 0]
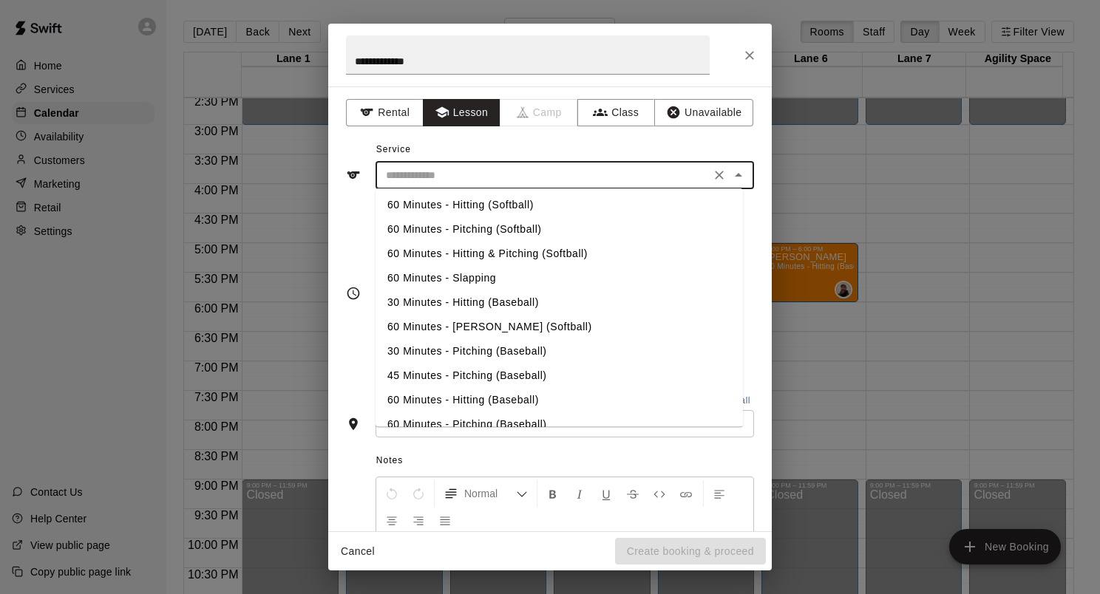
click at [464, 210] on li "60 Minutes - Hitting (Softball)" at bounding box center [558, 205] width 367 height 24
type input "**********"
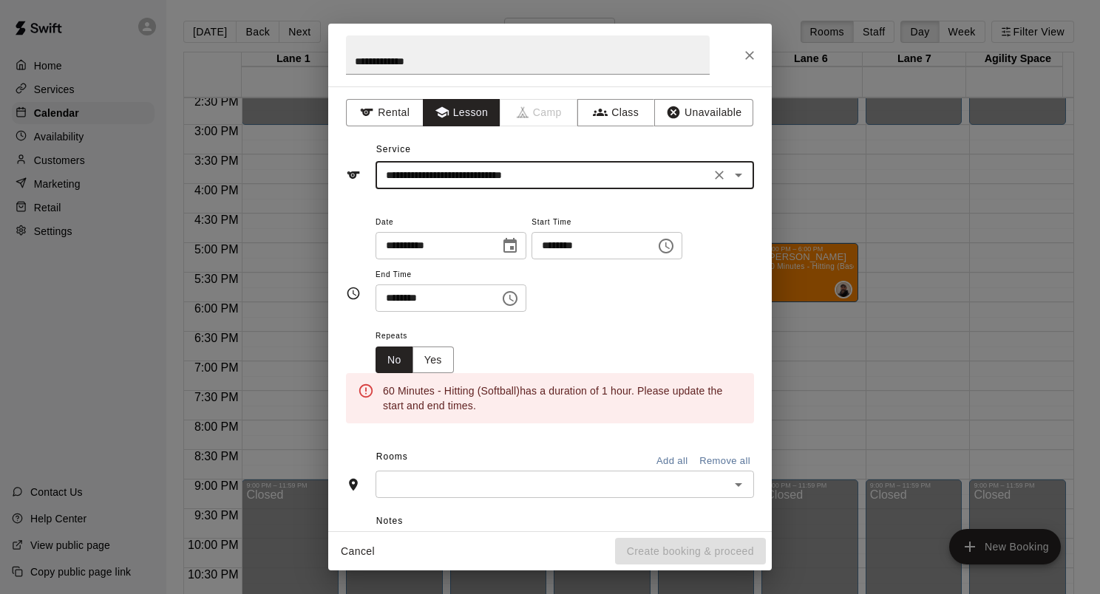
click at [519, 252] on icon "Choose date, selected date is Sep 23, 2025" at bounding box center [510, 246] width 18 height 18
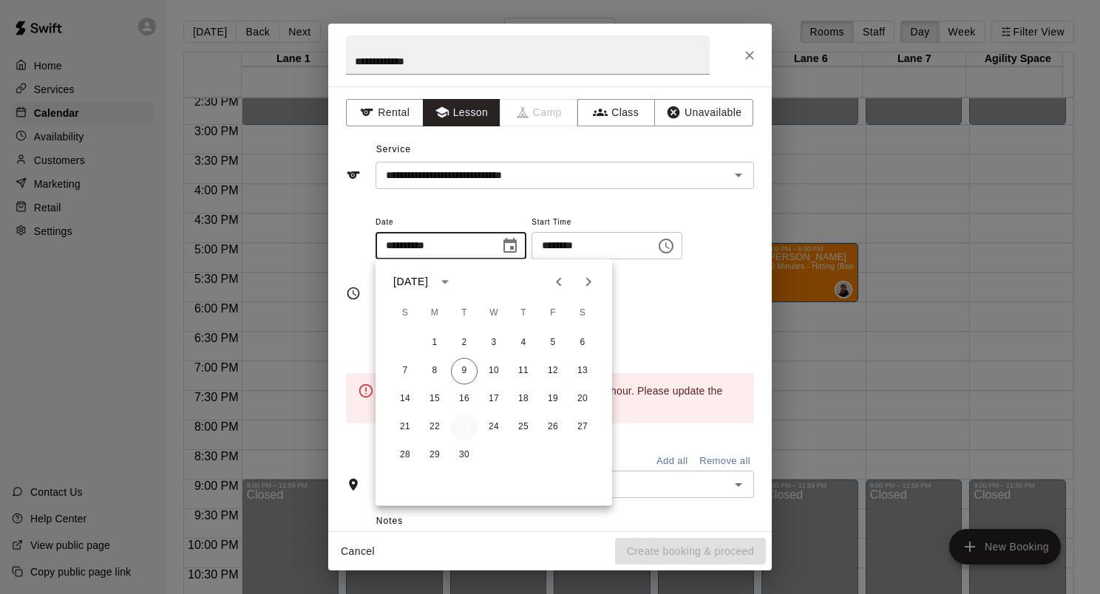
click at [464, 430] on button "23" at bounding box center [464, 427] width 27 height 27
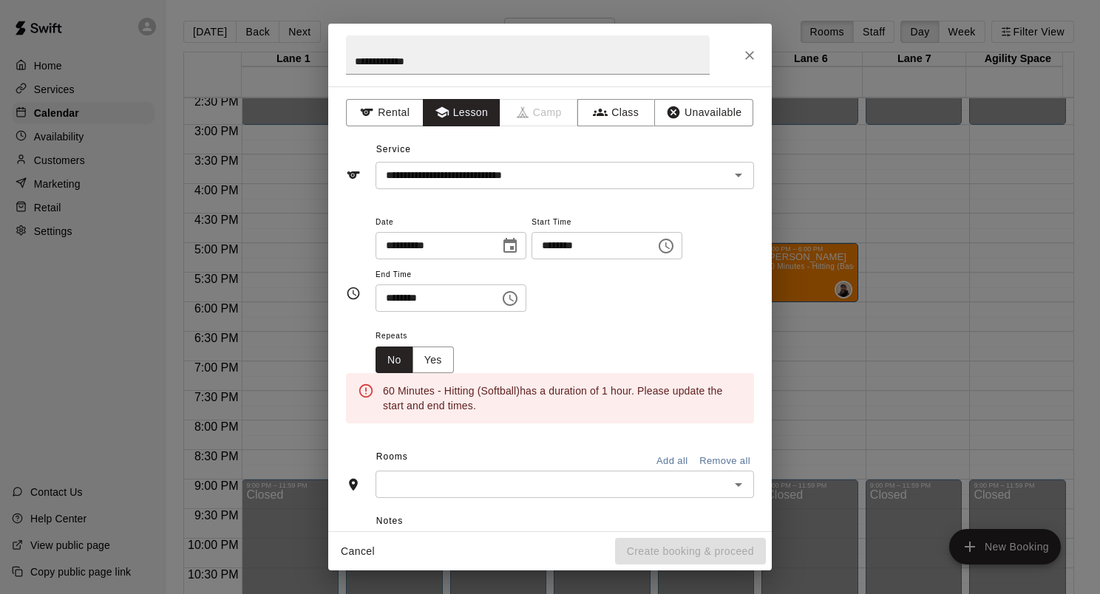
click at [675, 248] on icon "Choose time, selected time is 7:00 PM" at bounding box center [666, 246] width 18 height 18
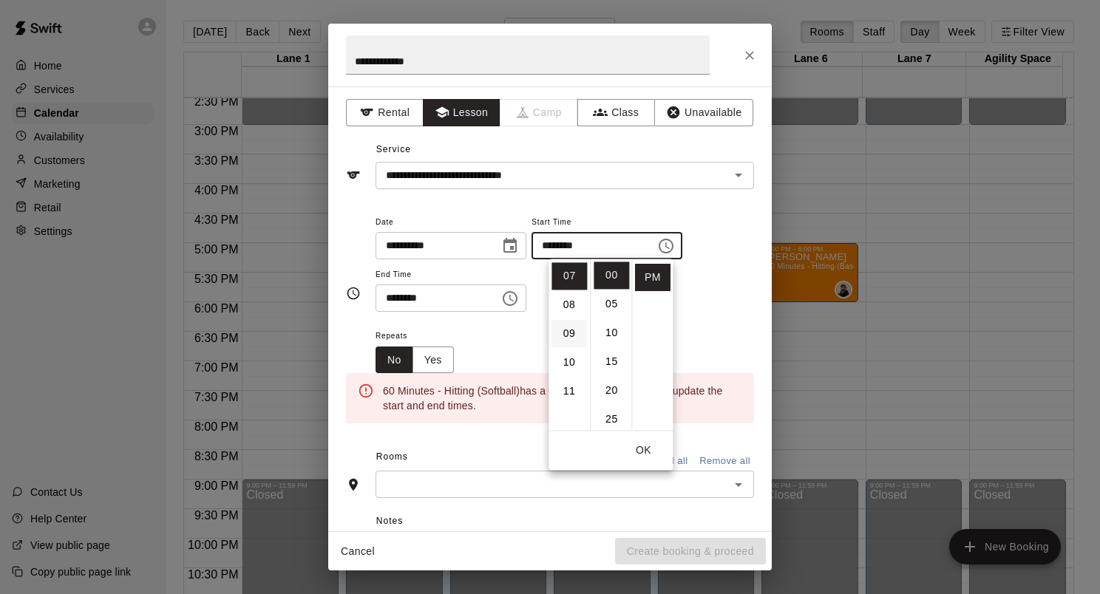
scroll to position [0, 0]
click at [572, 411] on li "05" at bounding box center [568, 419] width 35 height 27
type input "********"
click at [692, 316] on div "**********" at bounding box center [564, 270] width 378 height 115
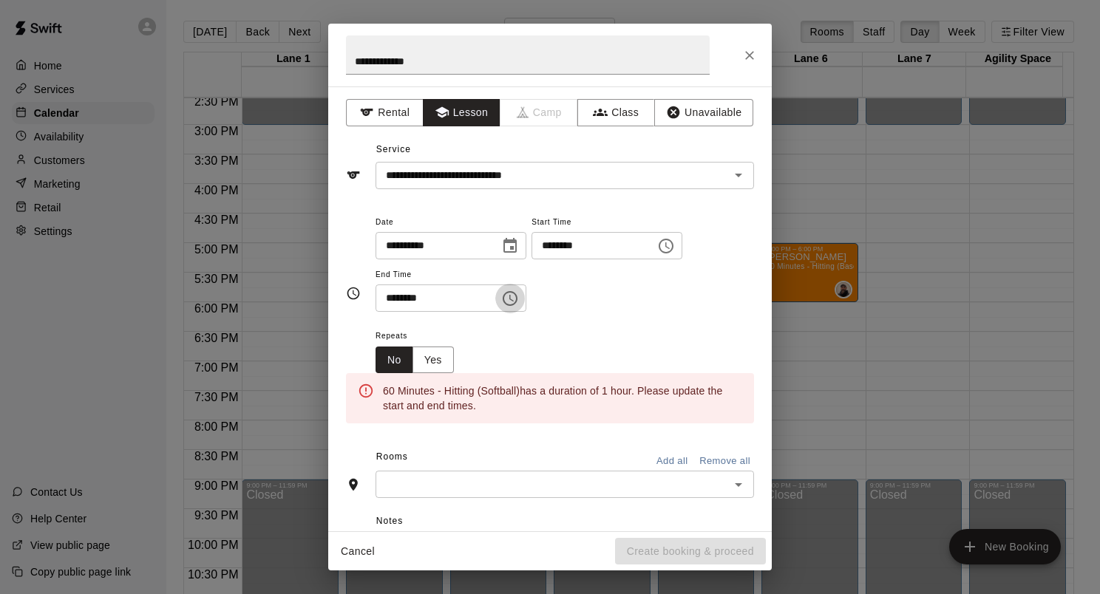
click at [525, 301] on button "Choose time, selected time is 7:30 PM" at bounding box center [510, 299] width 30 height 30
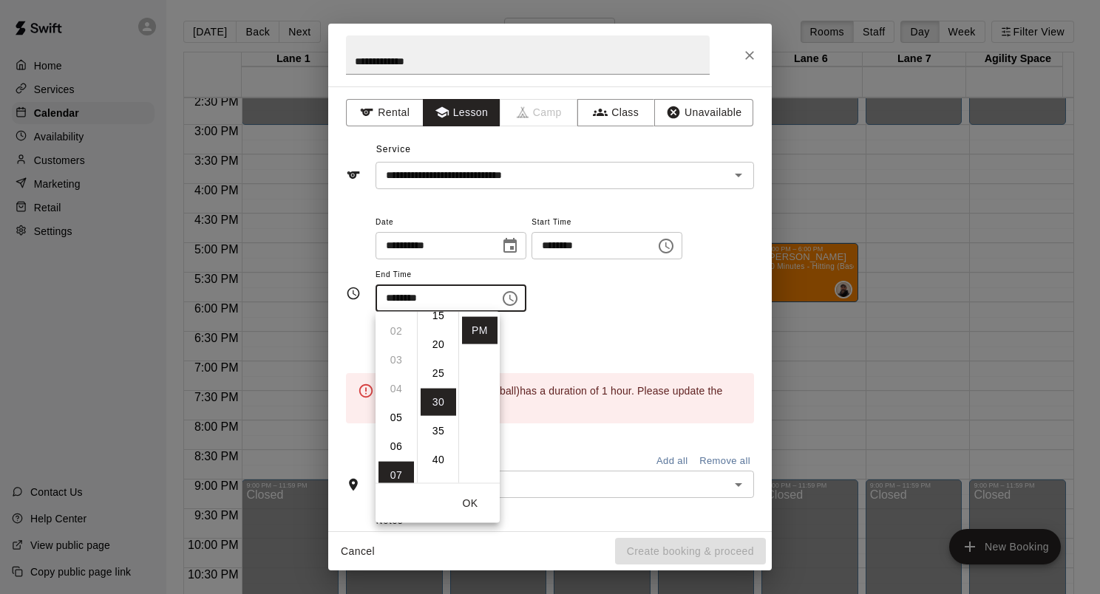
scroll to position [53, 0]
click at [400, 446] on li "06" at bounding box center [395, 448] width 35 height 27
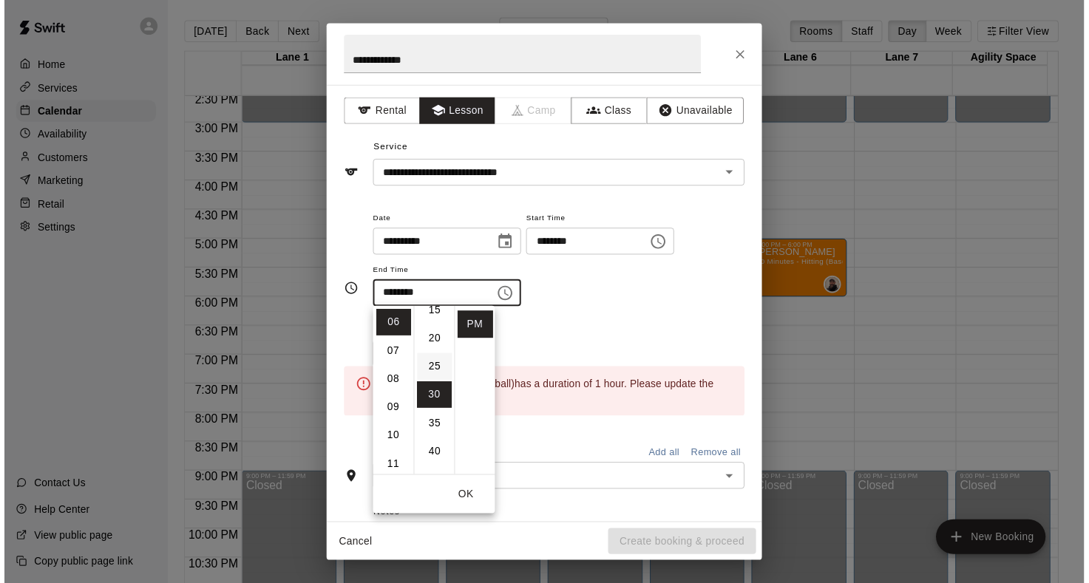
scroll to position [0, 0]
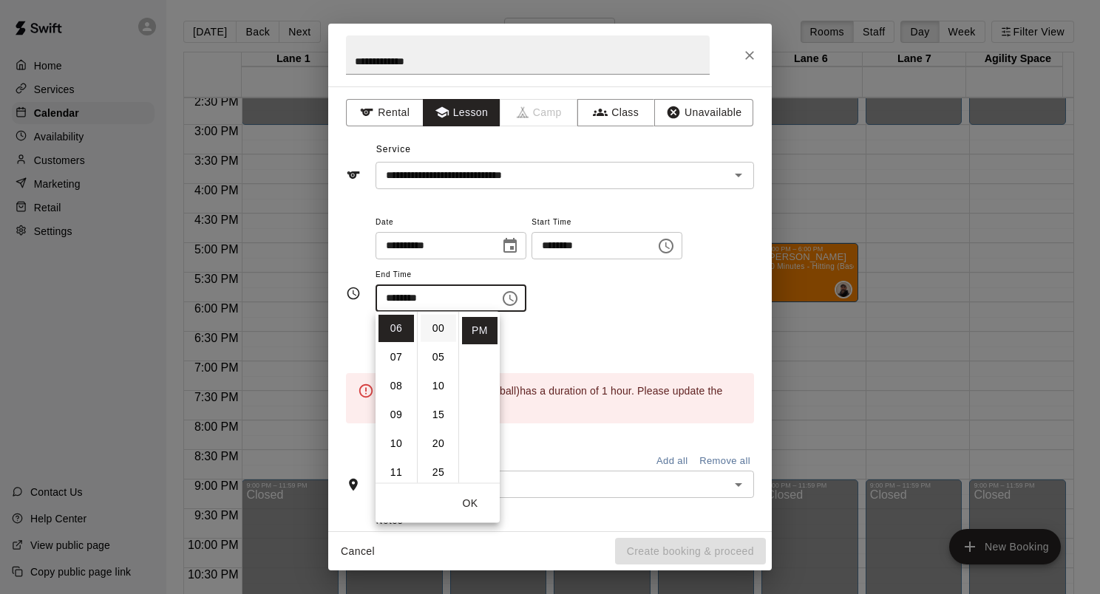
click at [424, 328] on li "00" at bounding box center [438, 328] width 35 height 27
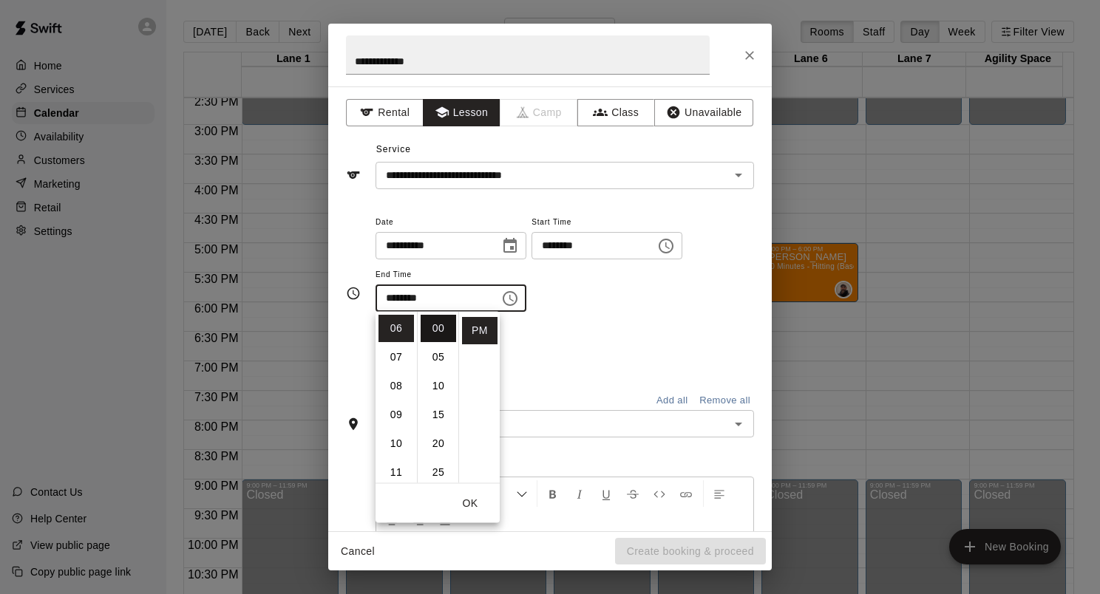
type input "********"
click at [647, 301] on div "**********" at bounding box center [564, 263] width 378 height 100
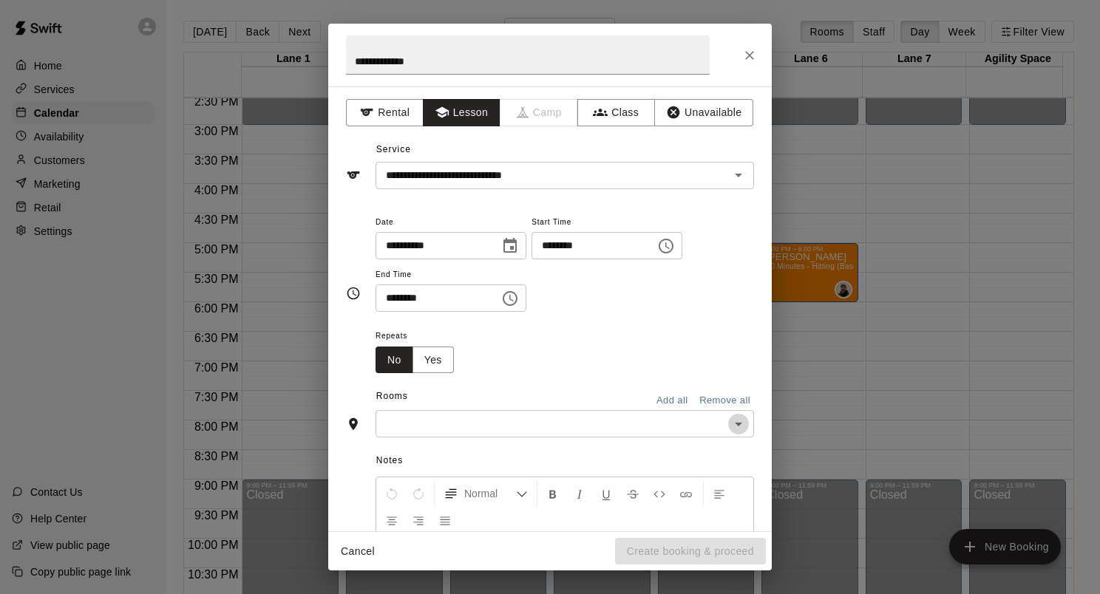
click at [730, 424] on icon "Open" at bounding box center [739, 424] width 18 height 18
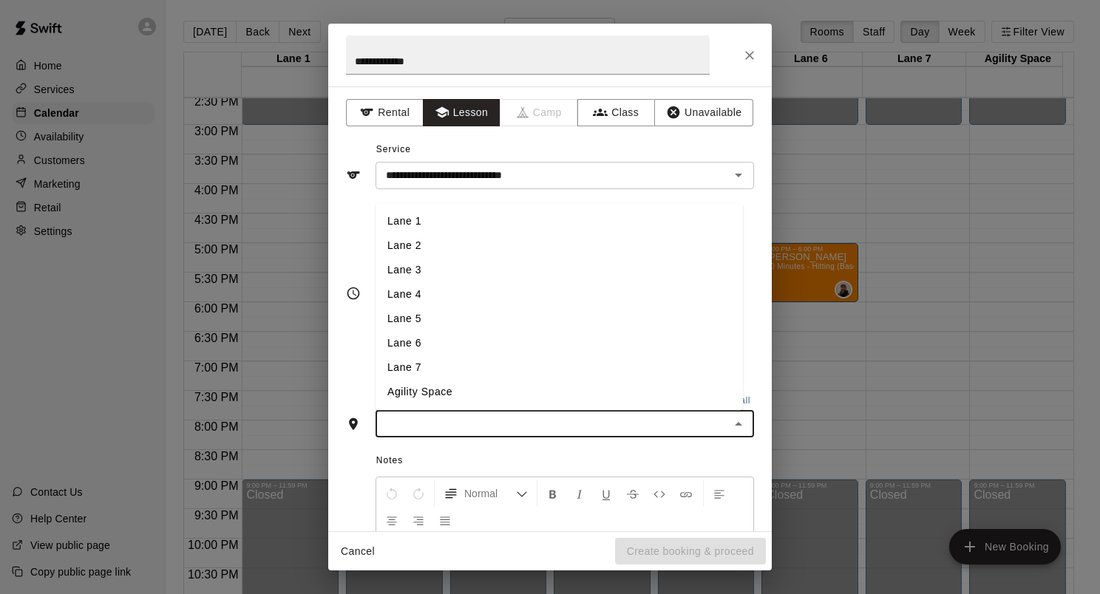
click at [415, 278] on li "Lane 3" at bounding box center [558, 271] width 367 height 24
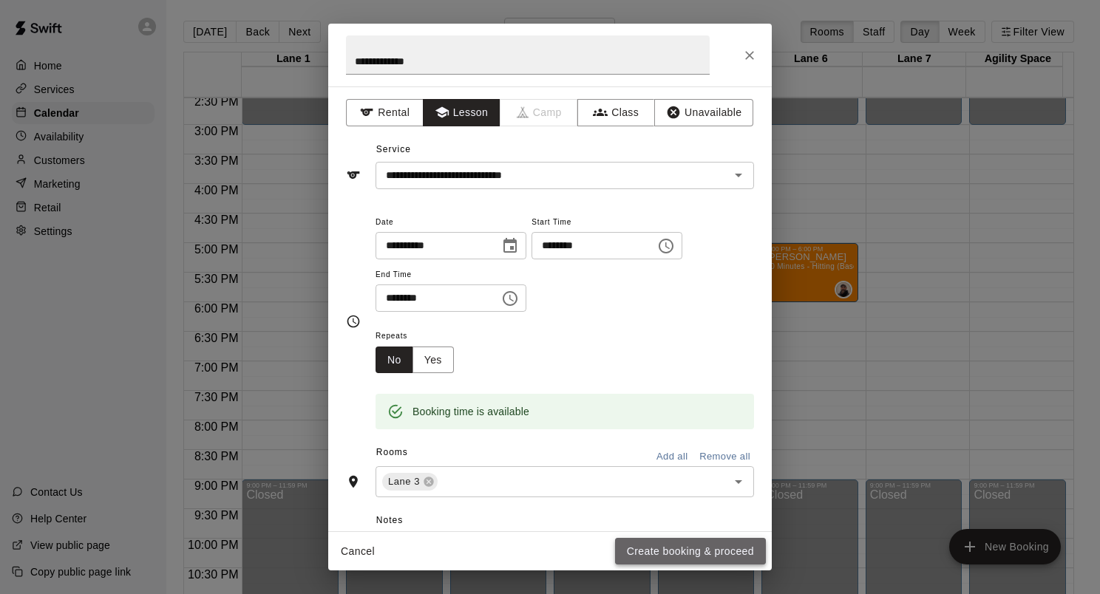
click at [693, 557] on button "Create booking & proceed" at bounding box center [690, 551] width 151 height 27
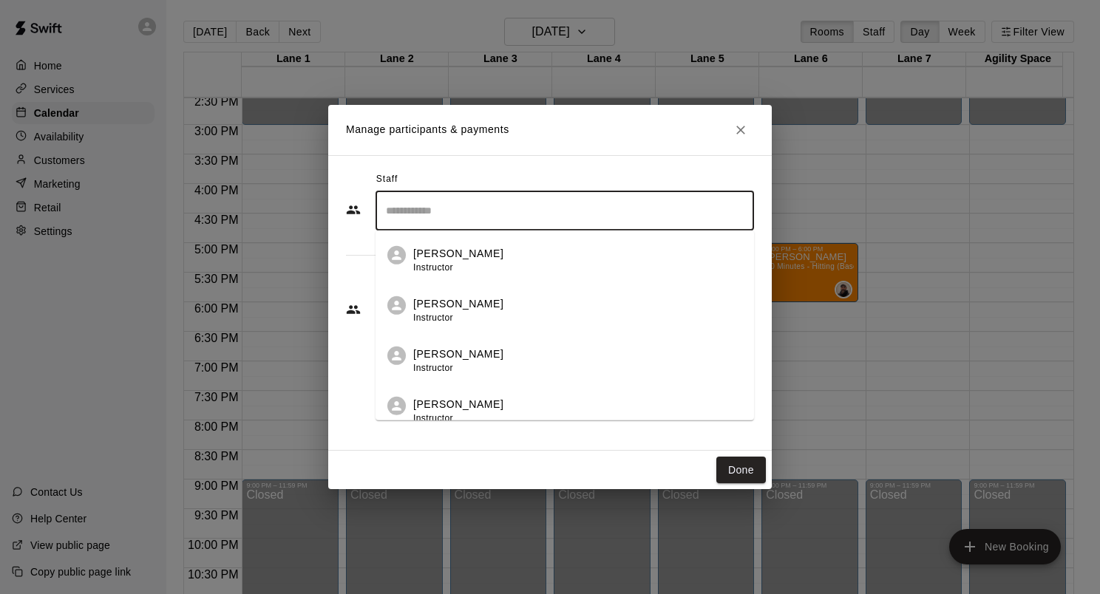
click at [447, 220] on input "Search staff" at bounding box center [564, 211] width 365 height 26
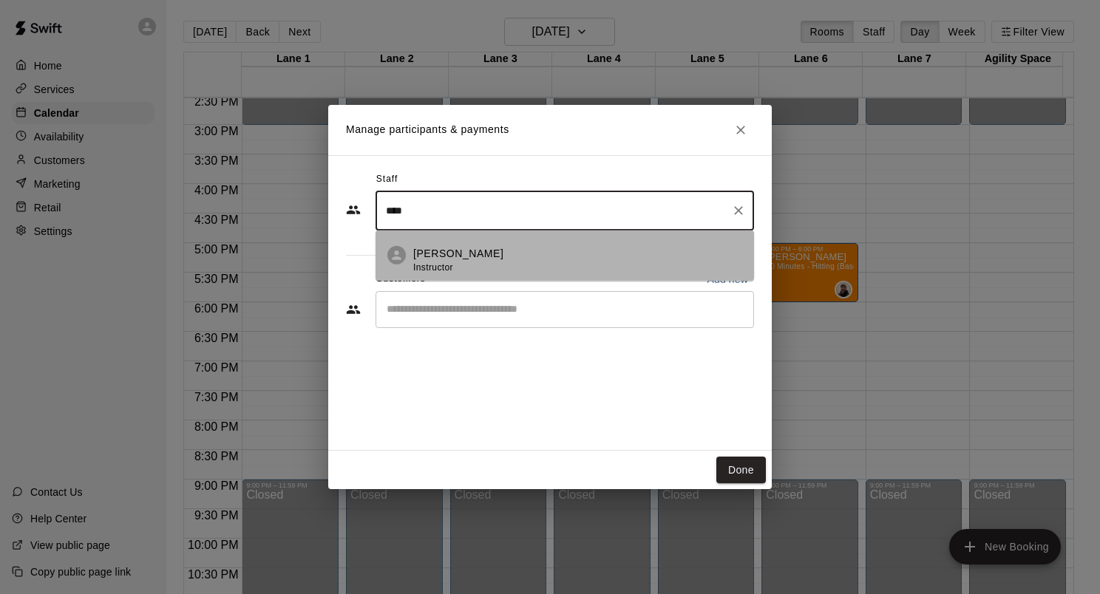
click at [446, 246] on p "[PERSON_NAME]" at bounding box center [458, 254] width 90 height 16
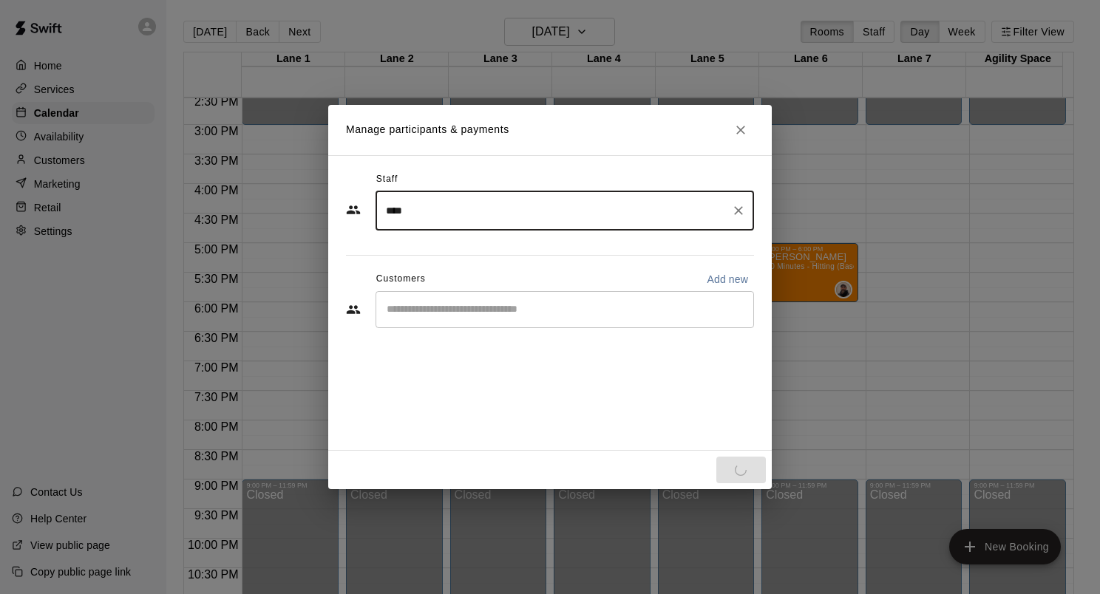
type input "****"
click at [460, 306] on input "Start typing to search customers..." at bounding box center [564, 309] width 365 height 15
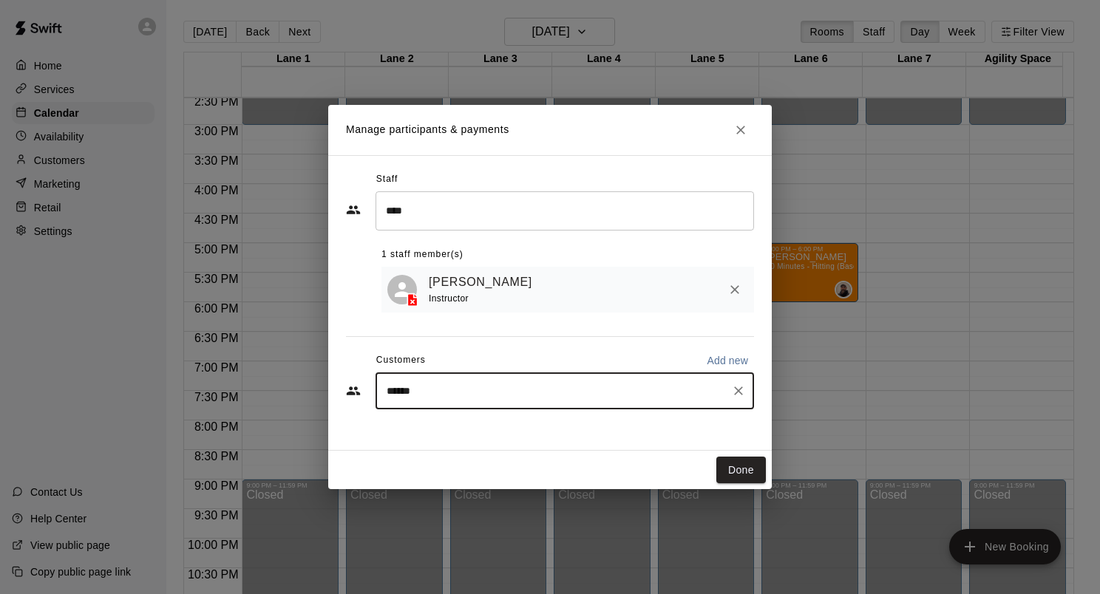
type input "*****"
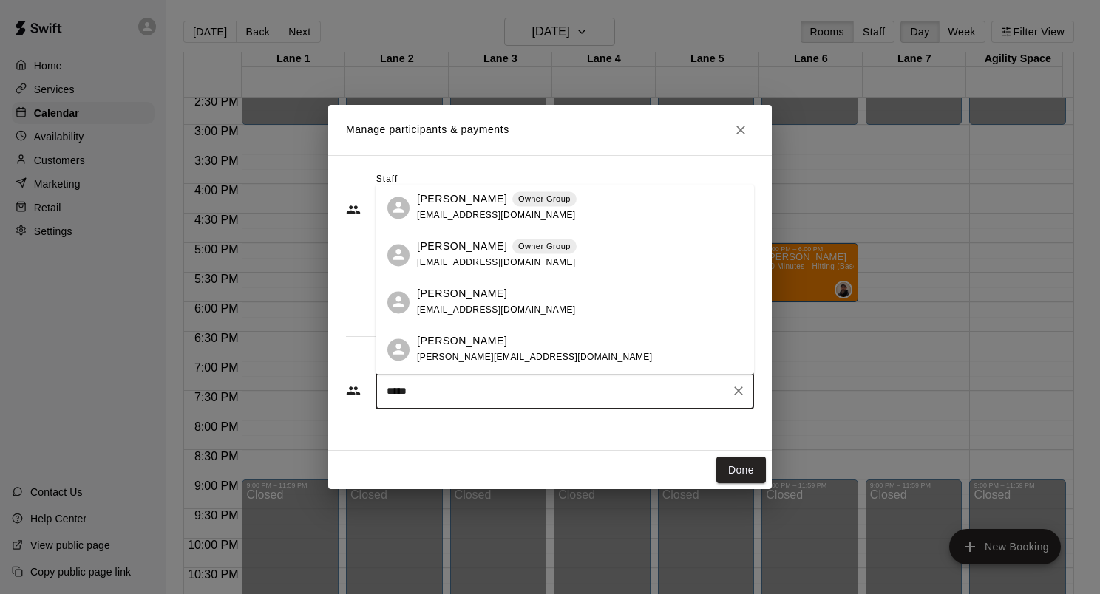
click at [458, 213] on span "[EMAIL_ADDRESS][DOMAIN_NAME]" at bounding box center [496, 216] width 159 height 10
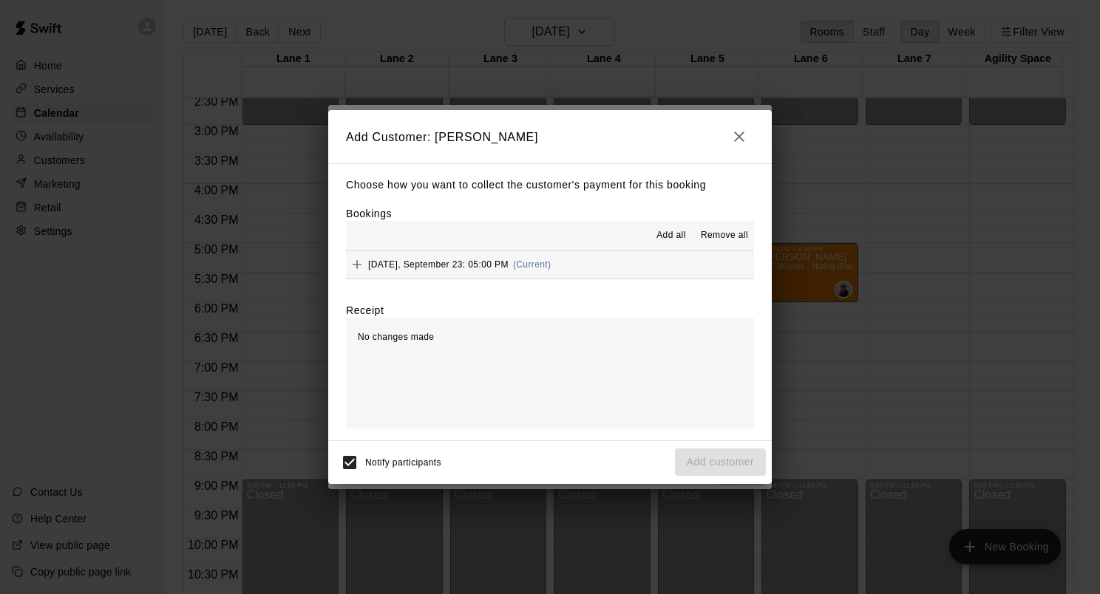
click at [618, 262] on button "[DATE], September 23: 05:00 PM (Current)" at bounding box center [550, 264] width 408 height 27
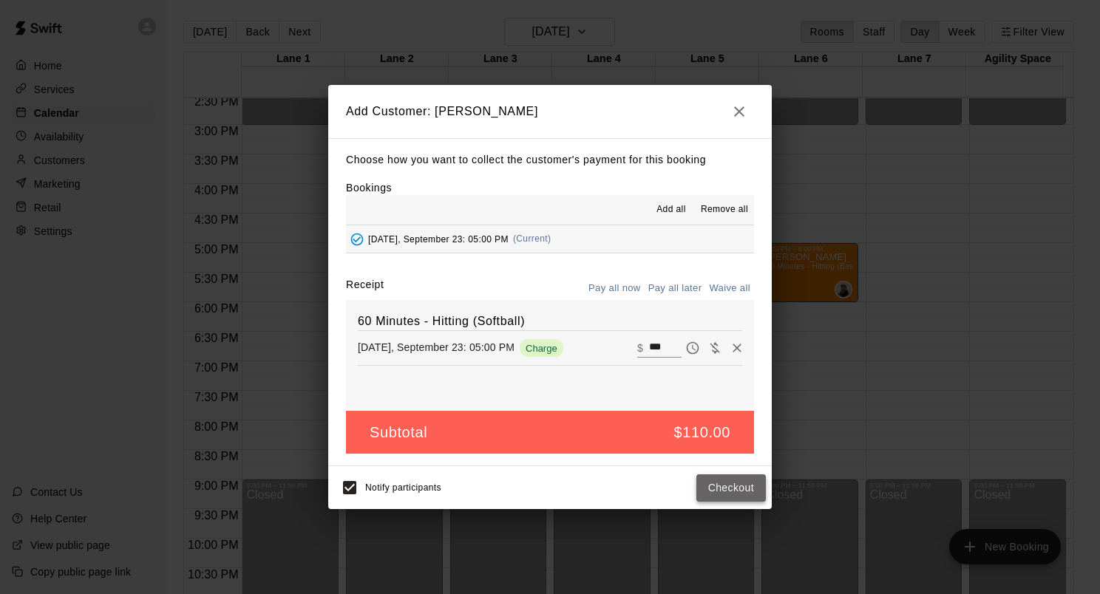
click at [742, 495] on button "Checkout" at bounding box center [730, 488] width 69 height 27
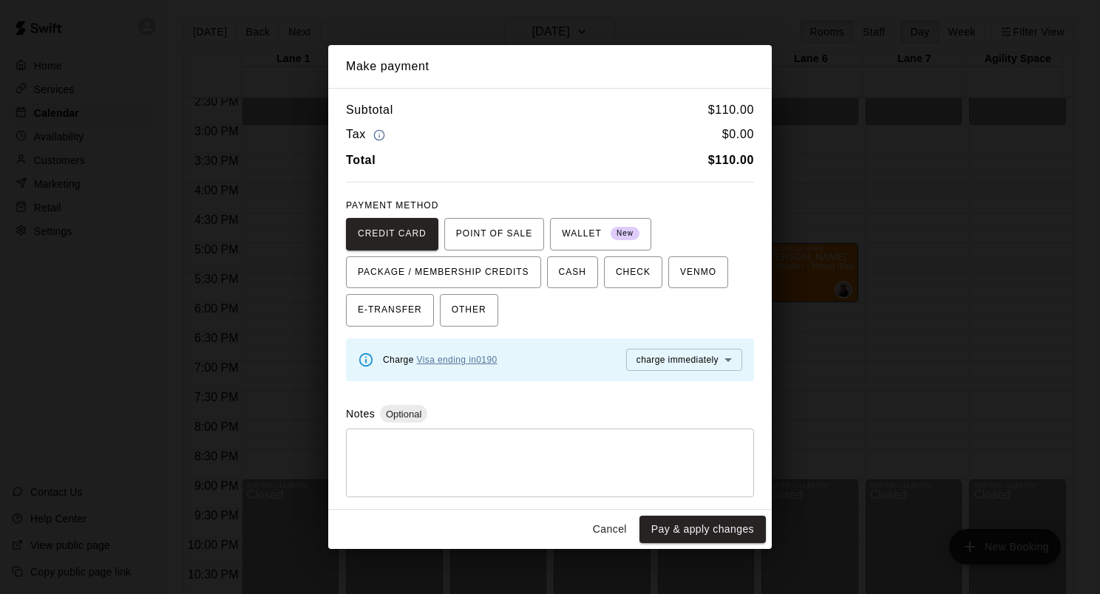
click at [492, 359] on link "Visa ending in 0190" at bounding box center [457, 360] width 81 height 10
click at [717, 534] on button "Pay & apply changes" at bounding box center [702, 529] width 126 height 27
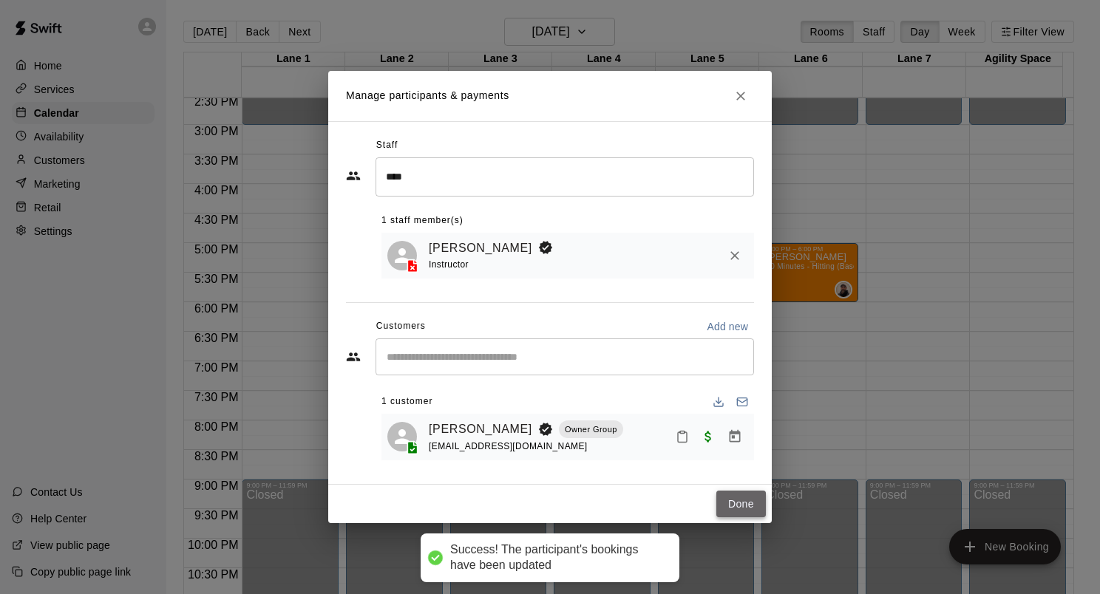
click at [742, 505] on button "Done" at bounding box center [741, 504] width 50 height 27
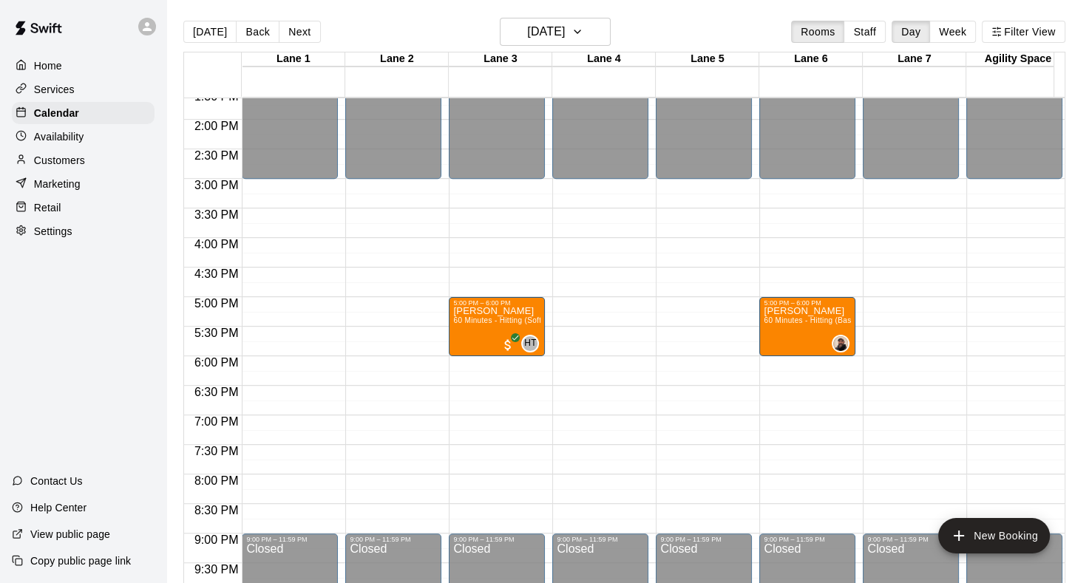
scroll to position [786, 0]
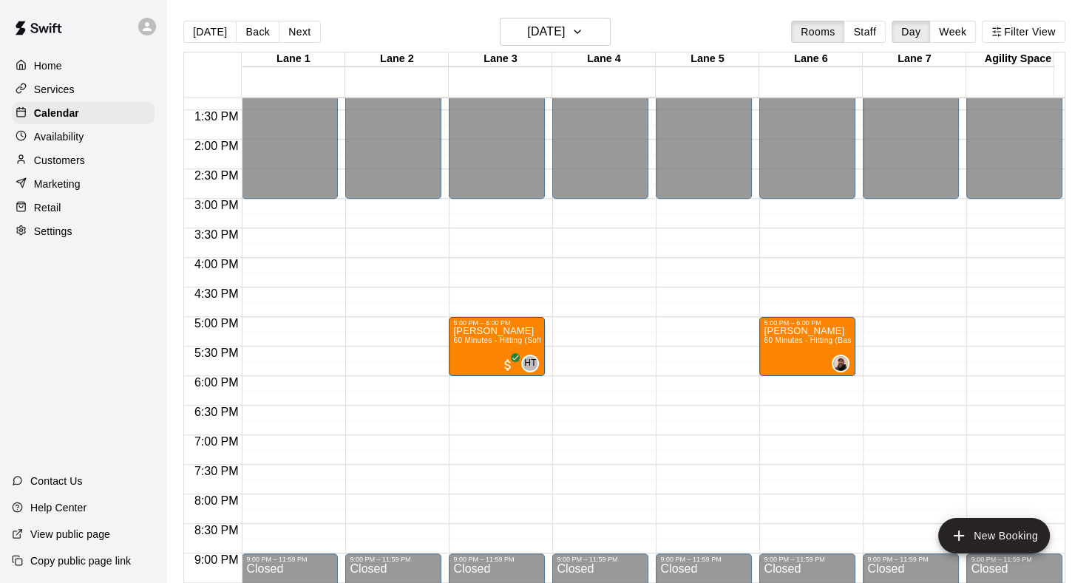
click at [65, 97] on p "Services" at bounding box center [54, 89] width 41 height 15
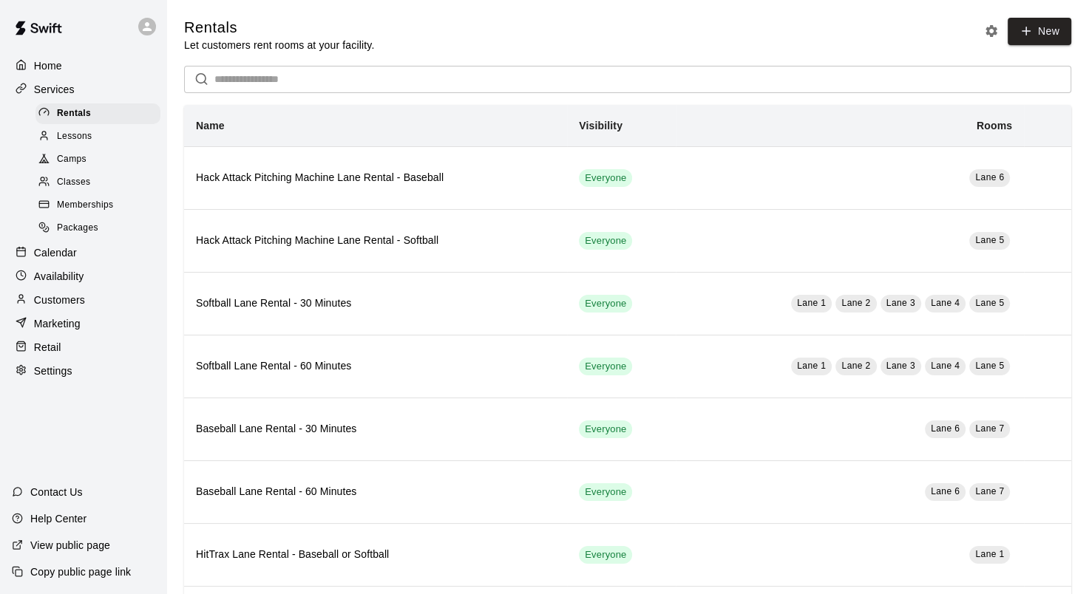
click at [62, 260] on p "Calendar" at bounding box center [55, 252] width 43 height 15
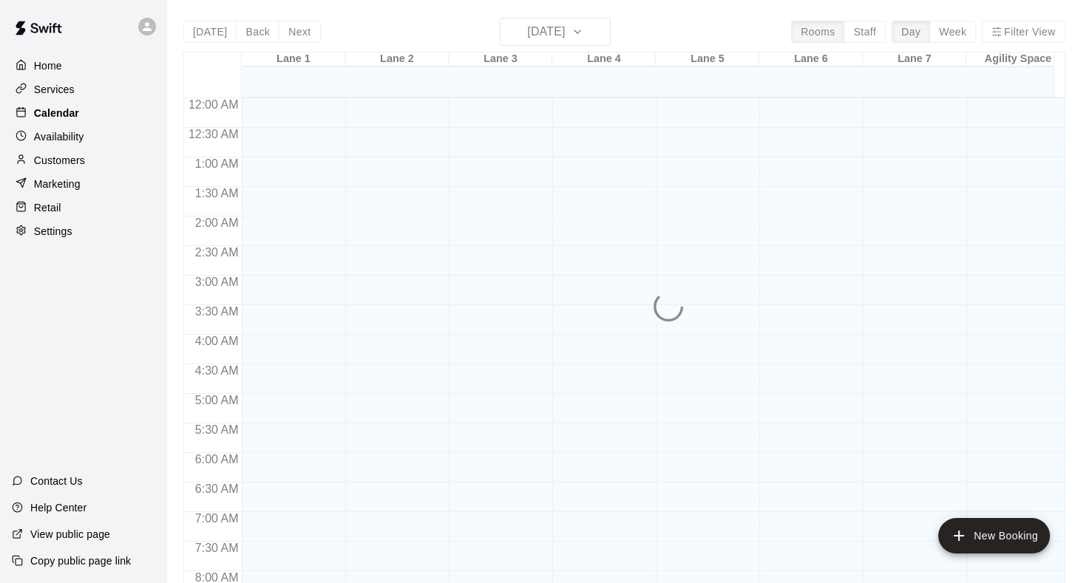
scroll to position [860, 0]
